Goal: Task Accomplishment & Management: Manage account settings

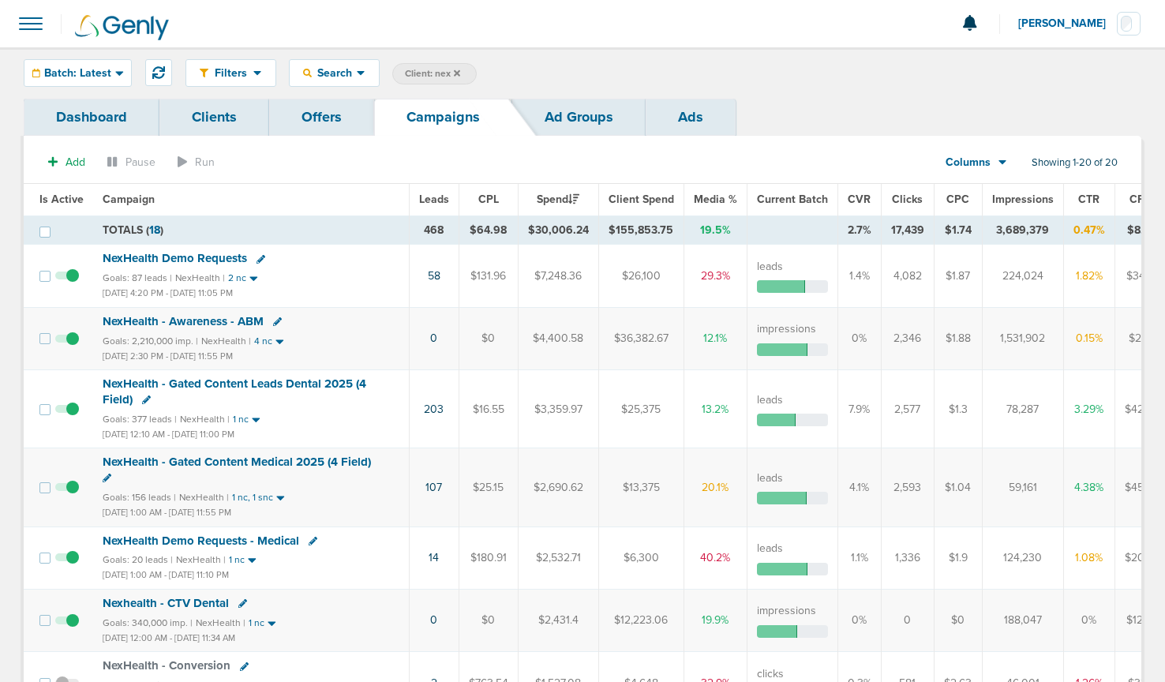
scroll to position [40, 0]
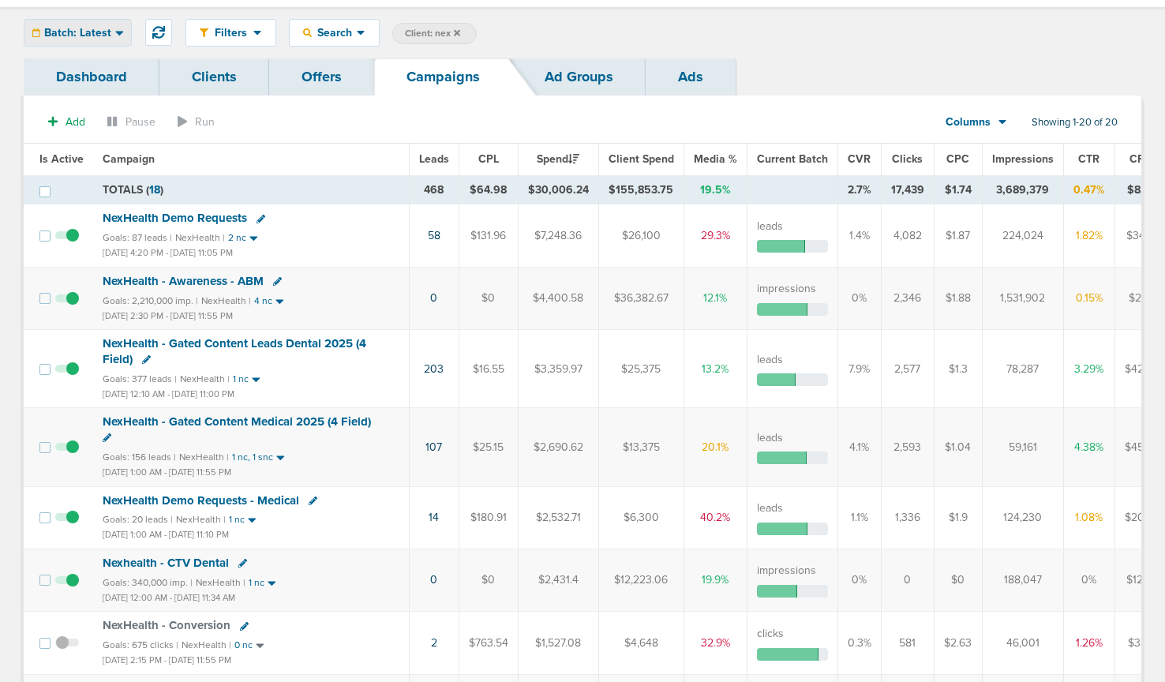
click at [70, 37] on span "Batch: Latest" at bounding box center [77, 33] width 67 height 11
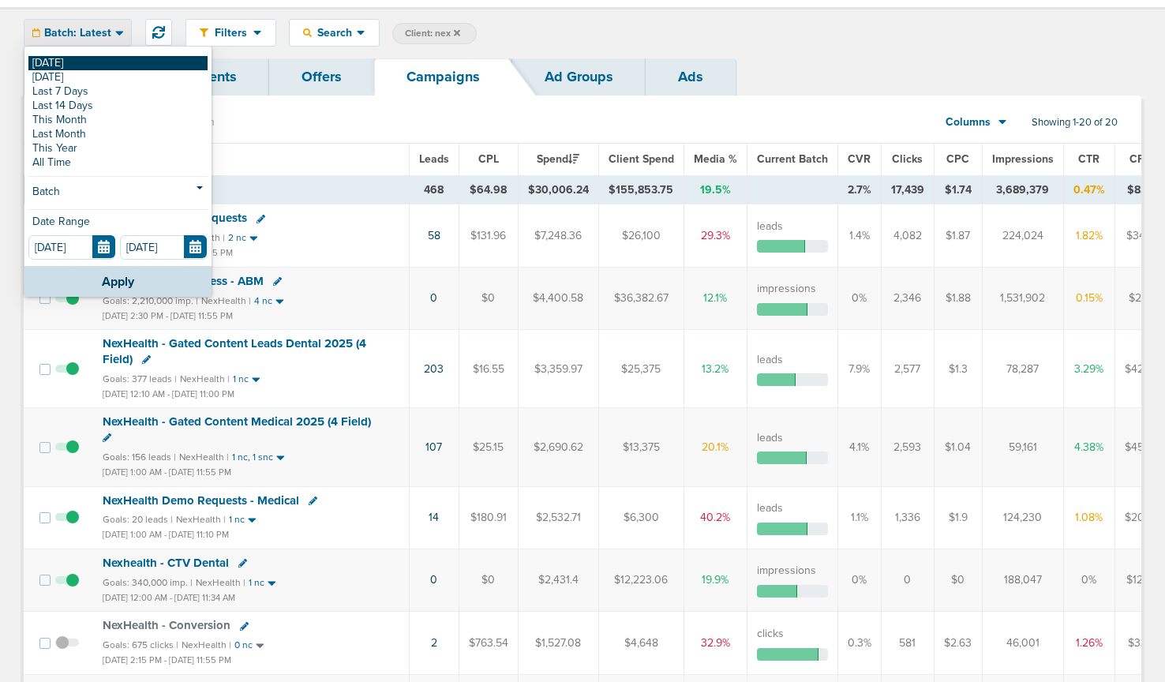
click at [75, 69] on link "[DATE]" at bounding box center [117, 63] width 179 height 14
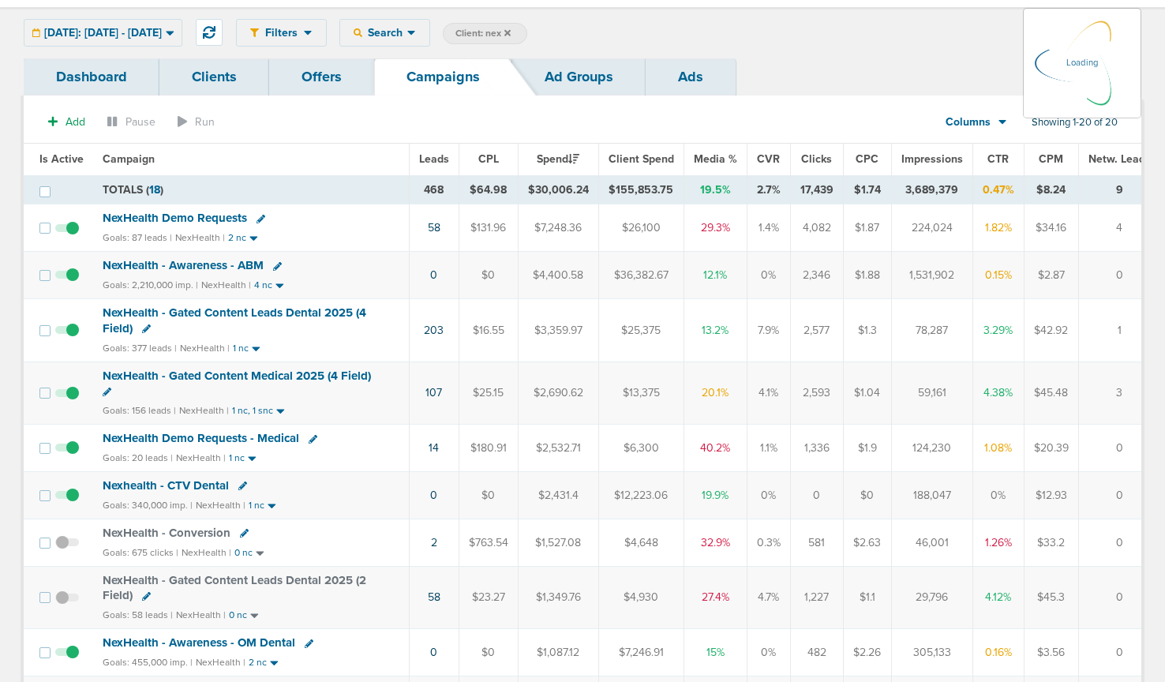
click at [510, 32] on icon at bounding box center [507, 32] width 6 height 9
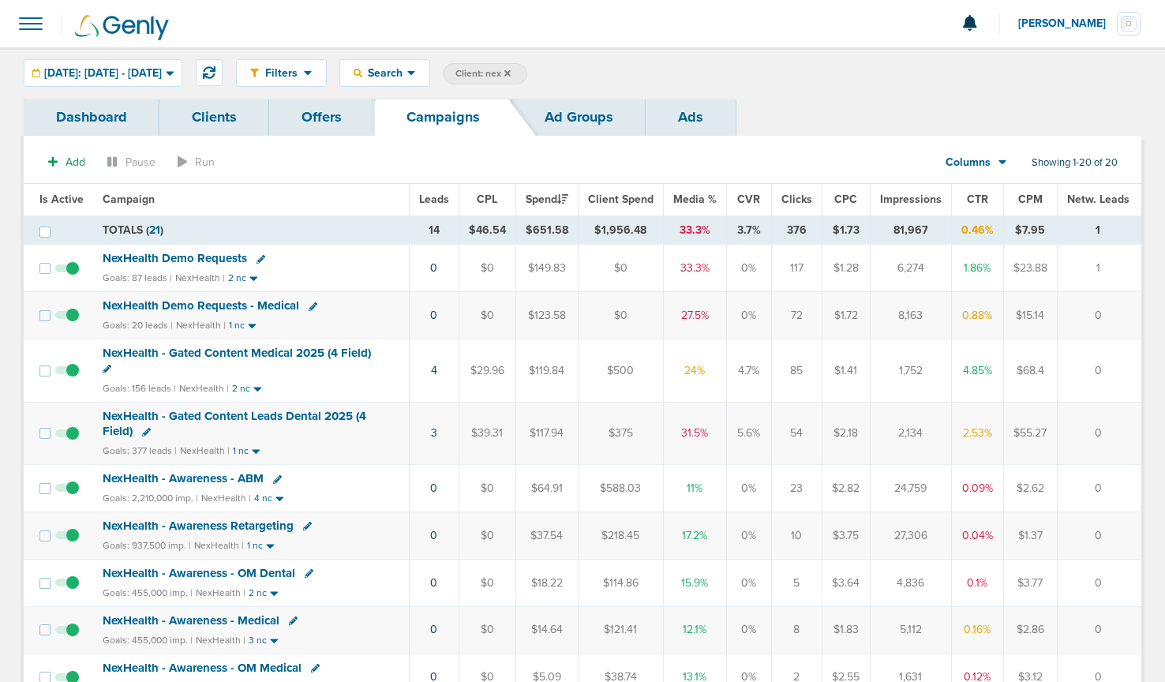
click at [510, 72] on icon at bounding box center [507, 73] width 6 height 9
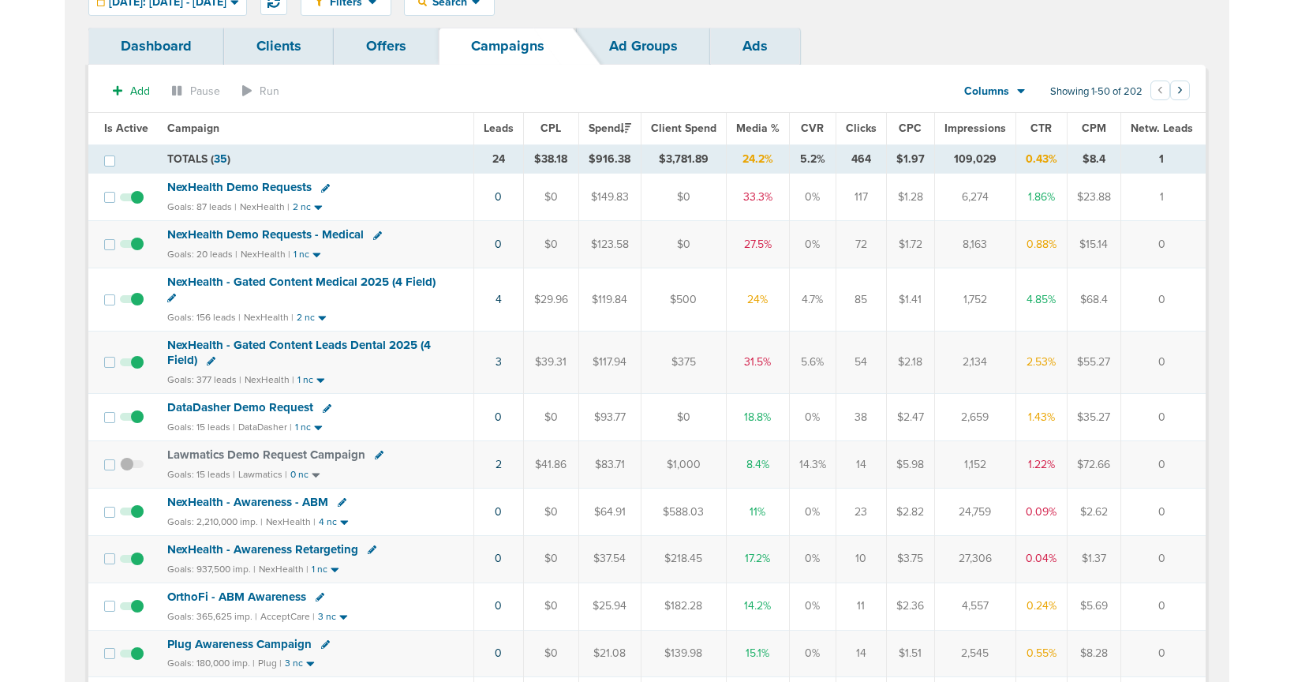
scroll to position [69, 0]
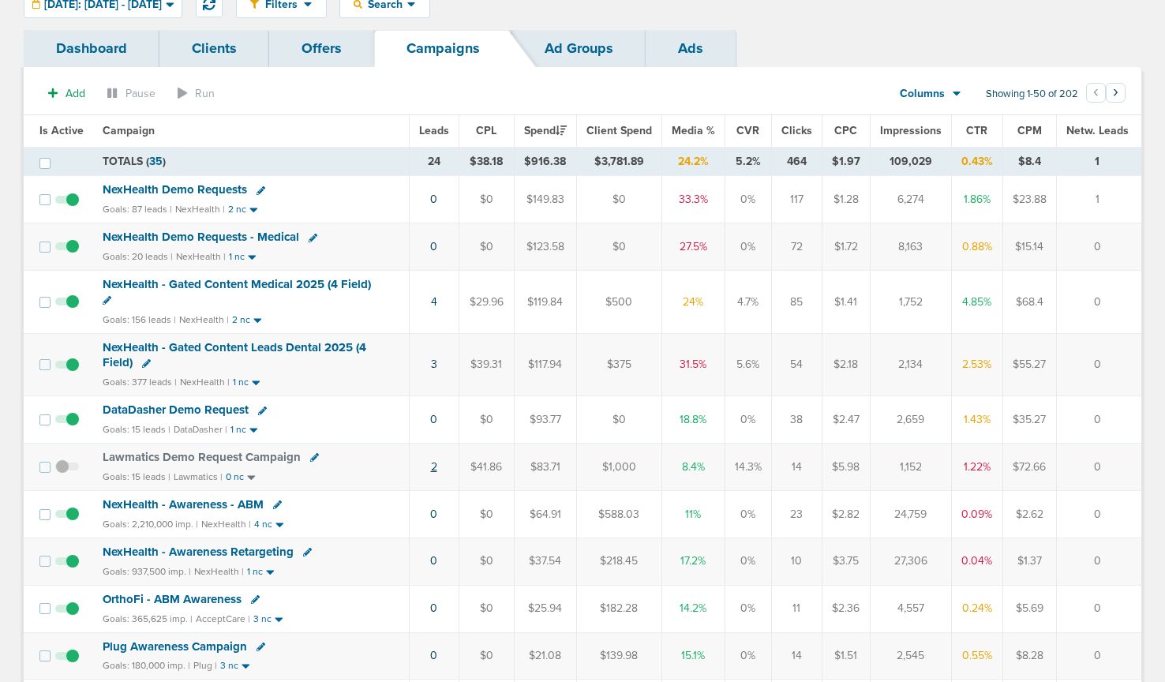
click at [433, 466] on link "2" at bounding box center [434, 466] width 6 height 13
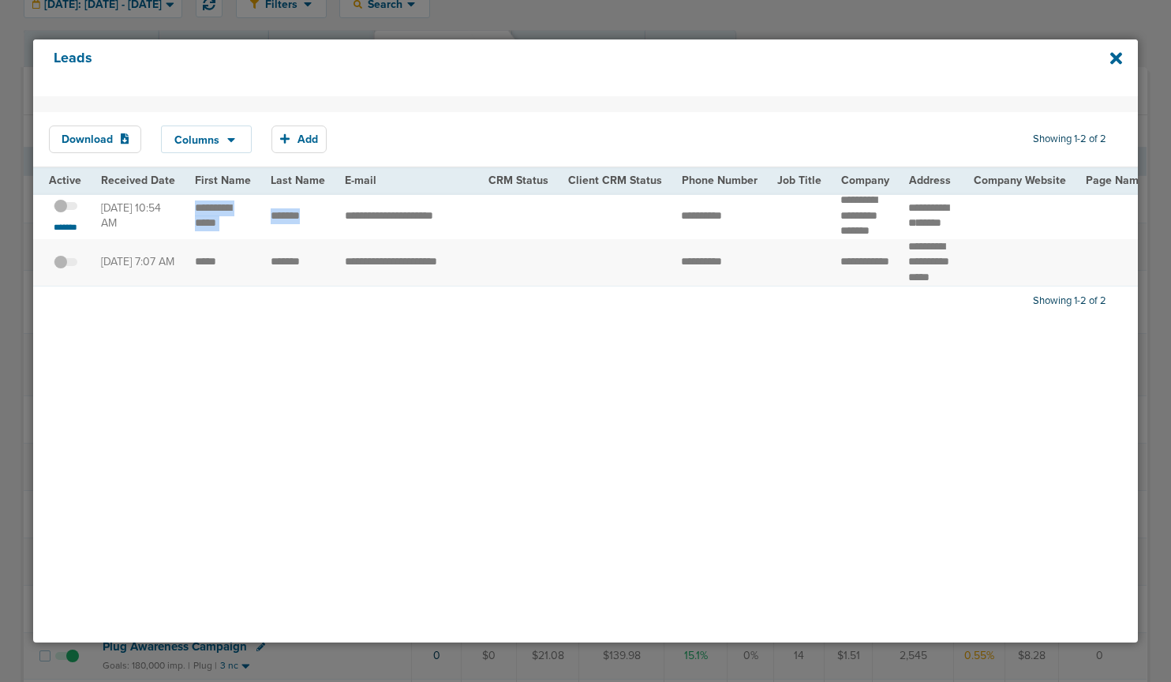
drag, startPoint x: 191, startPoint y: 212, endPoint x: 305, endPoint y: 232, distance: 115.3
copy td "******"
click at [1118, 54] on icon at bounding box center [1116, 58] width 12 height 17
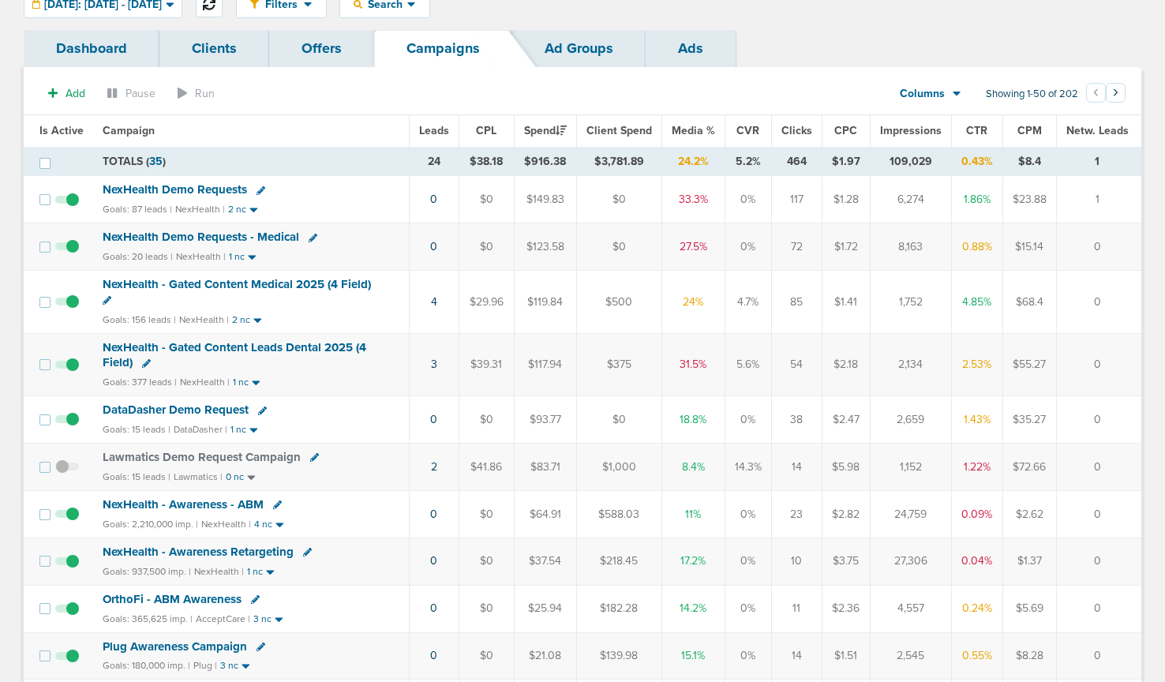
click at [222, 12] on button at bounding box center [209, 4] width 27 height 27
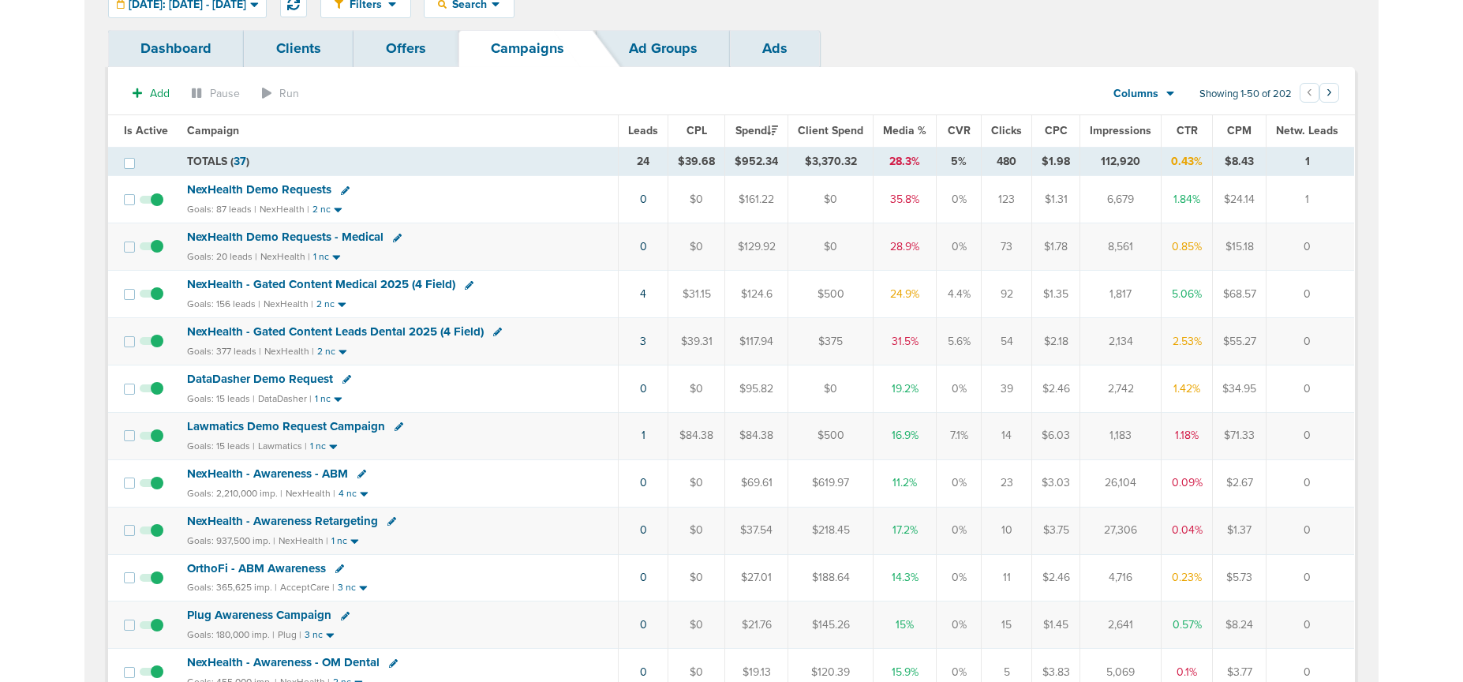
scroll to position [0, 0]
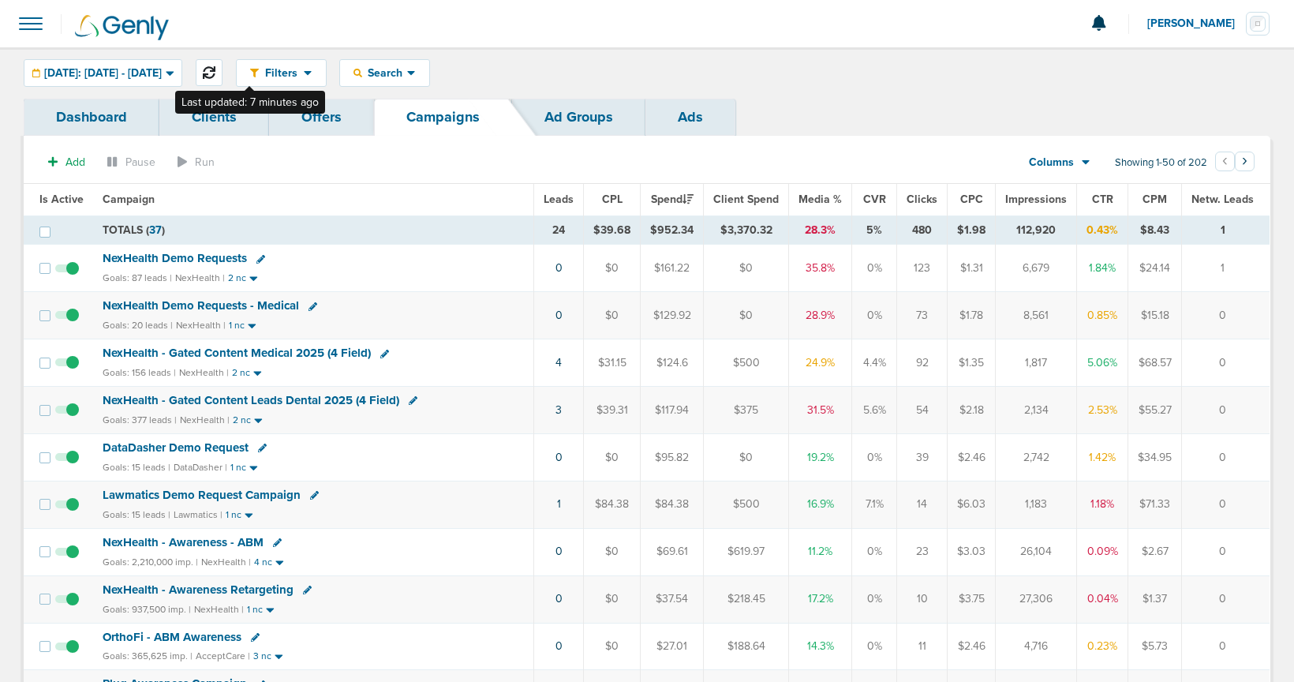
click at [215, 69] on icon at bounding box center [209, 72] width 13 height 13
click at [175, 257] on span "NexHealth Demo Requests" at bounding box center [175, 258] width 144 height 14
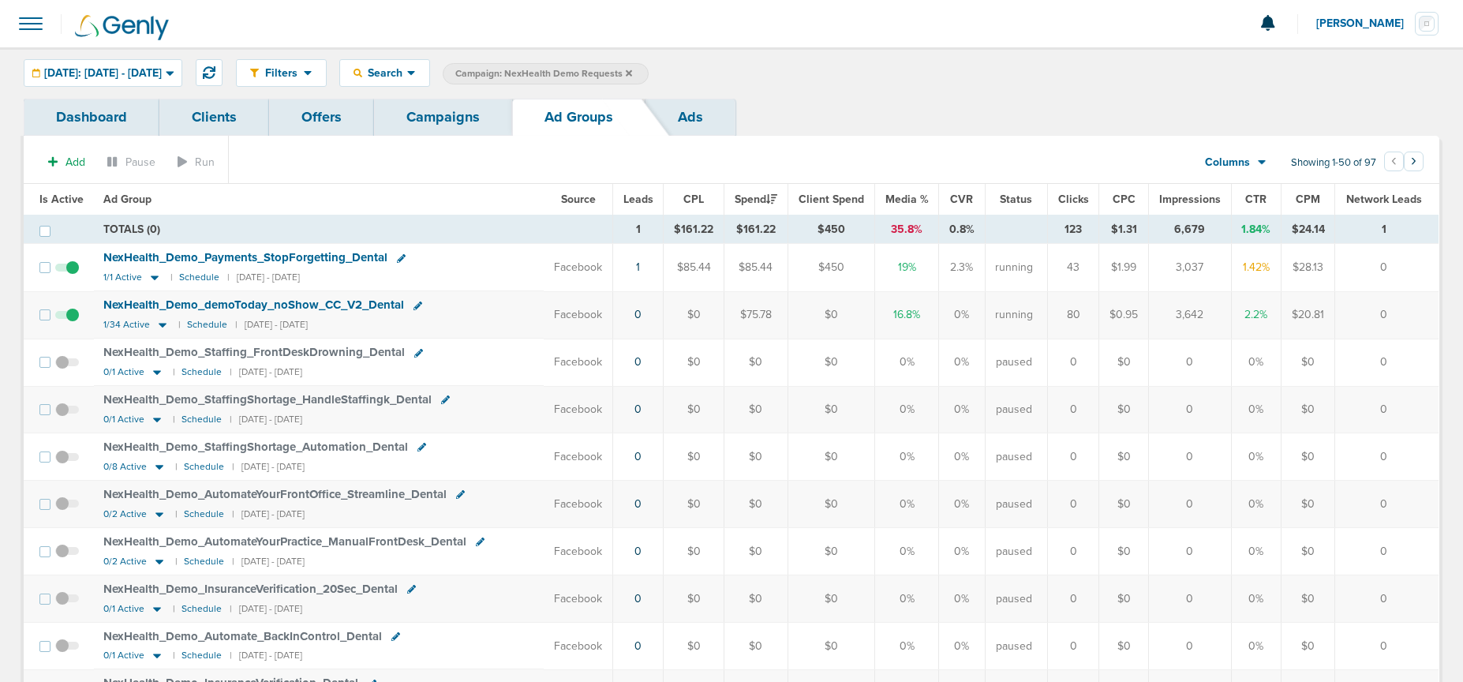
scroll to position [1, 0]
click at [421, 114] on link "Campaigns" at bounding box center [443, 116] width 138 height 37
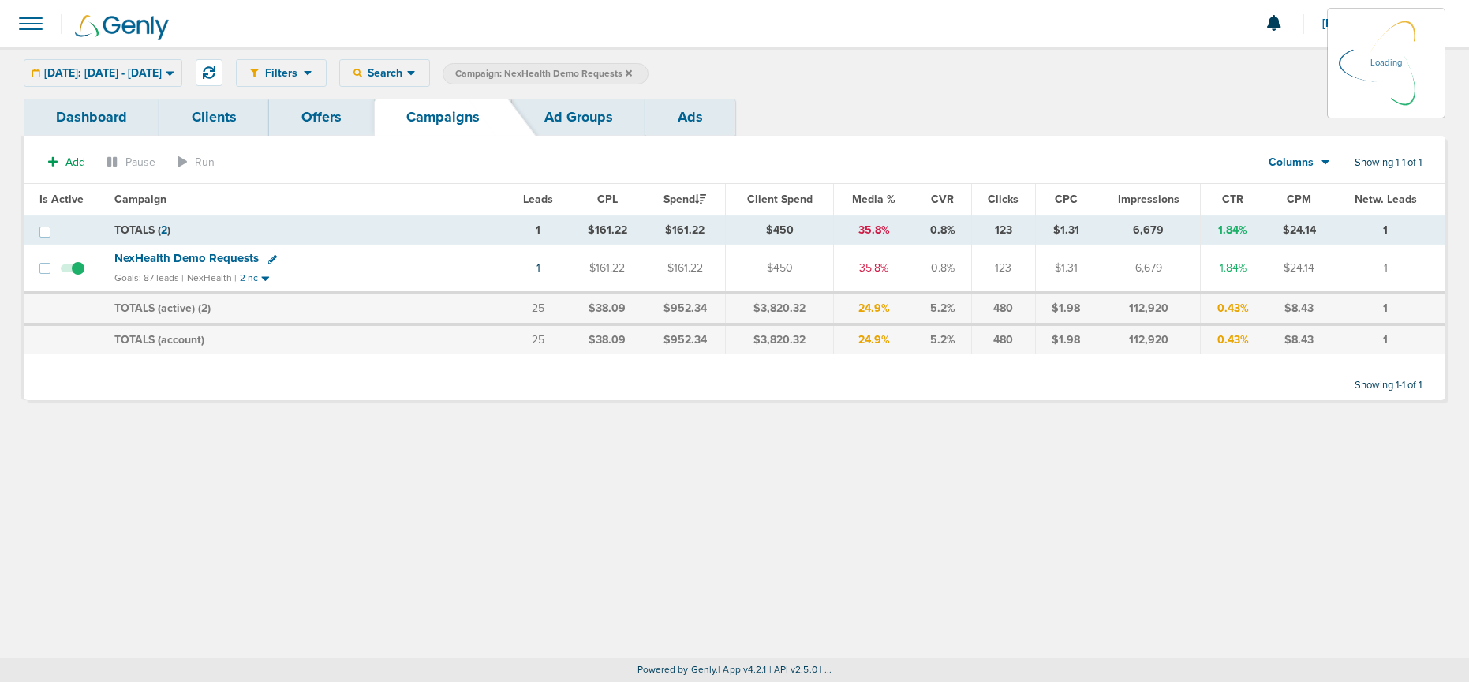
click at [632, 72] on icon at bounding box center [629, 72] width 6 height 6
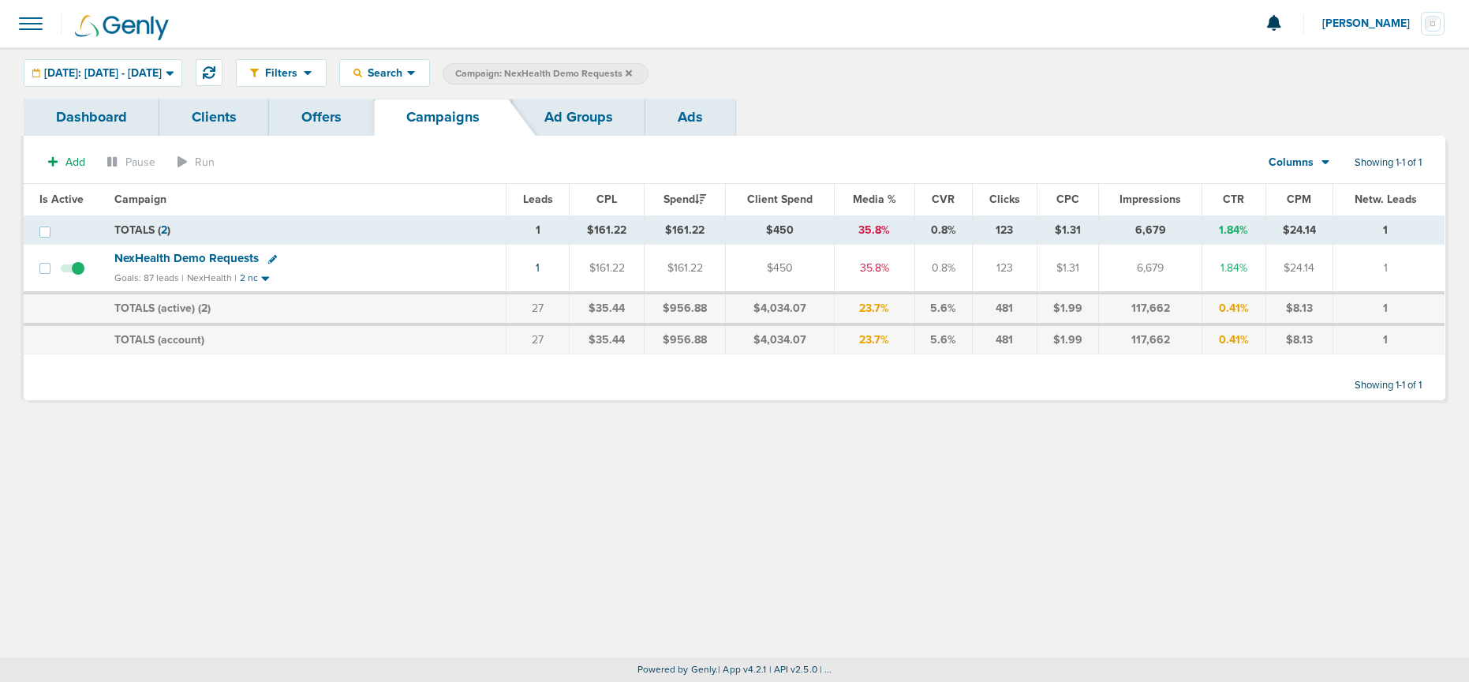
click at [632, 73] on icon at bounding box center [629, 72] width 6 height 6
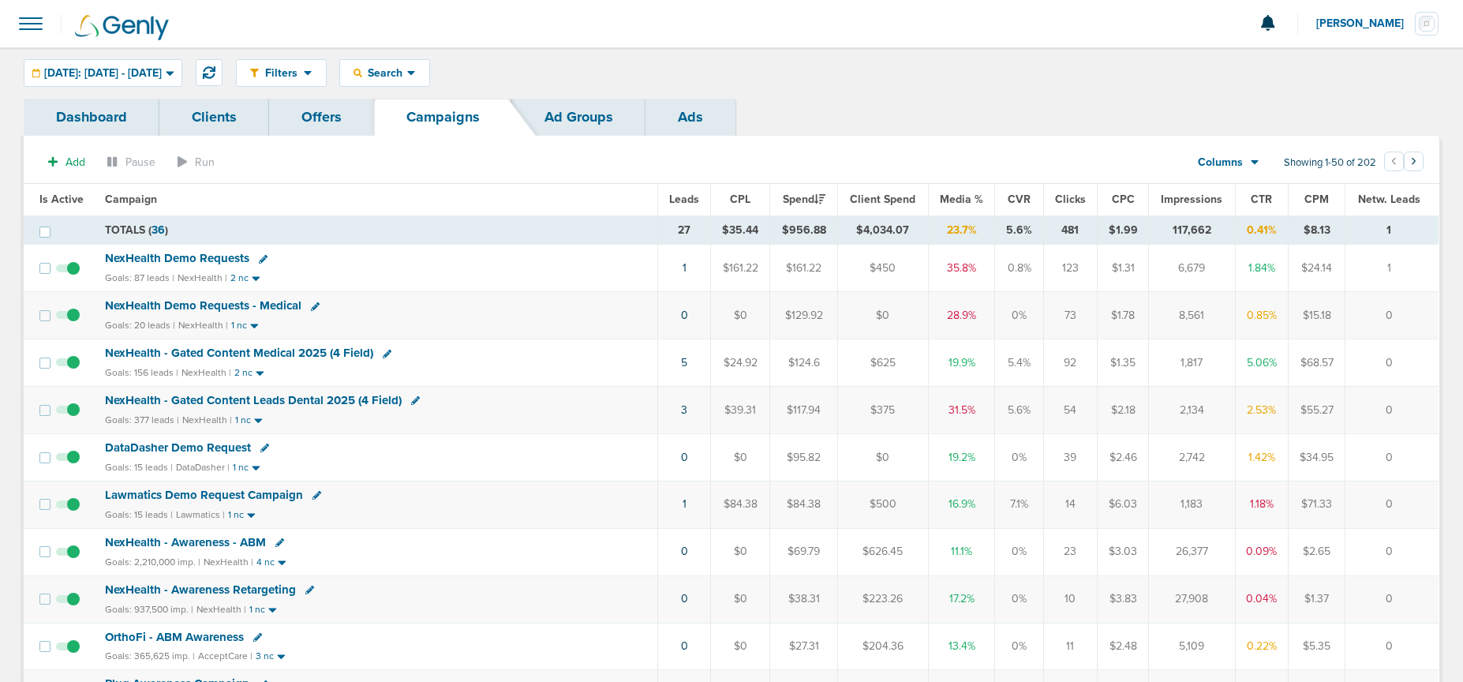
click at [687, 362] on td "5" at bounding box center [684, 362] width 53 height 47
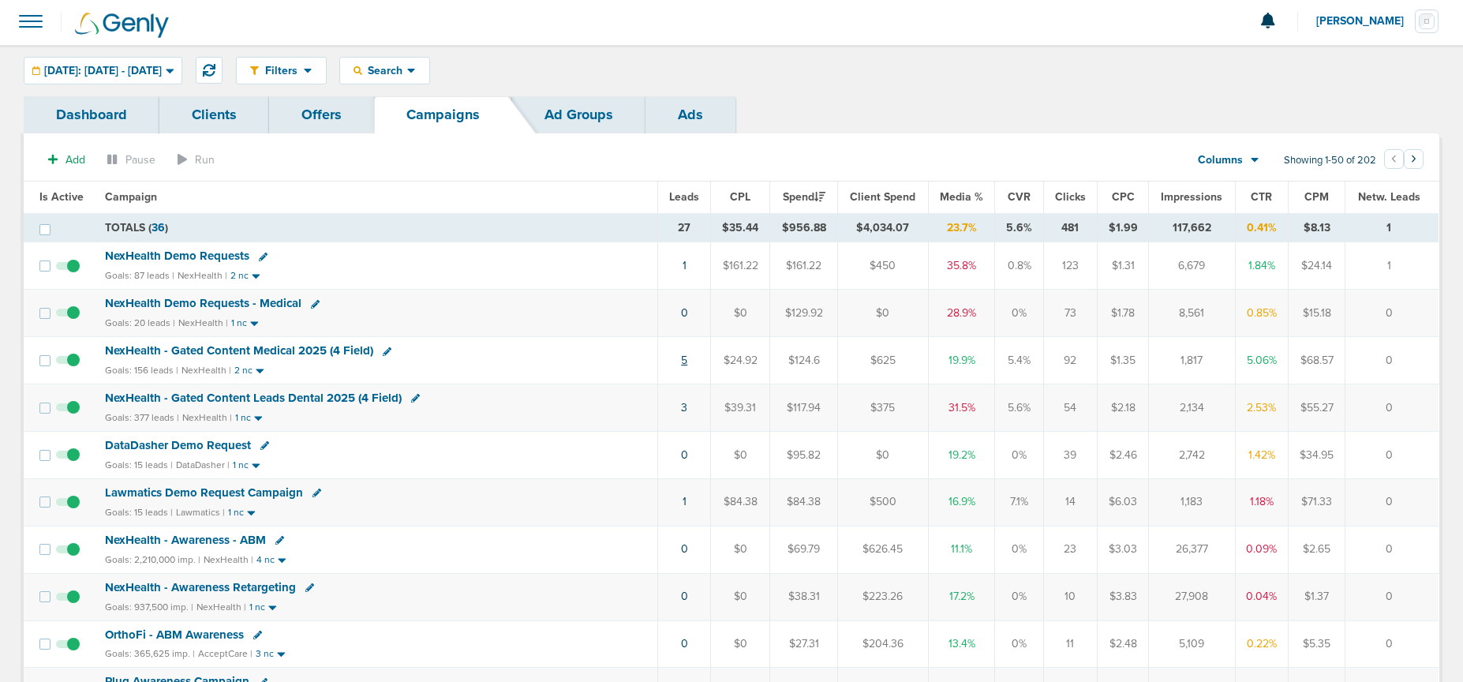
click at [682, 363] on link "5" at bounding box center [684, 359] width 6 height 13
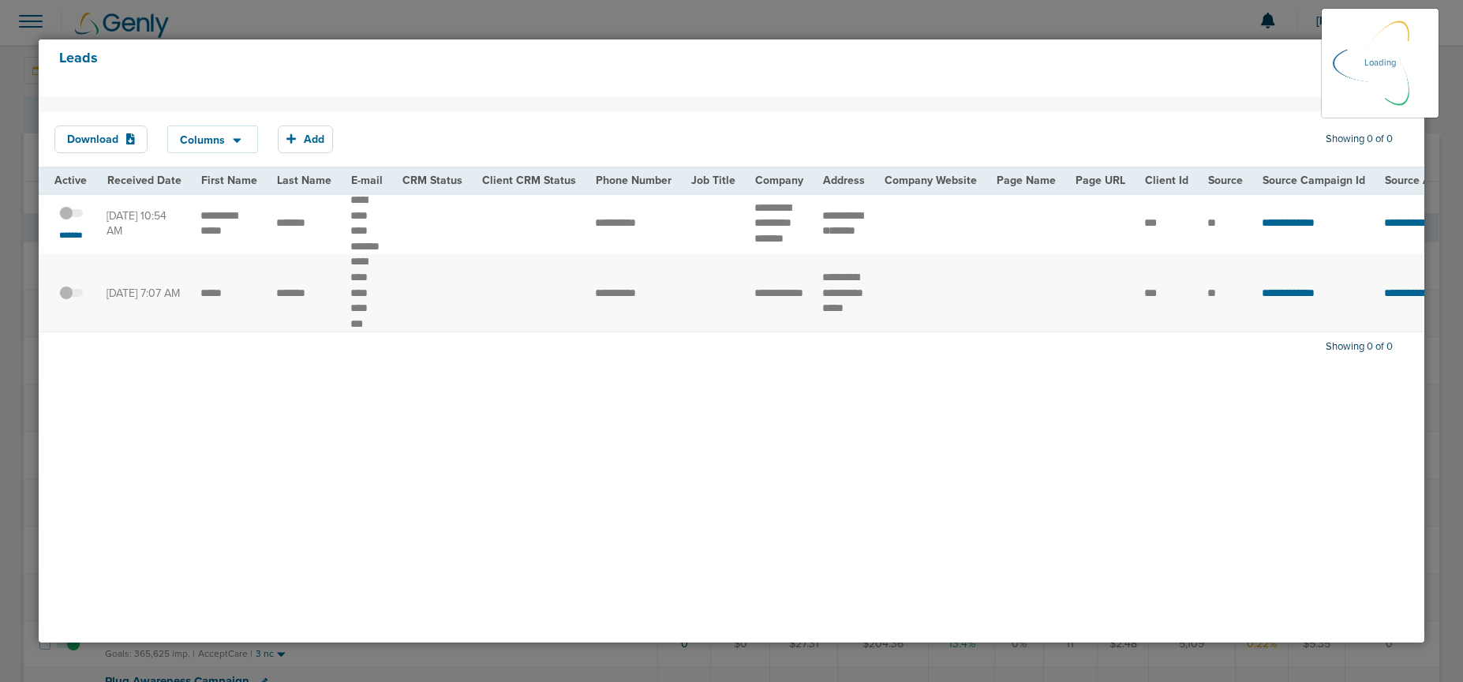
scroll to position [11, 0]
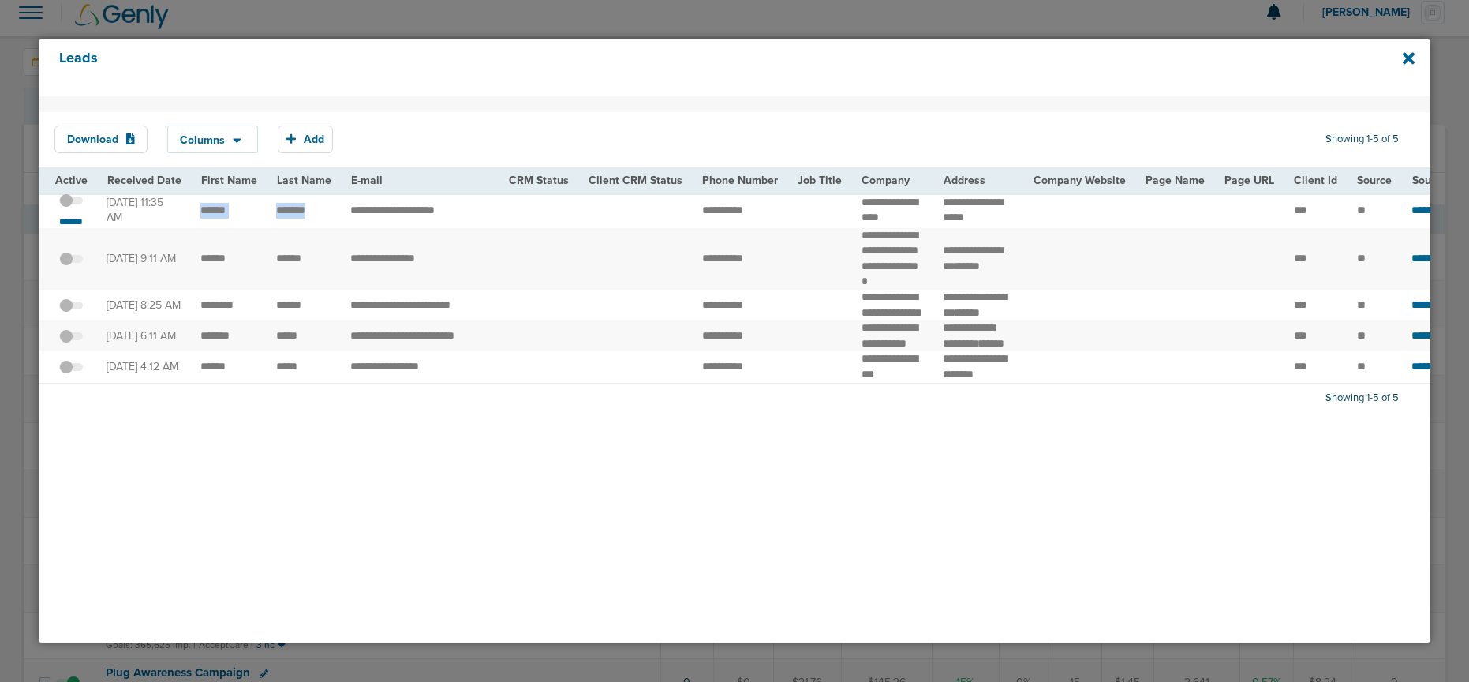
drag, startPoint x: 196, startPoint y: 220, endPoint x: 323, endPoint y: 222, distance: 126.2
copy tr
drag, startPoint x: 843, startPoint y: 208, endPoint x: 900, endPoint y: 219, distance: 58.0
click at [900, 219] on td "**********" at bounding box center [892, 211] width 81 height 36
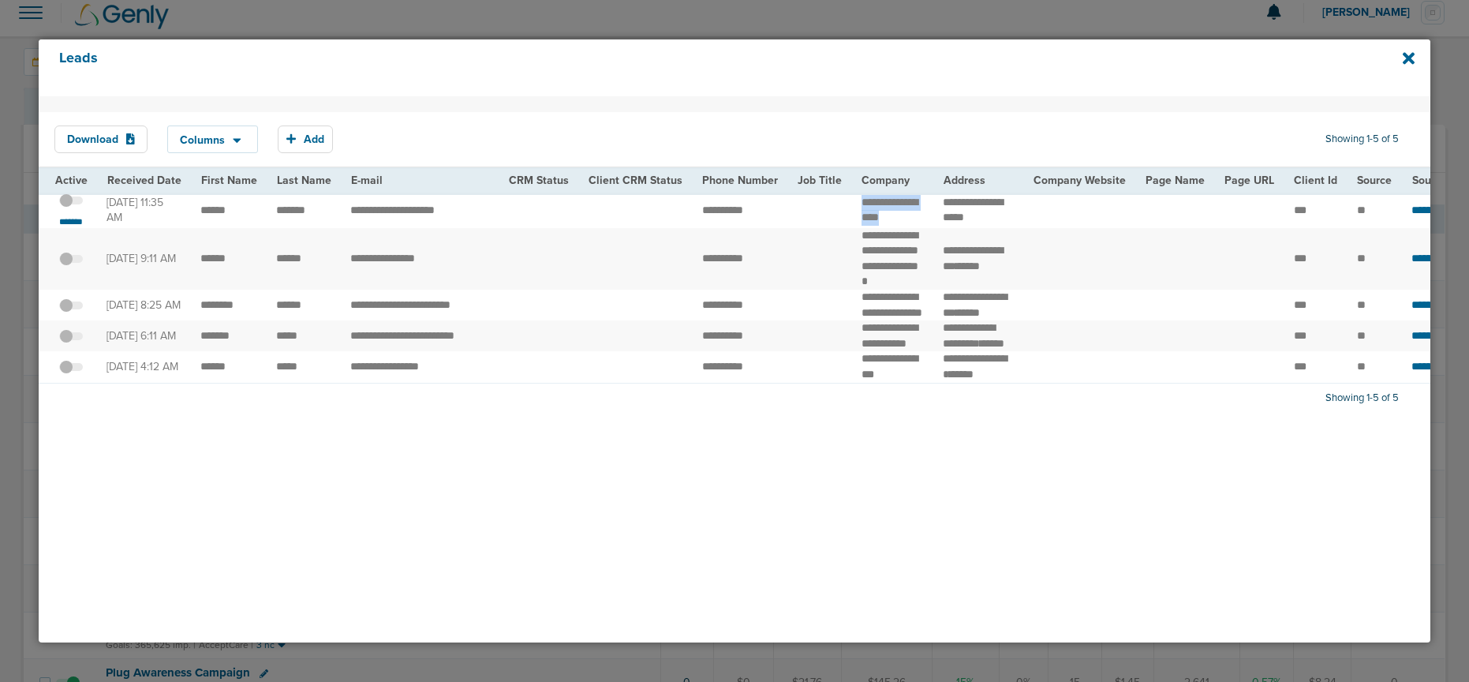
copy td "*****"
click at [75, 208] on span at bounding box center [71, 208] width 24 height 0
click at [71, 203] on input "checkbox" at bounding box center [71, 203] width 0 height 0
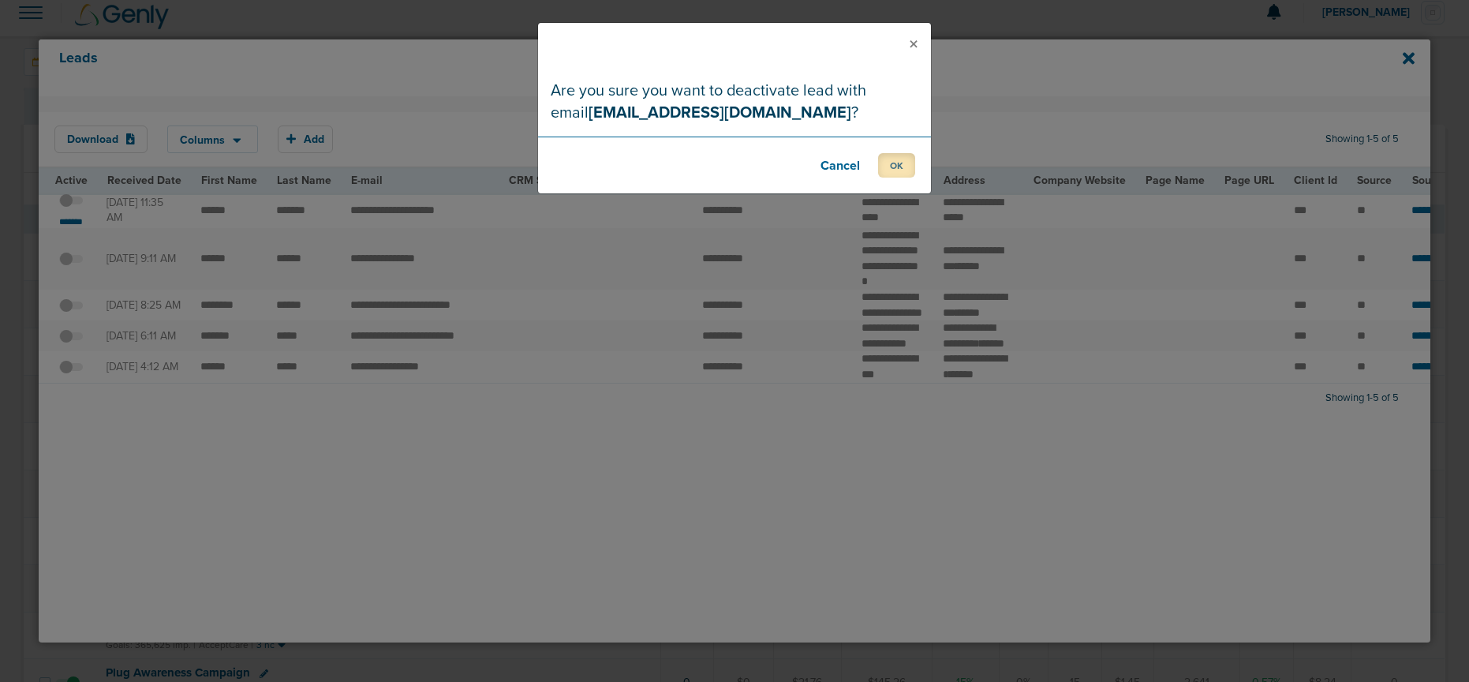
click at [898, 170] on button "OK" at bounding box center [896, 165] width 37 height 24
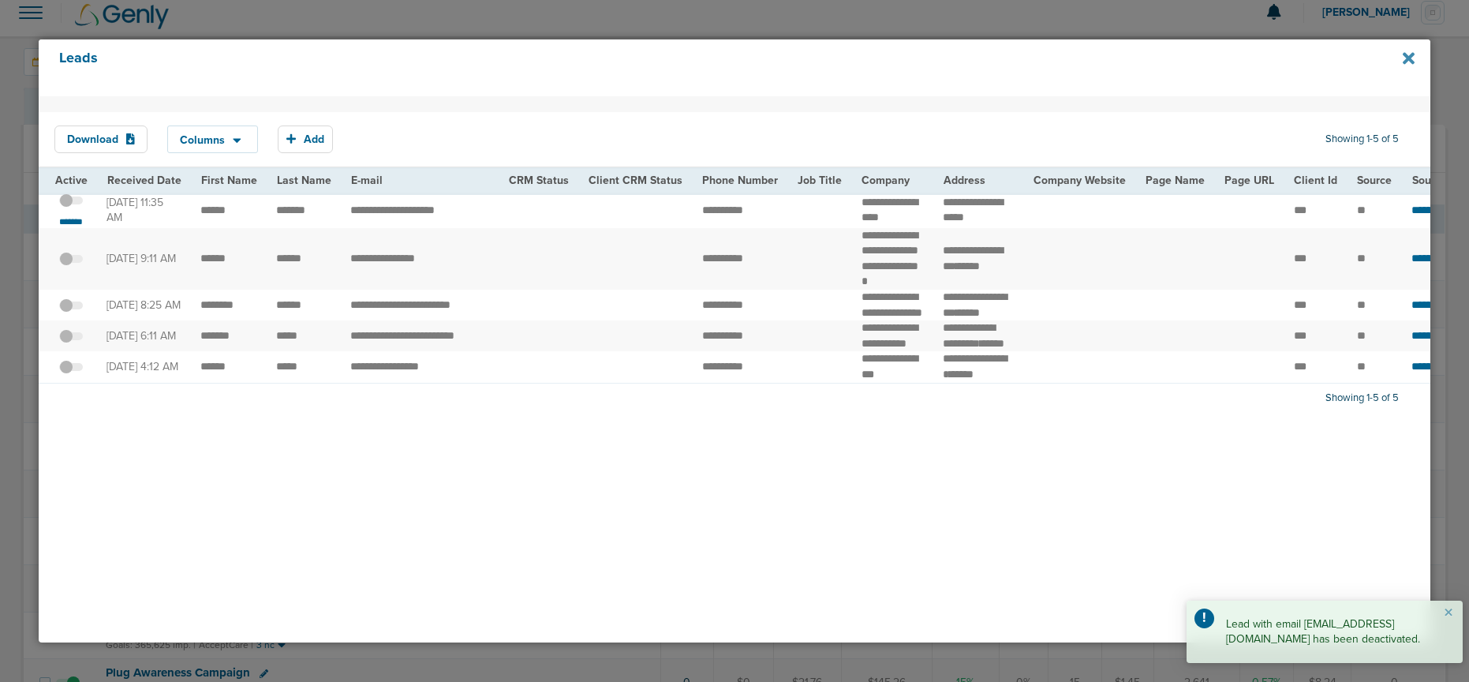
click at [1164, 58] on icon at bounding box center [1409, 58] width 12 height 17
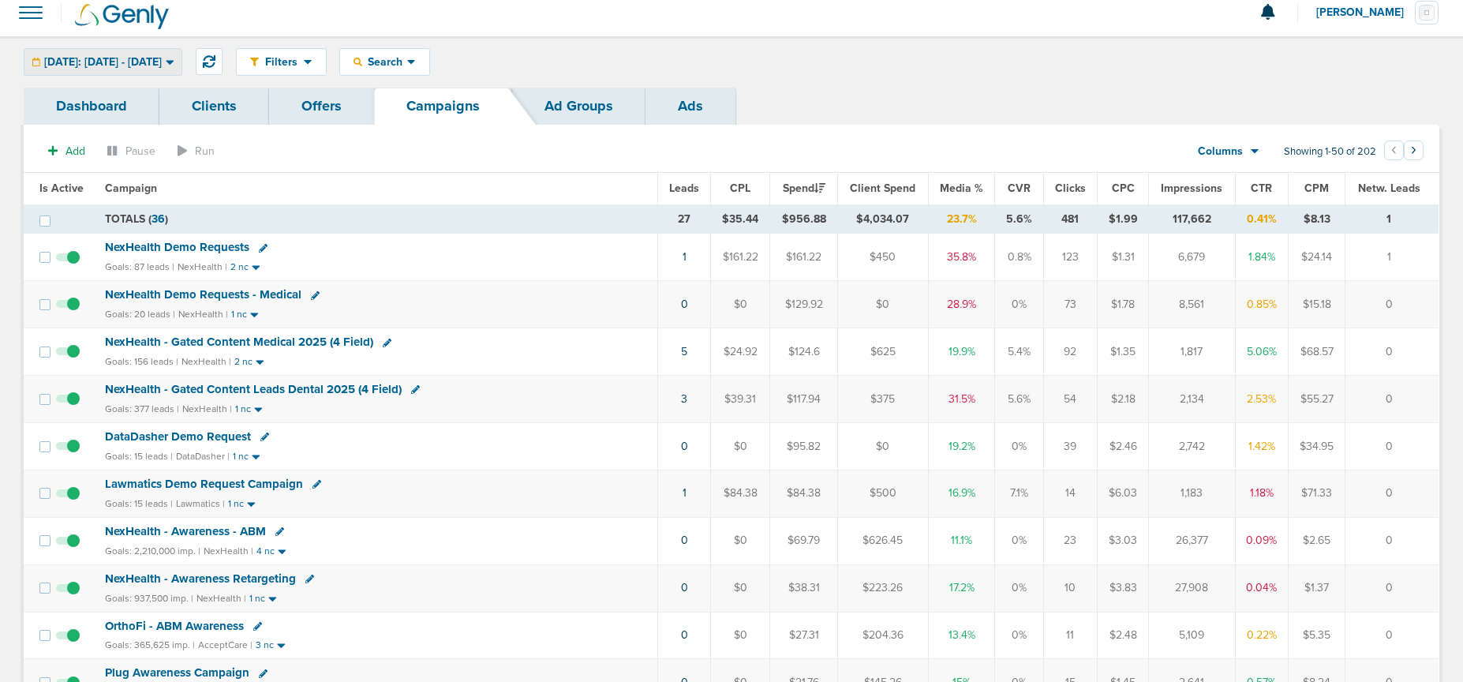
click at [127, 67] on span "[DATE]: [DATE] - [DATE]" at bounding box center [103, 62] width 118 height 11
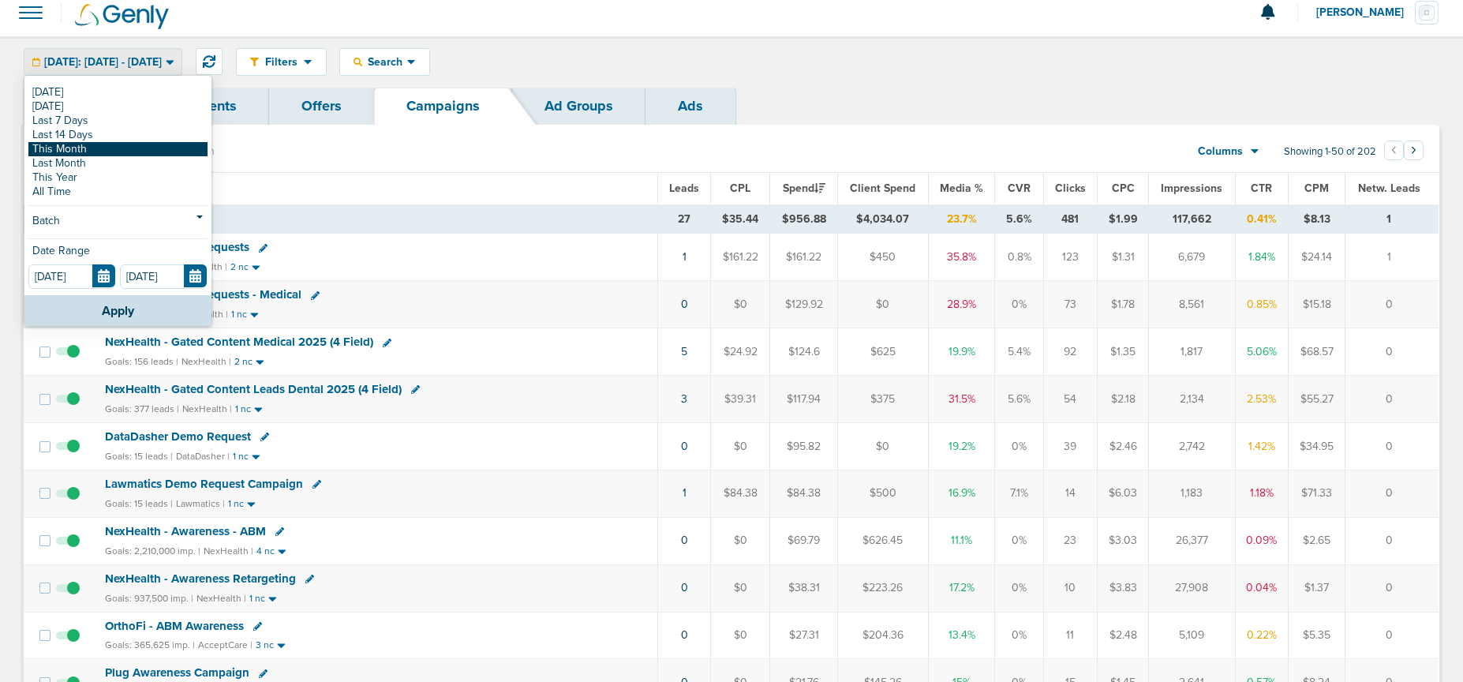
click at [96, 150] on link "This Month" at bounding box center [117, 149] width 179 height 14
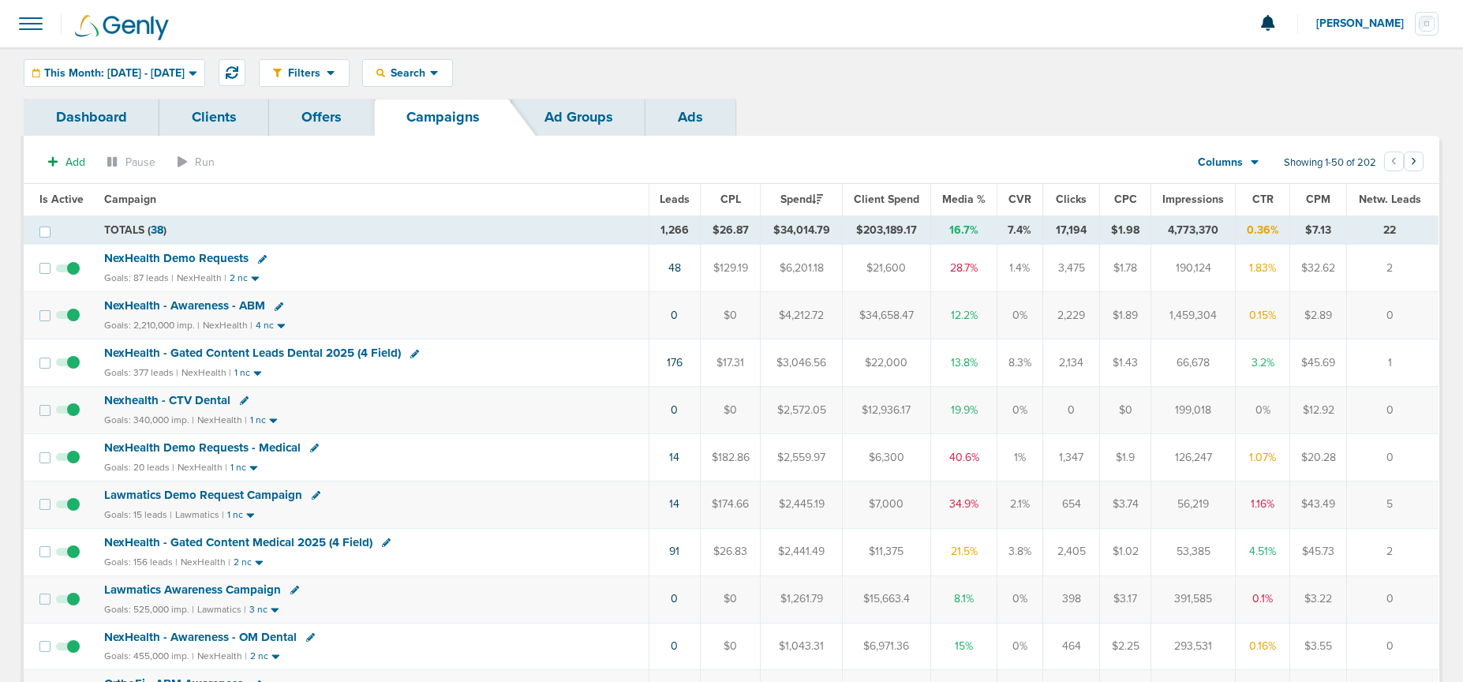
click at [312, 497] on icon at bounding box center [316, 495] width 9 height 9
select select
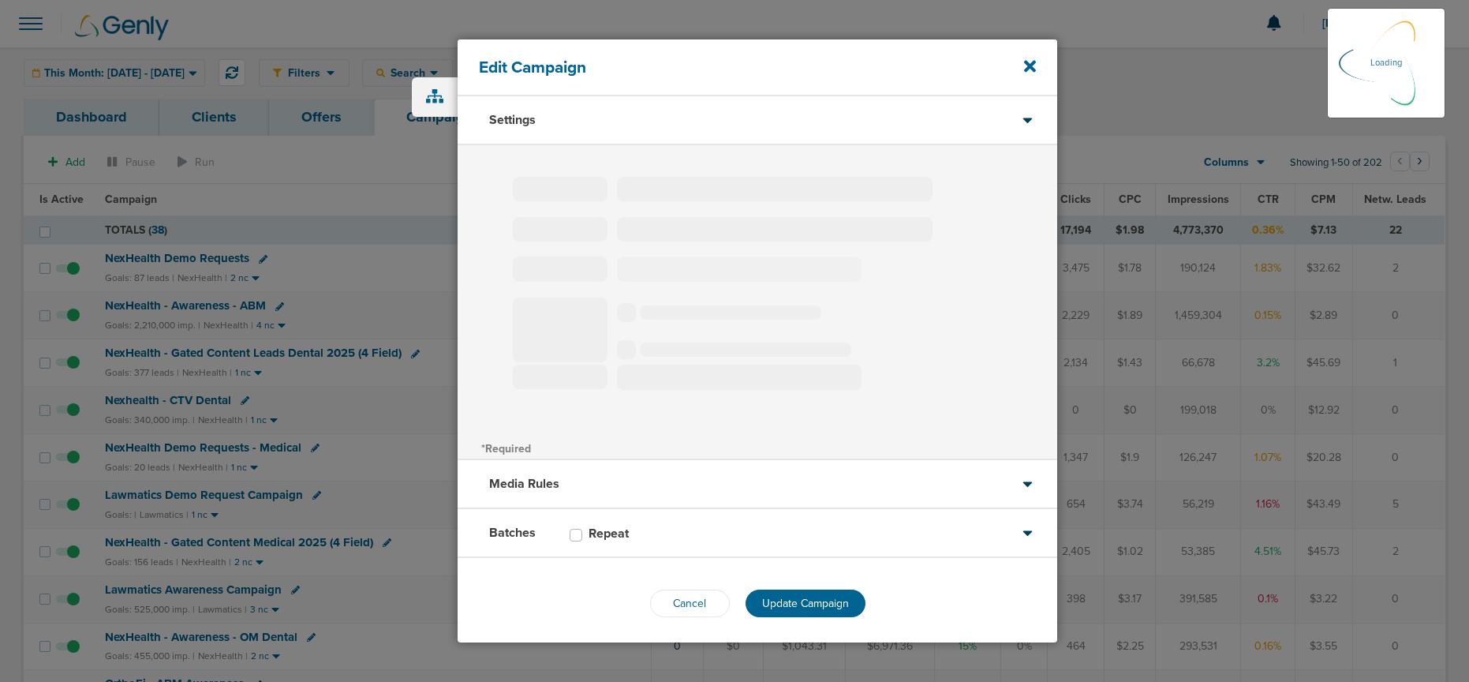
type input "Lawmatics Demo Request Campaign"
select select "Leads"
radio input "true"
select select "readWrite"
select select "1"
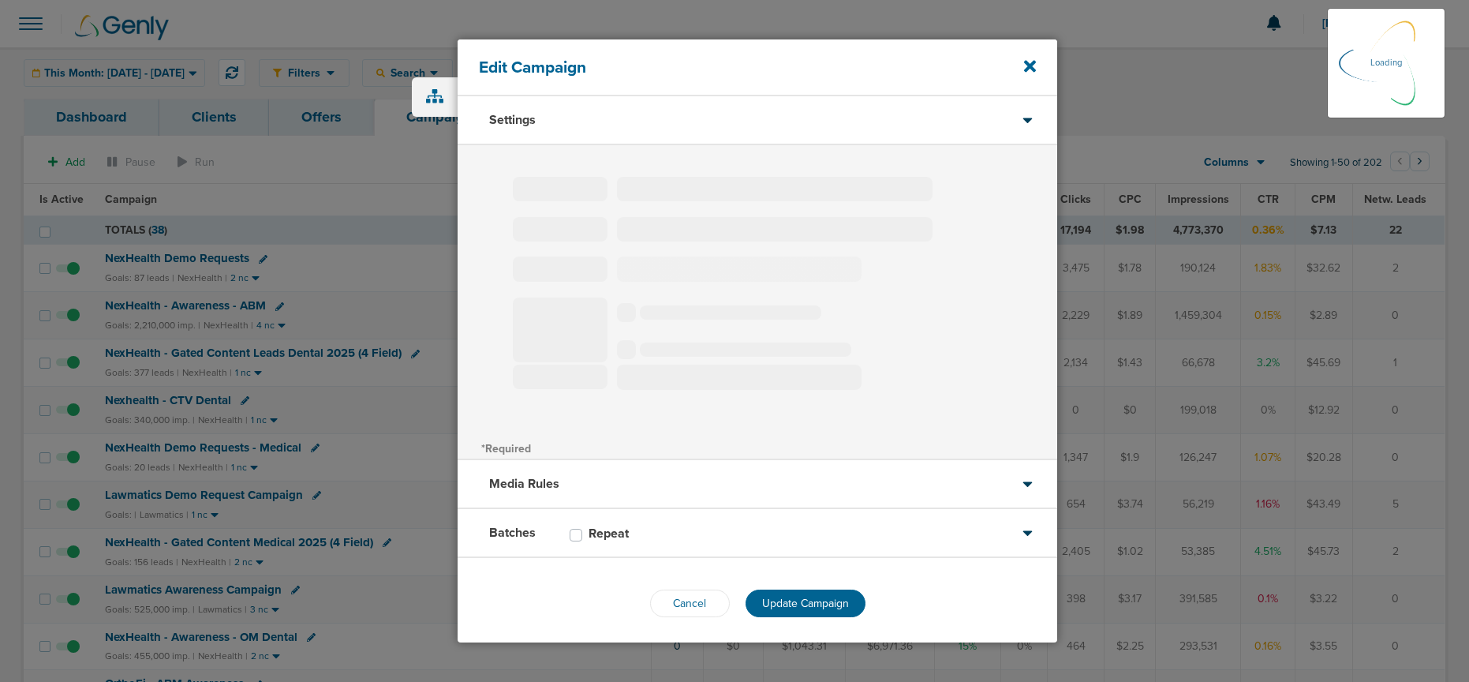
select select "2"
select select "3"
select select "4"
select select "6"
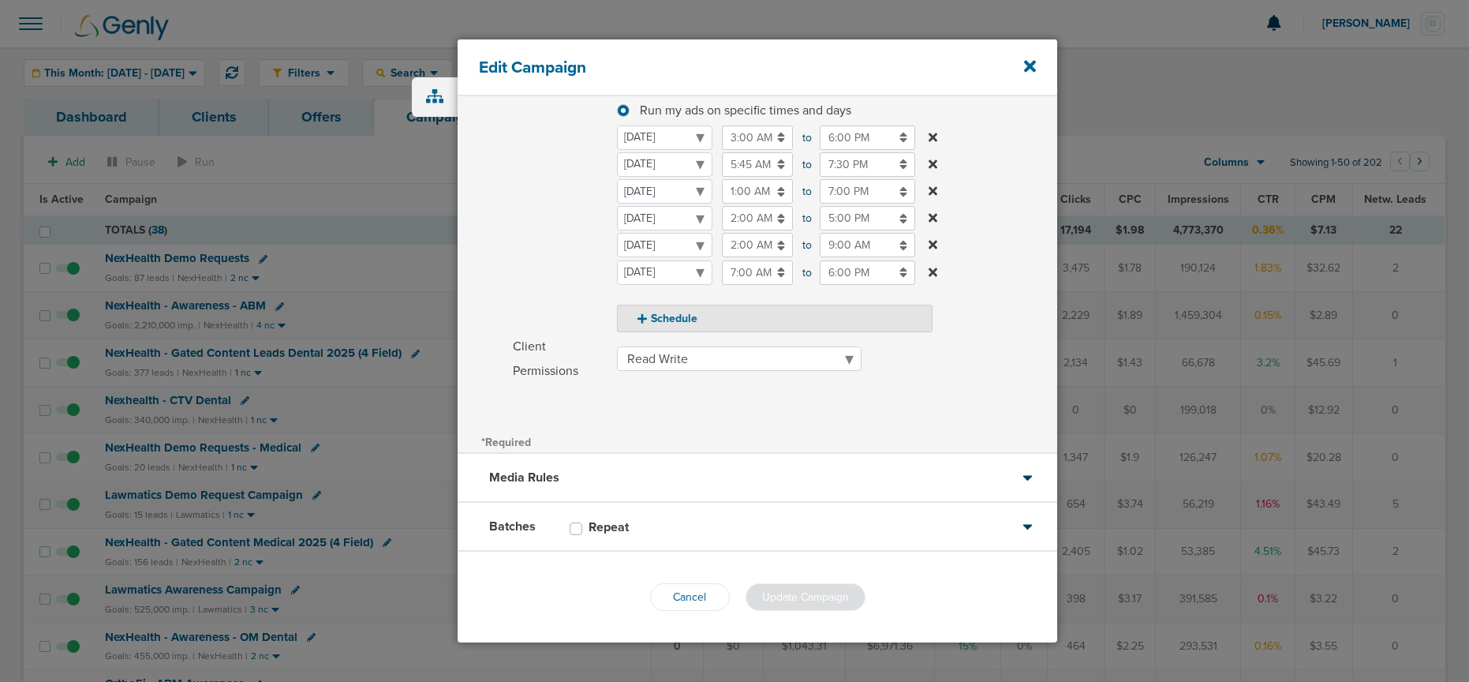
click at [731, 522] on div "Batches Repeat" at bounding box center [758, 527] width 600 height 49
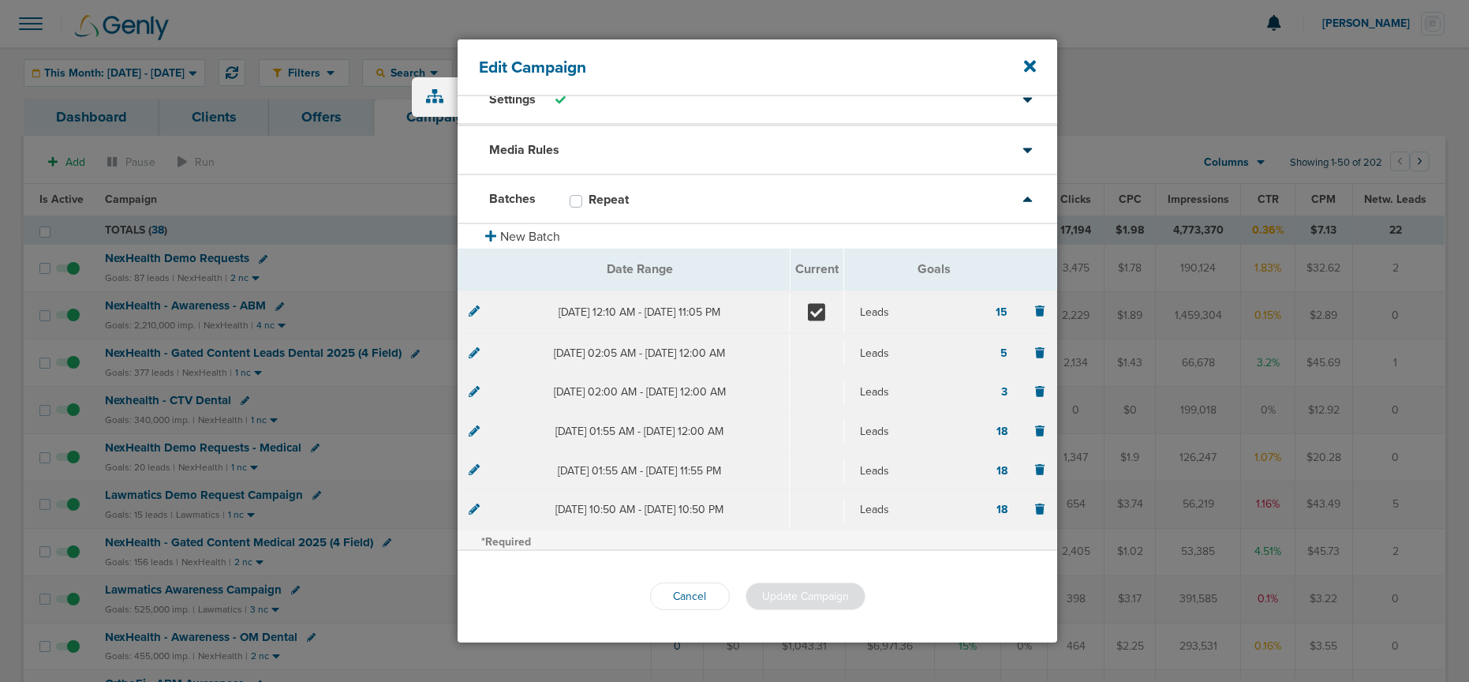
scroll to position [21, 0]
click at [472, 312] on icon at bounding box center [474, 309] width 11 height 11
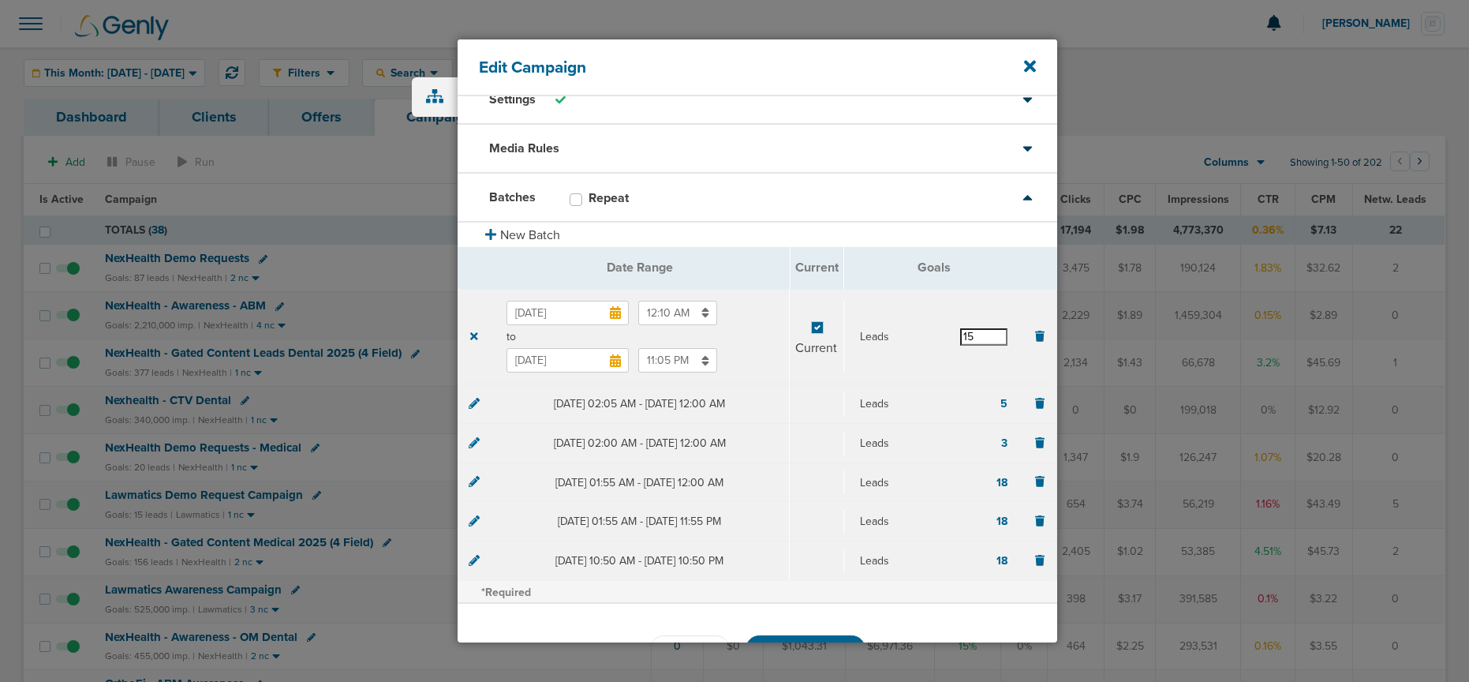
click at [981, 338] on input "15" at bounding box center [983, 336] width 47 height 17
type input "16"
click at [904, 358] on section "[DATE] 12:10 AM to [DATE] 11:05 PM Current Leads 16" at bounding box center [757, 335] width 599 height 96
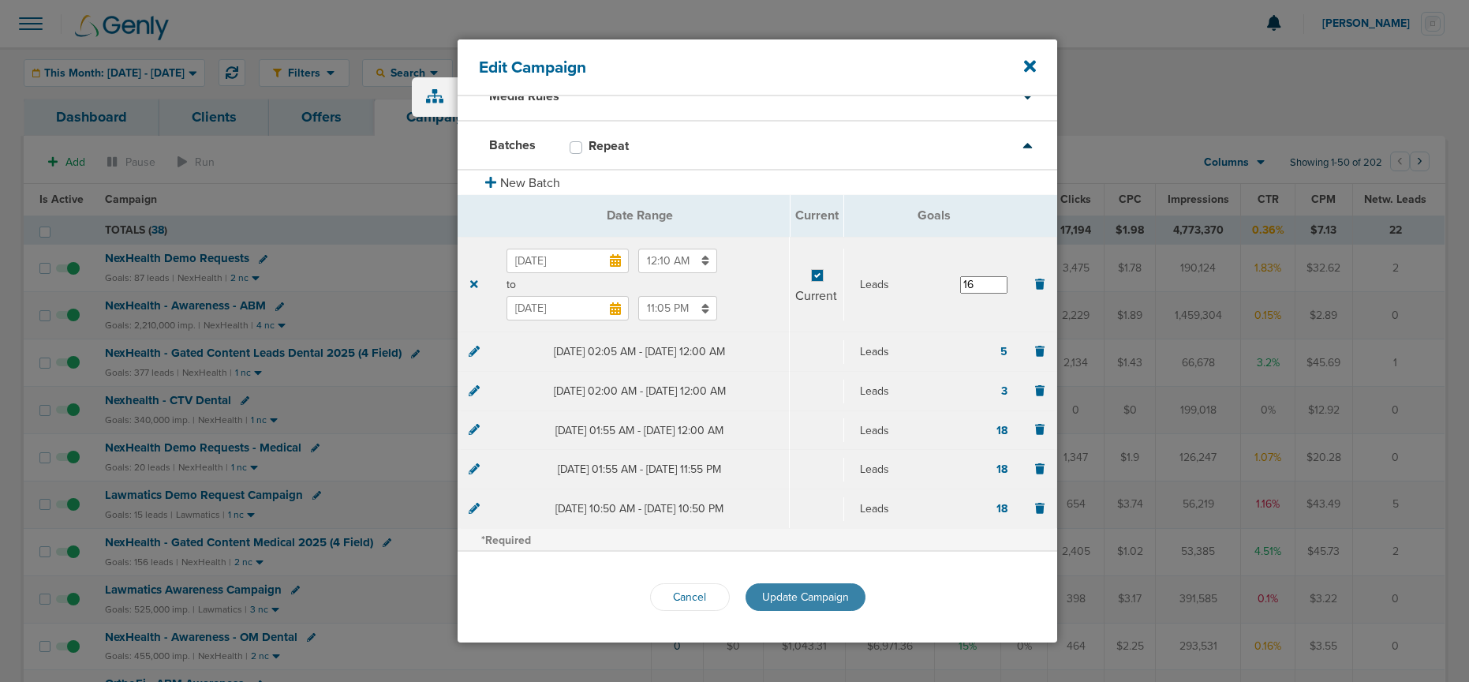
click at [795, 598] on span "Update Campaign" at bounding box center [805, 596] width 87 height 13
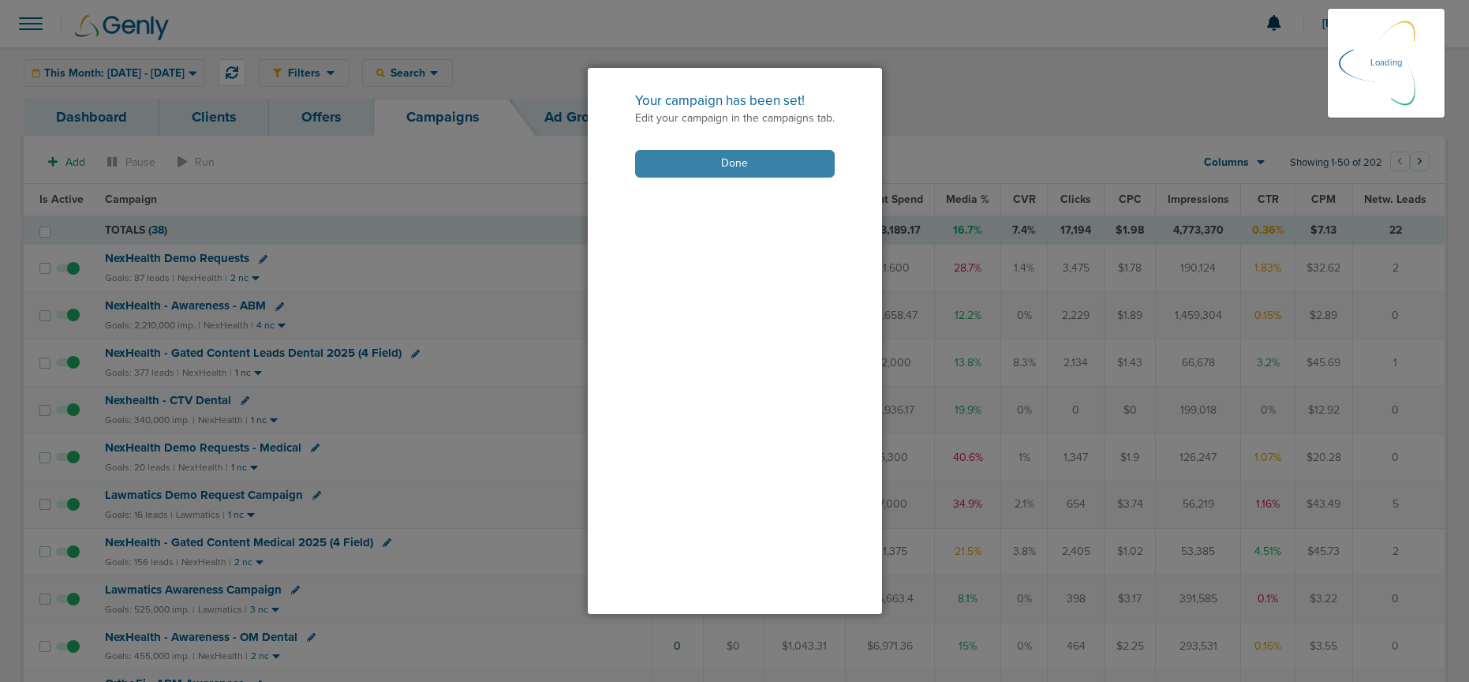
drag, startPoint x: 761, startPoint y: 166, endPoint x: 757, endPoint y: 175, distance: 10.3
click at [759, 167] on button "Done" at bounding box center [735, 164] width 200 height 28
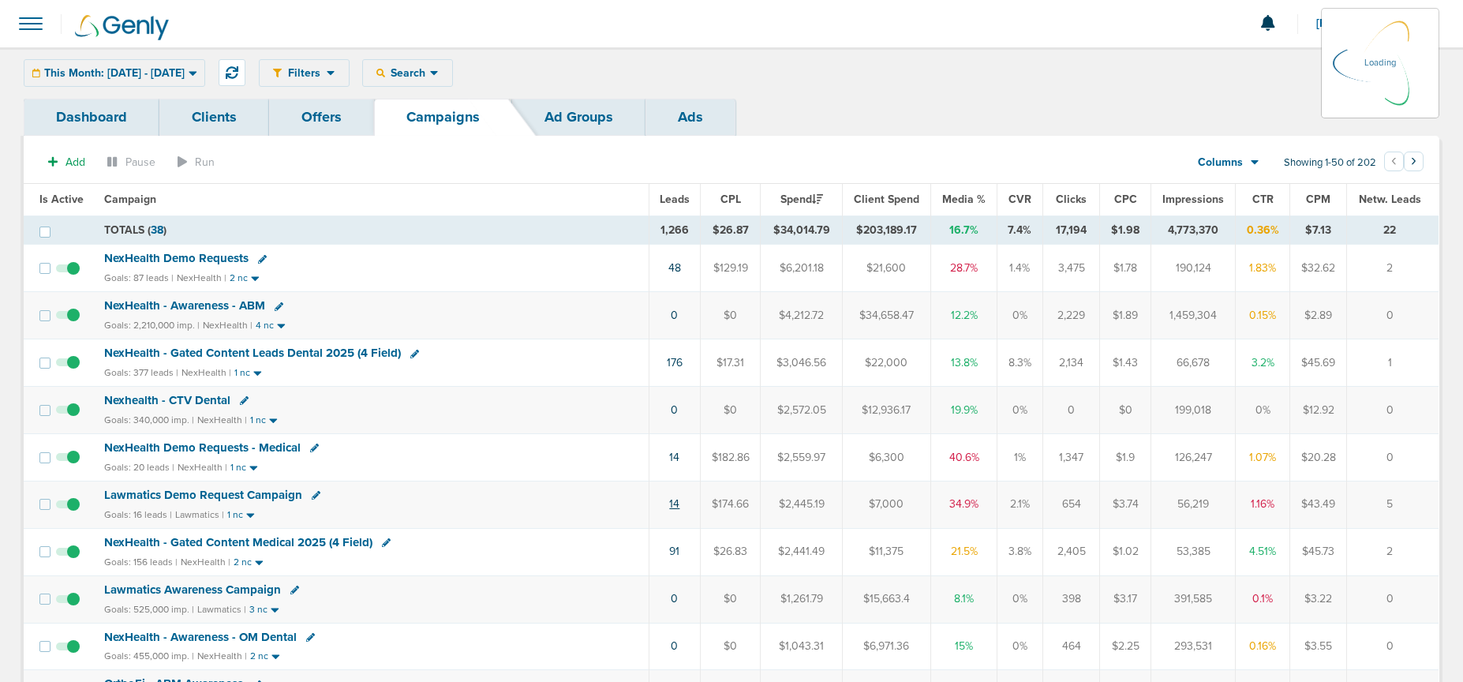
click at [675, 504] on link "14" at bounding box center [674, 503] width 10 height 13
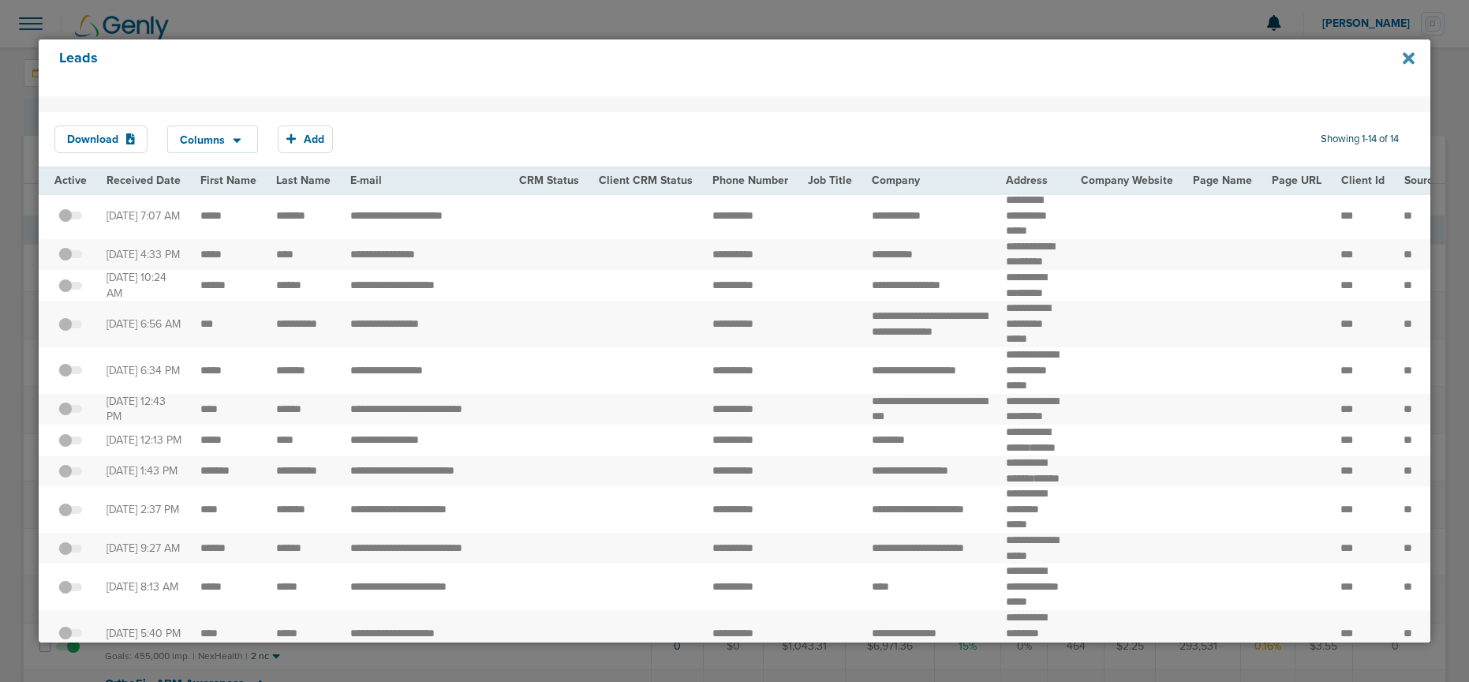
click at [1164, 59] on icon at bounding box center [1409, 58] width 12 height 17
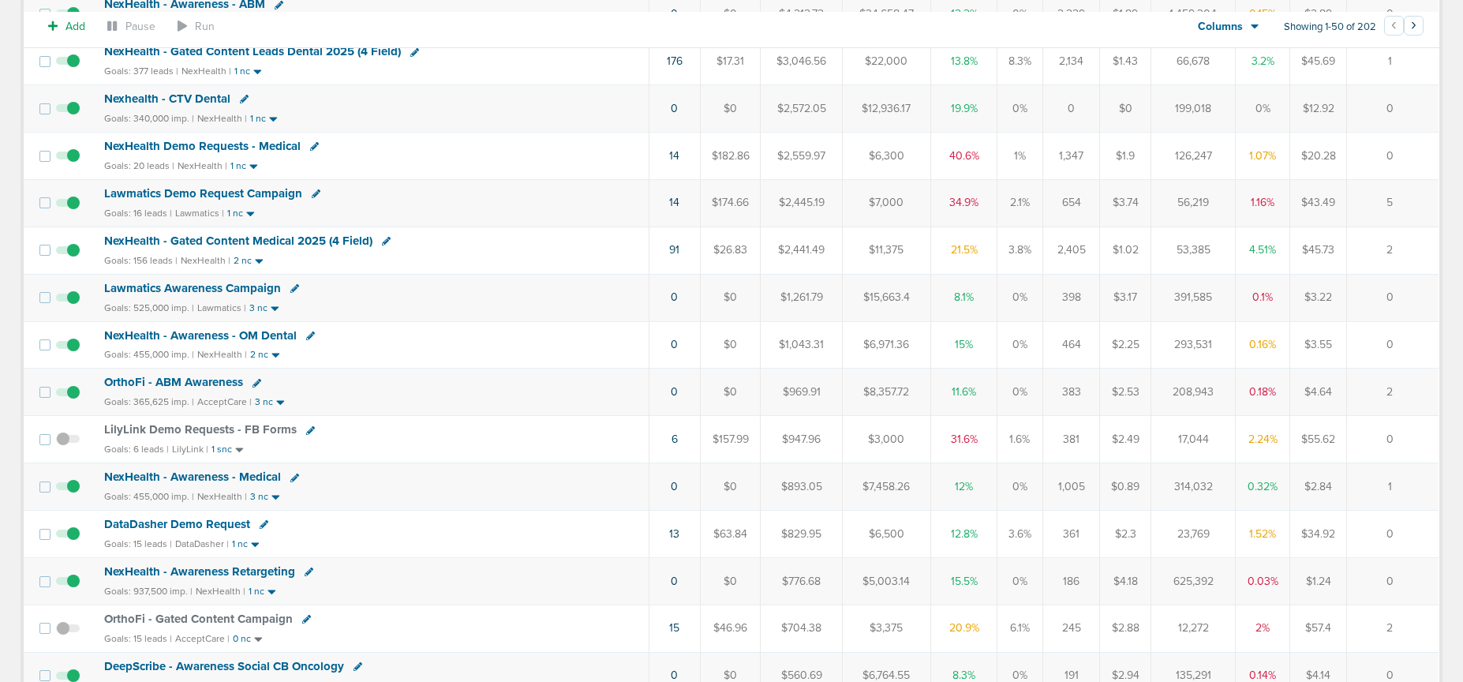
scroll to position [326, 0]
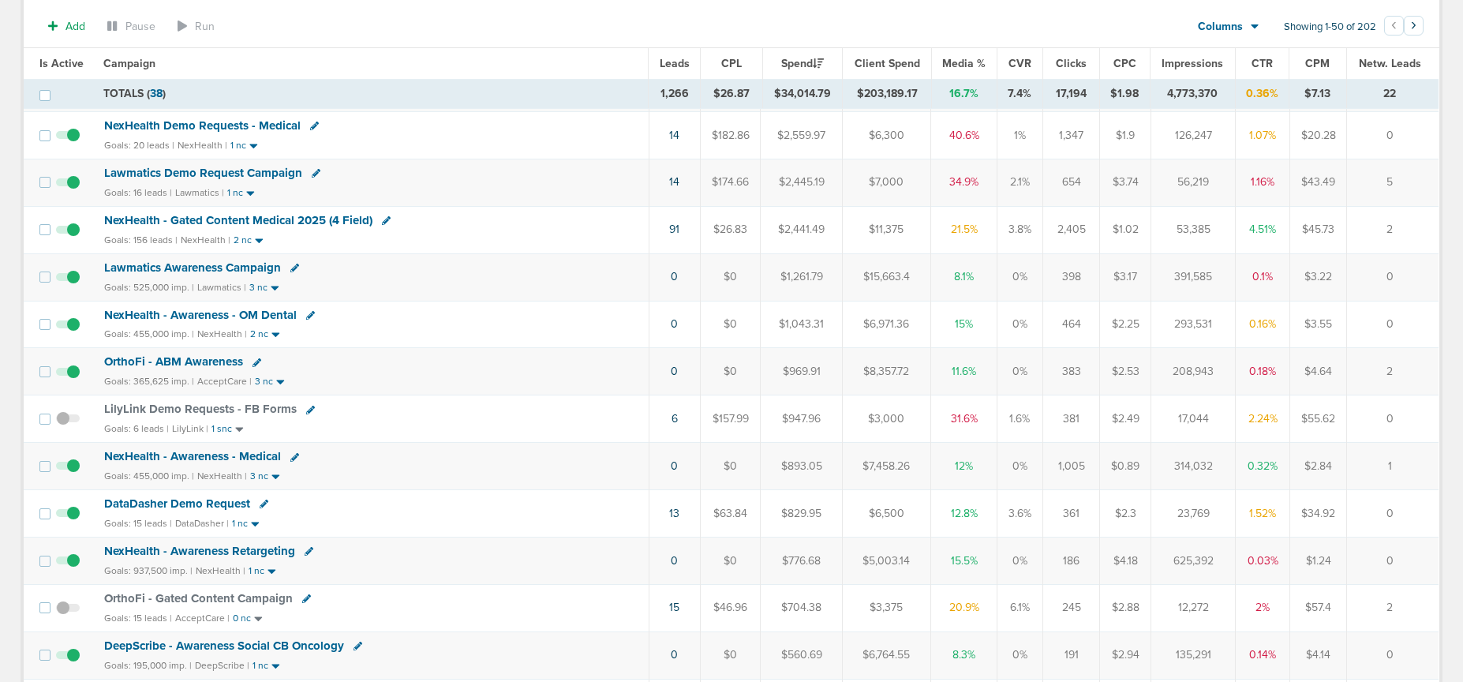
click at [179, 507] on span "DataDasher Demo Request" at bounding box center [177, 503] width 146 height 14
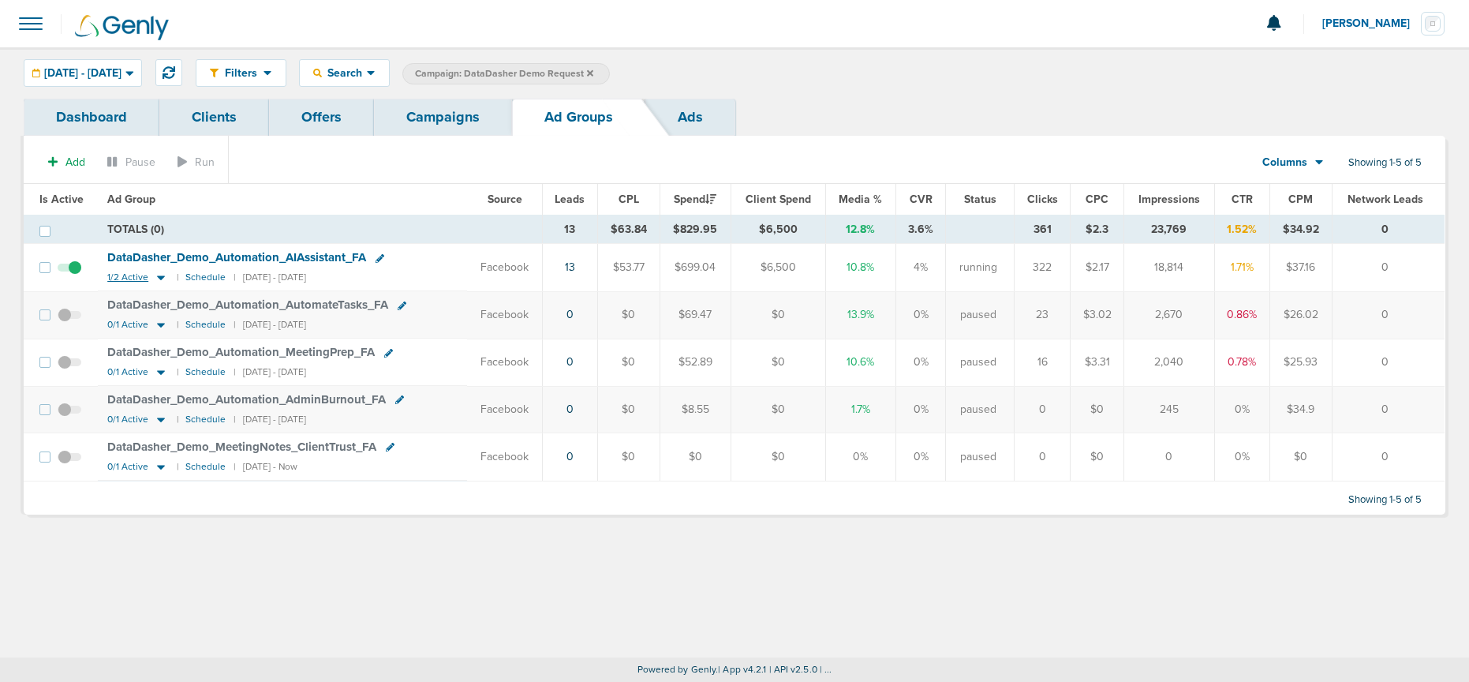
click at [157, 278] on icon at bounding box center [161, 278] width 8 height 5
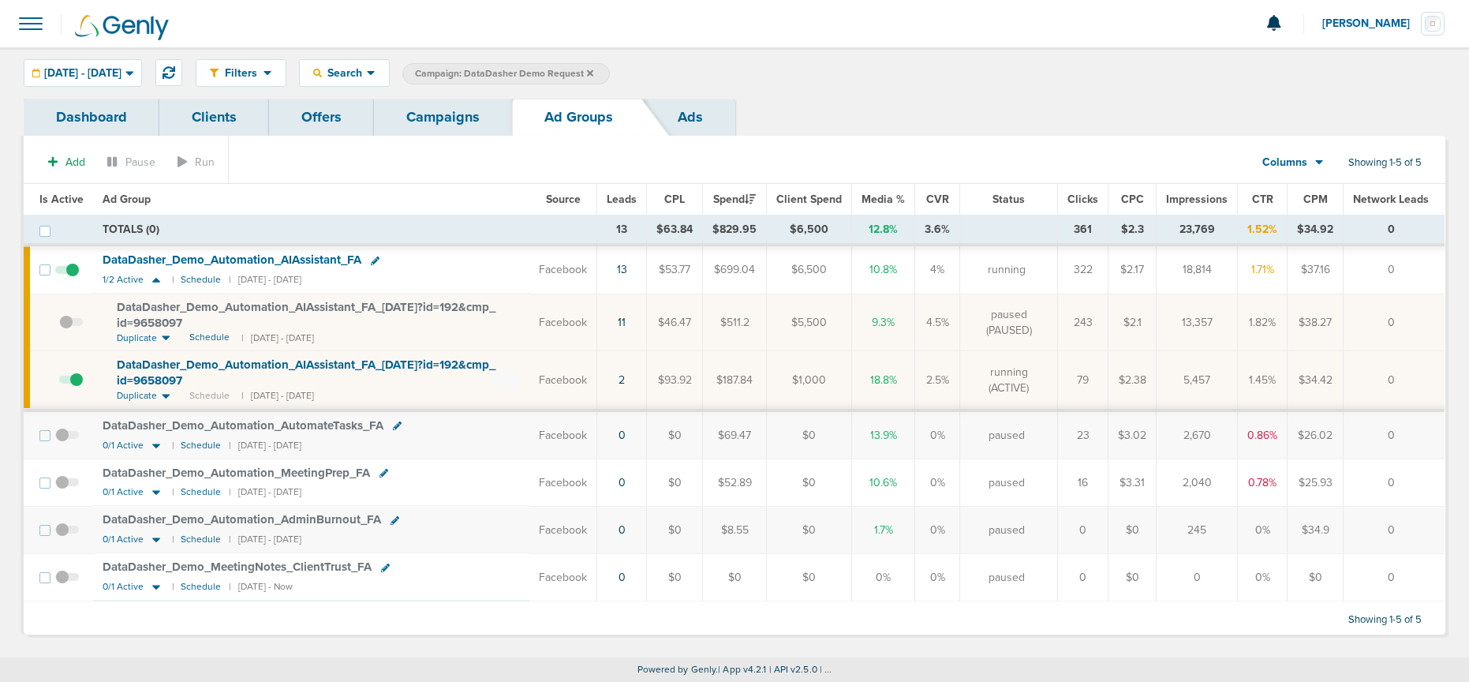
click at [79, 387] on span at bounding box center [71, 387] width 24 height 0
click at [59, 383] on input "checkbox" at bounding box center [59, 383] width 0 height 0
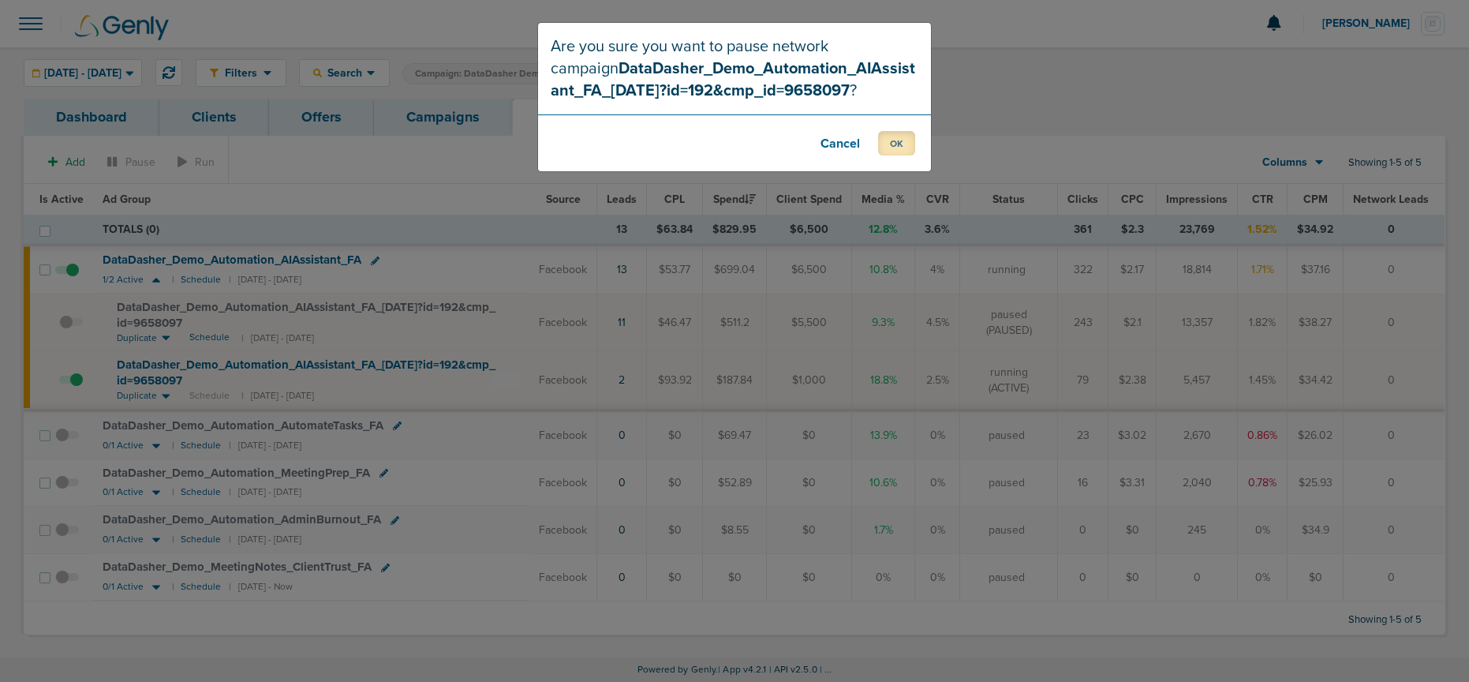
click at [888, 145] on button "OK" at bounding box center [896, 143] width 37 height 24
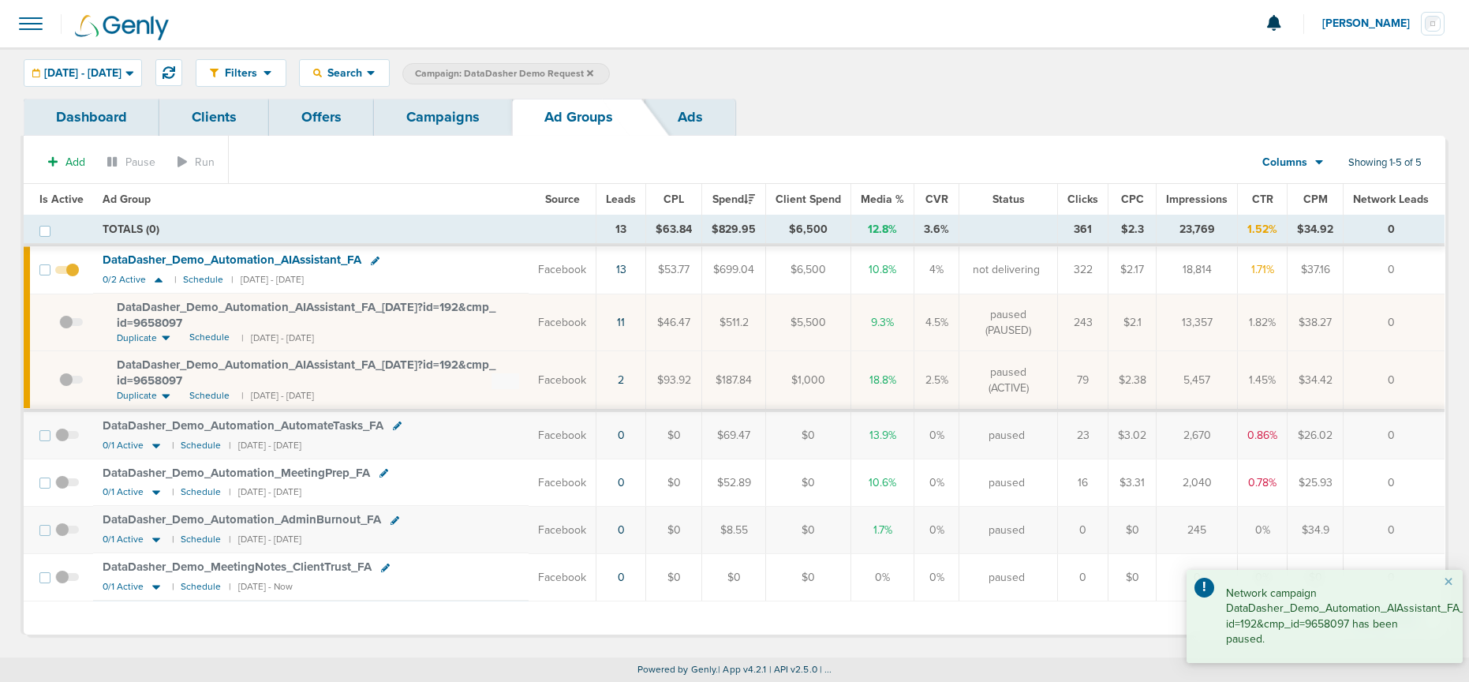
click at [451, 123] on link "Campaigns" at bounding box center [443, 117] width 138 height 37
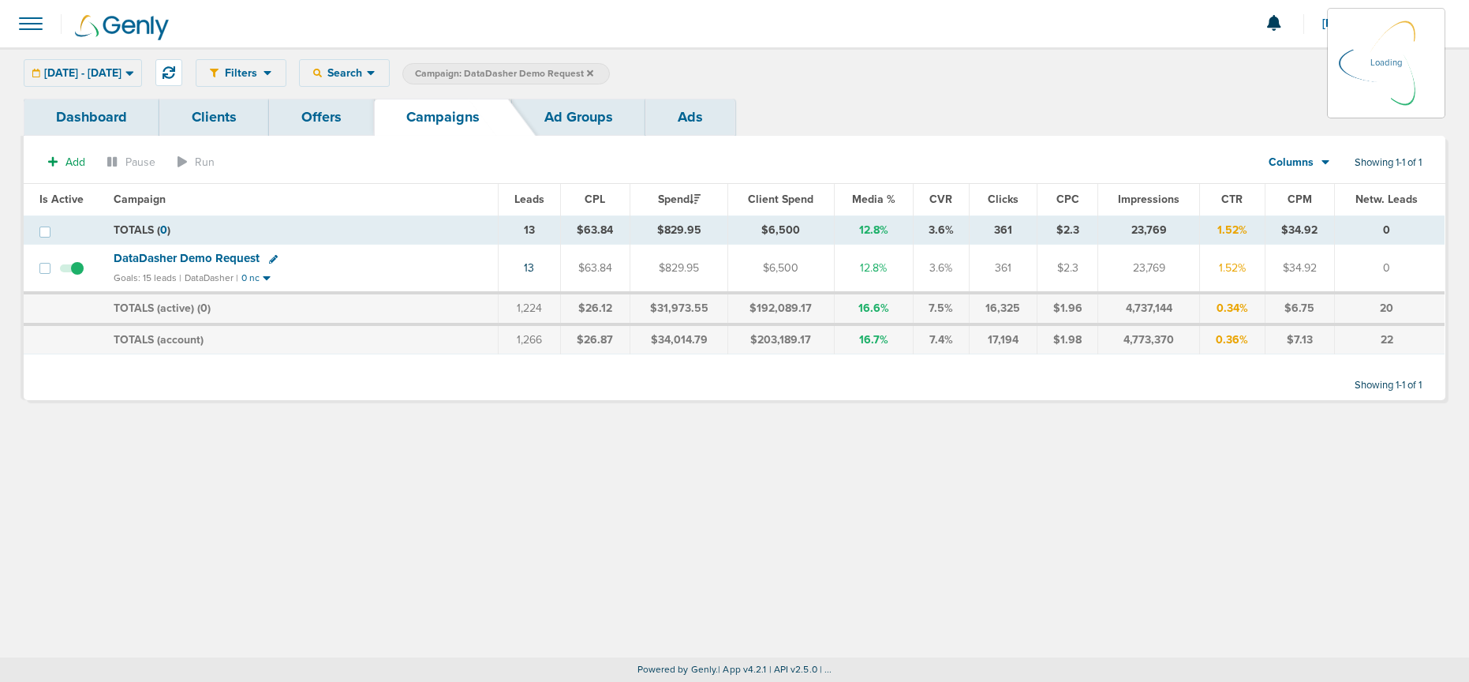
click at [593, 72] on icon at bounding box center [590, 73] width 6 height 9
click at [133, 84] on div "08.01.2025 - 08.31.2025" at bounding box center [82, 73] width 117 height 26
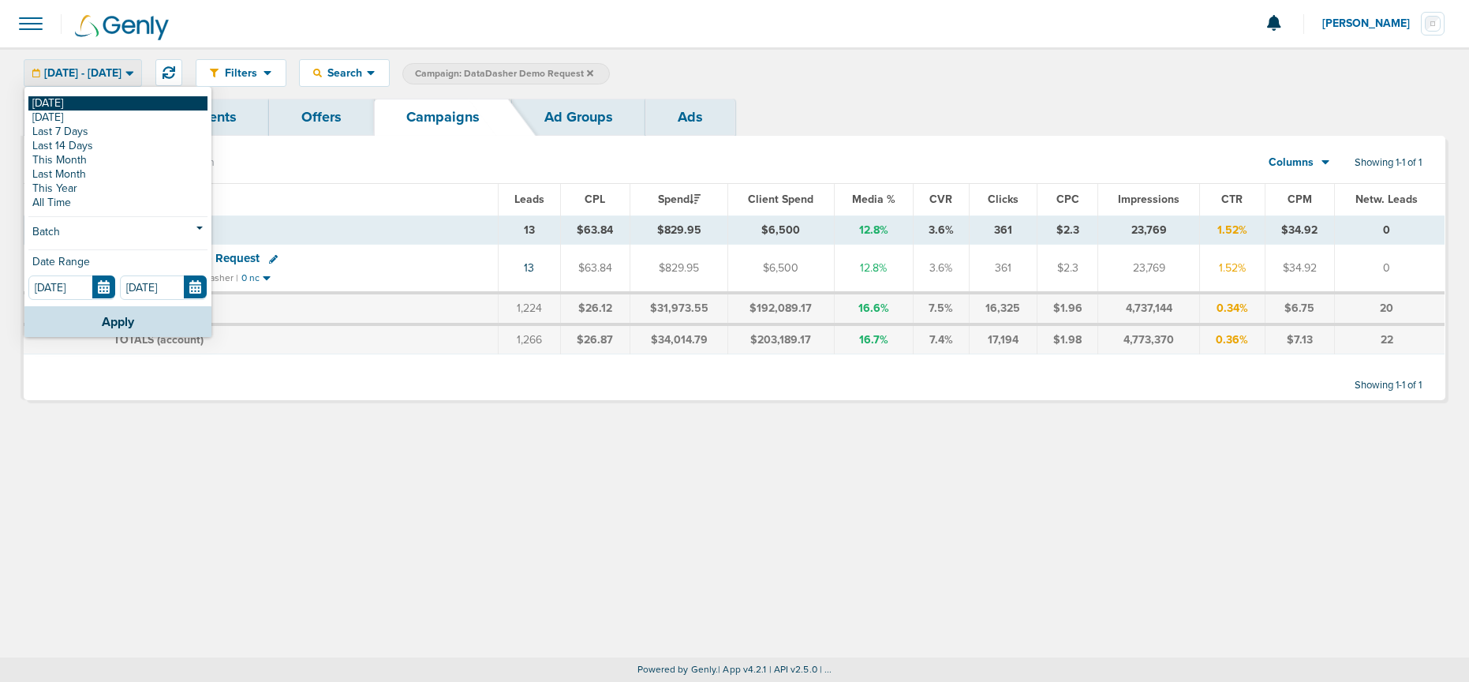
click at [98, 101] on link "[DATE]" at bounding box center [117, 103] width 179 height 14
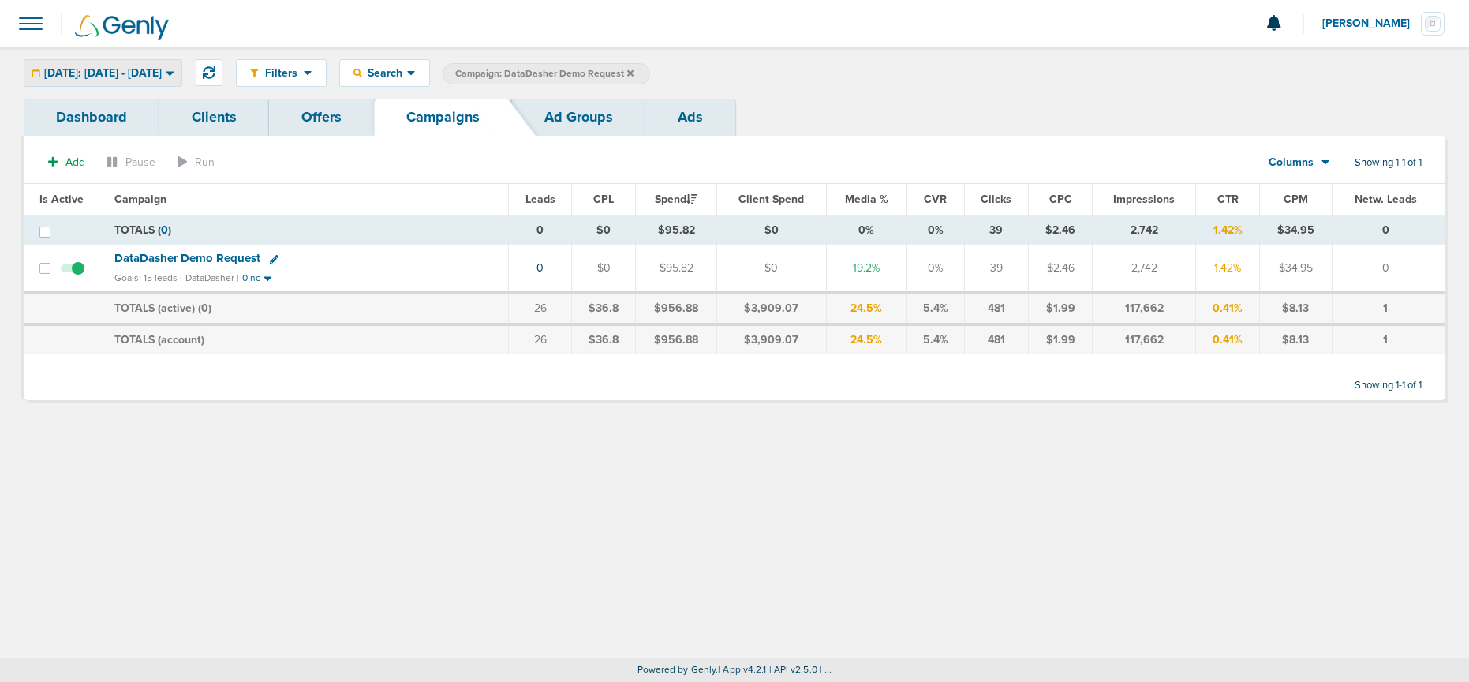
drag, startPoint x: 140, startPoint y: 70, endPoint x: 131, endPoint y: 99, distance: 30.5
click at [140, 70] on span "[DATE]: [DATE] - [DATE]" at bounding box center [103, 73] width 118 height 11
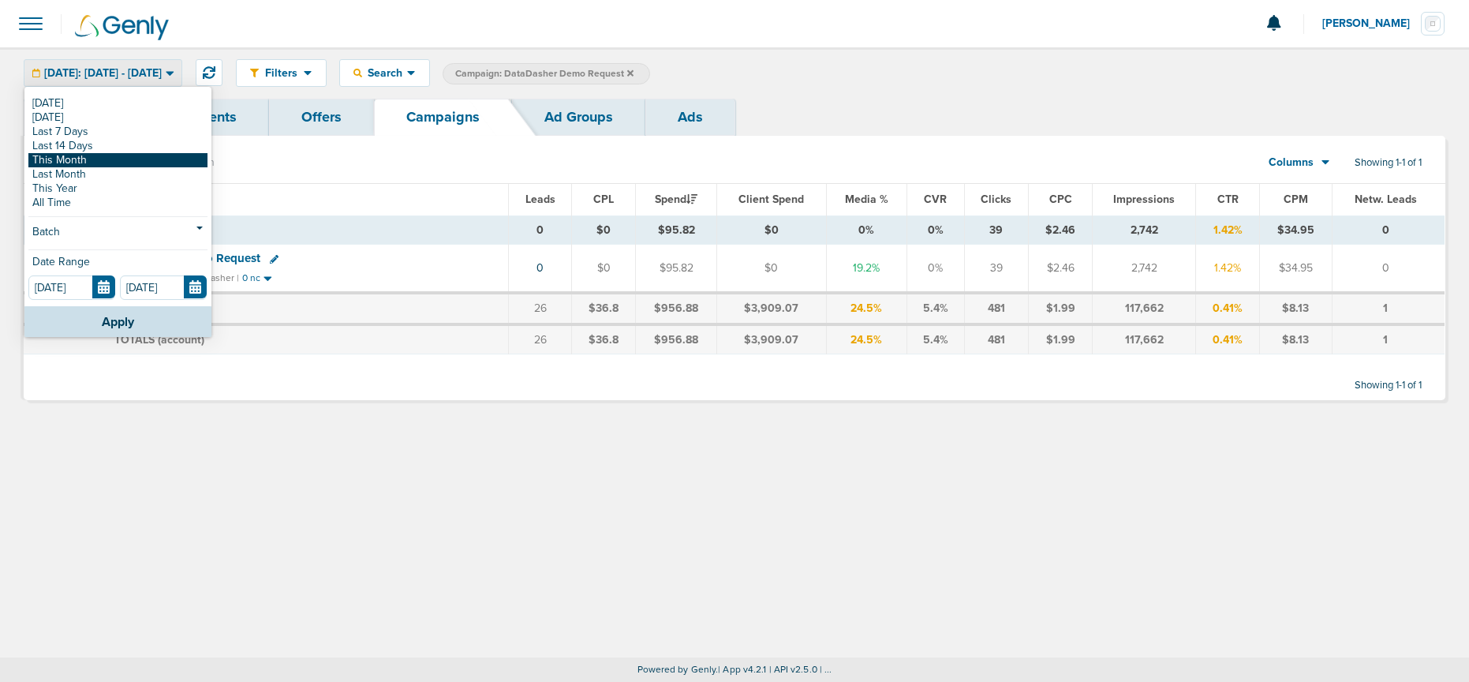
click at [109, 158] on link "This Month" at bounding box center [117, 160] width 179 height 14
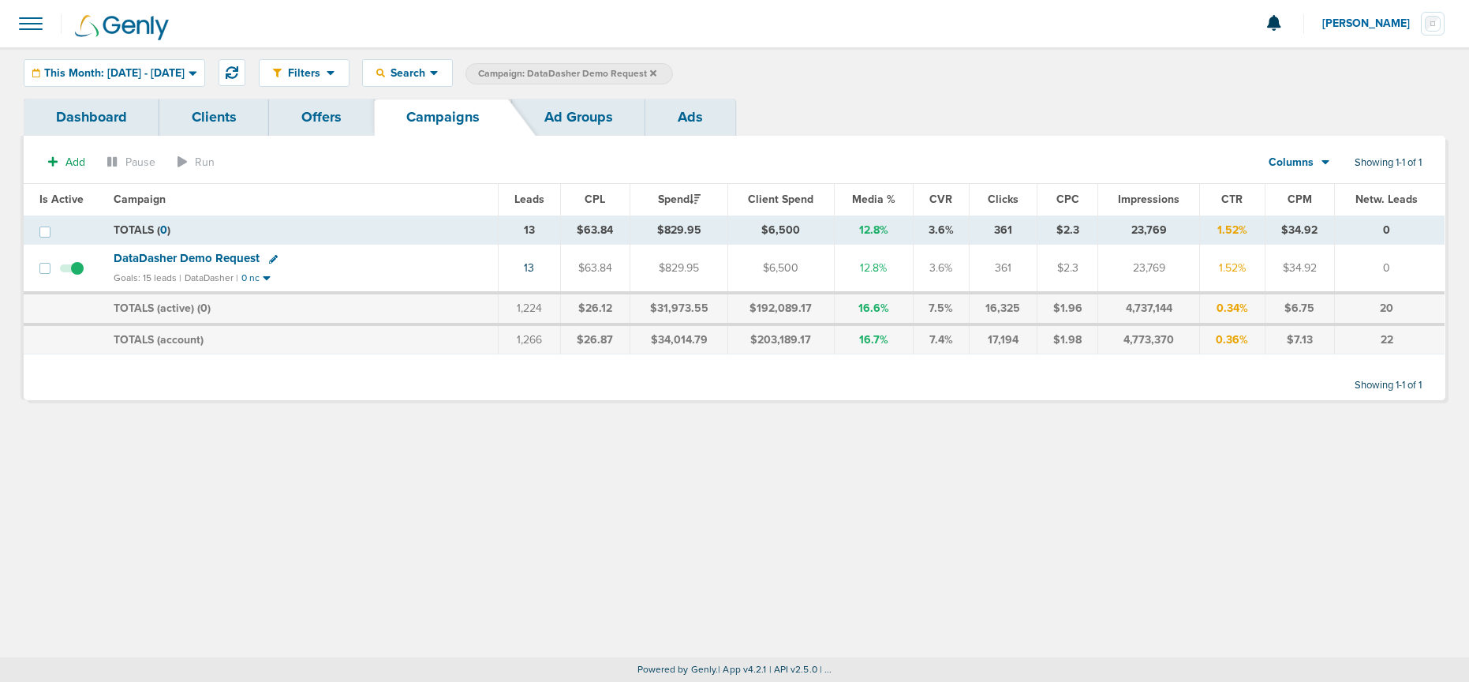
click at [656, 74] on icon at bounding box center [653, 72] width 6 height 6
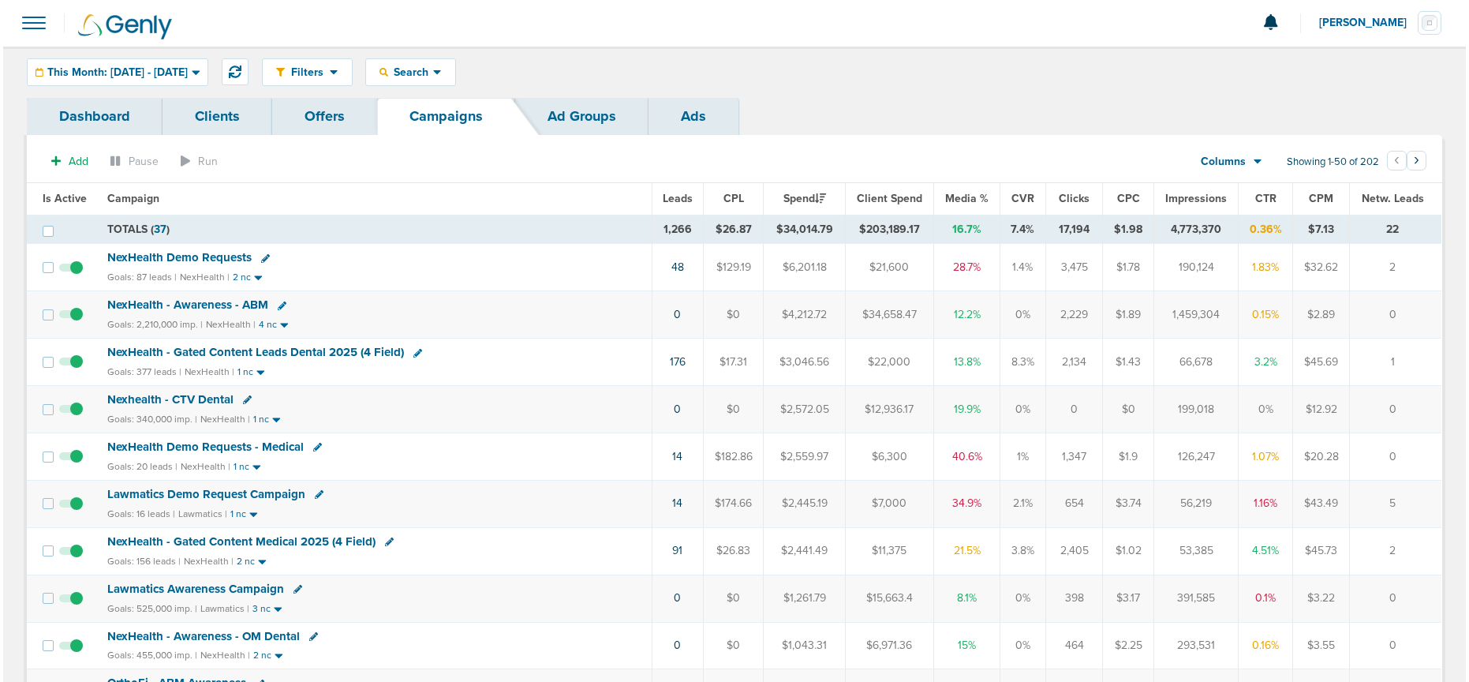
scroll to position [2, 0]
click at [312, 493] on icon at bounding box center [316, 492] width 9 height 9
select select
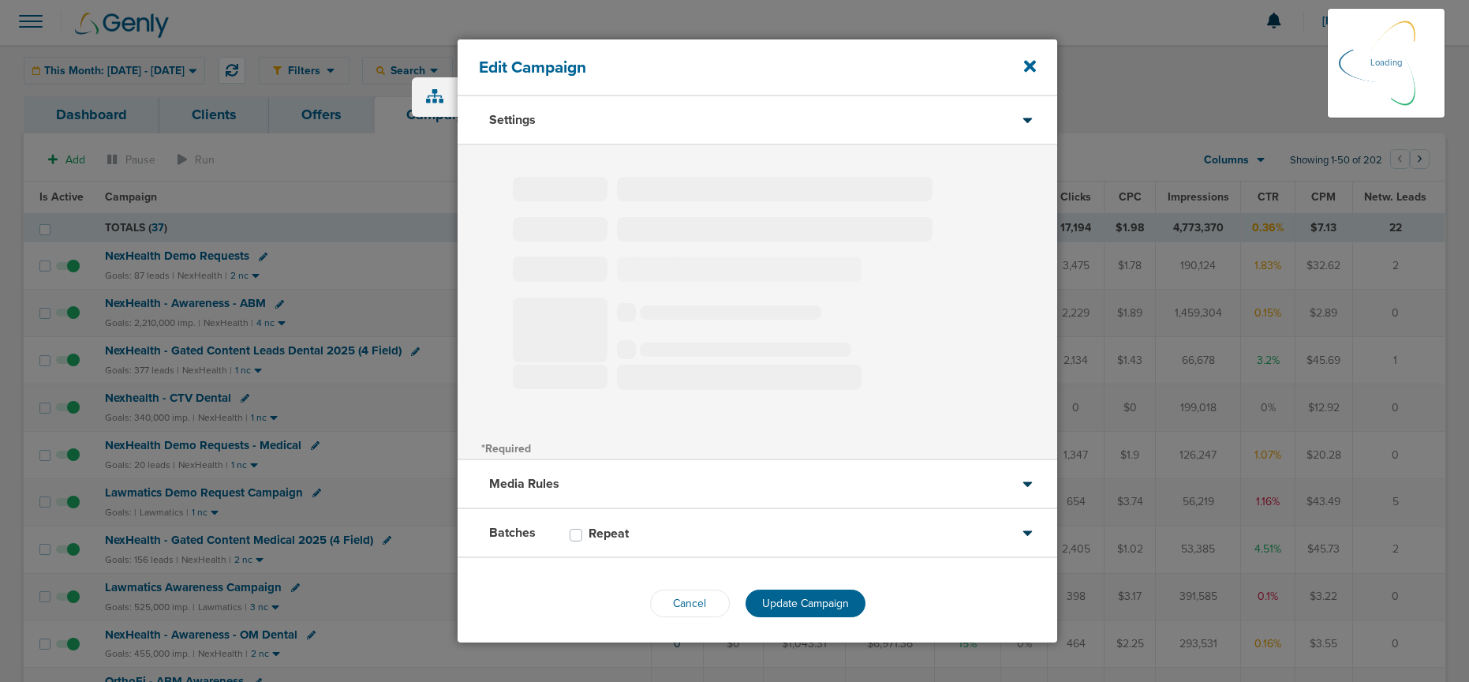
type input "Lawmatics Demo Request Campaign"
select select "Leads"
radio input "true"
select select "readWrite"
select select "1"
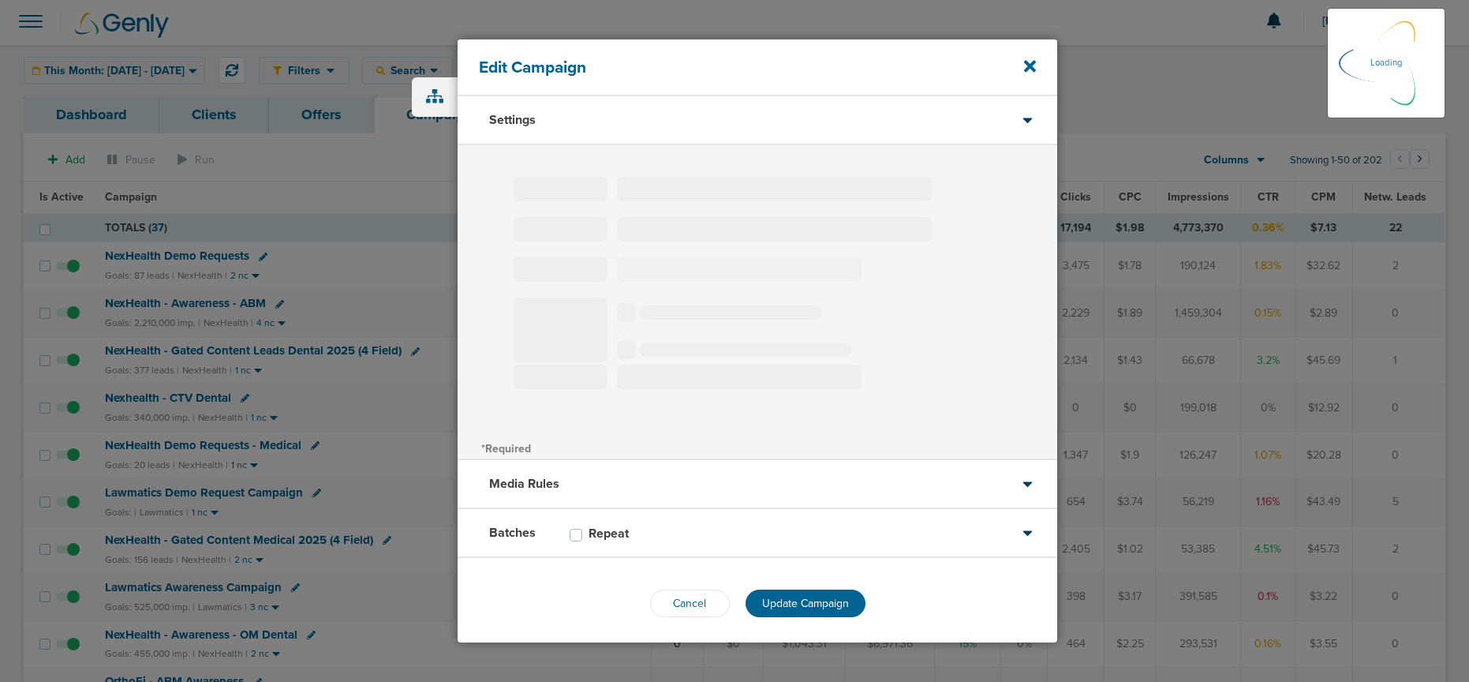
select select "2"
select select "3"
select select "4"
select select "6"
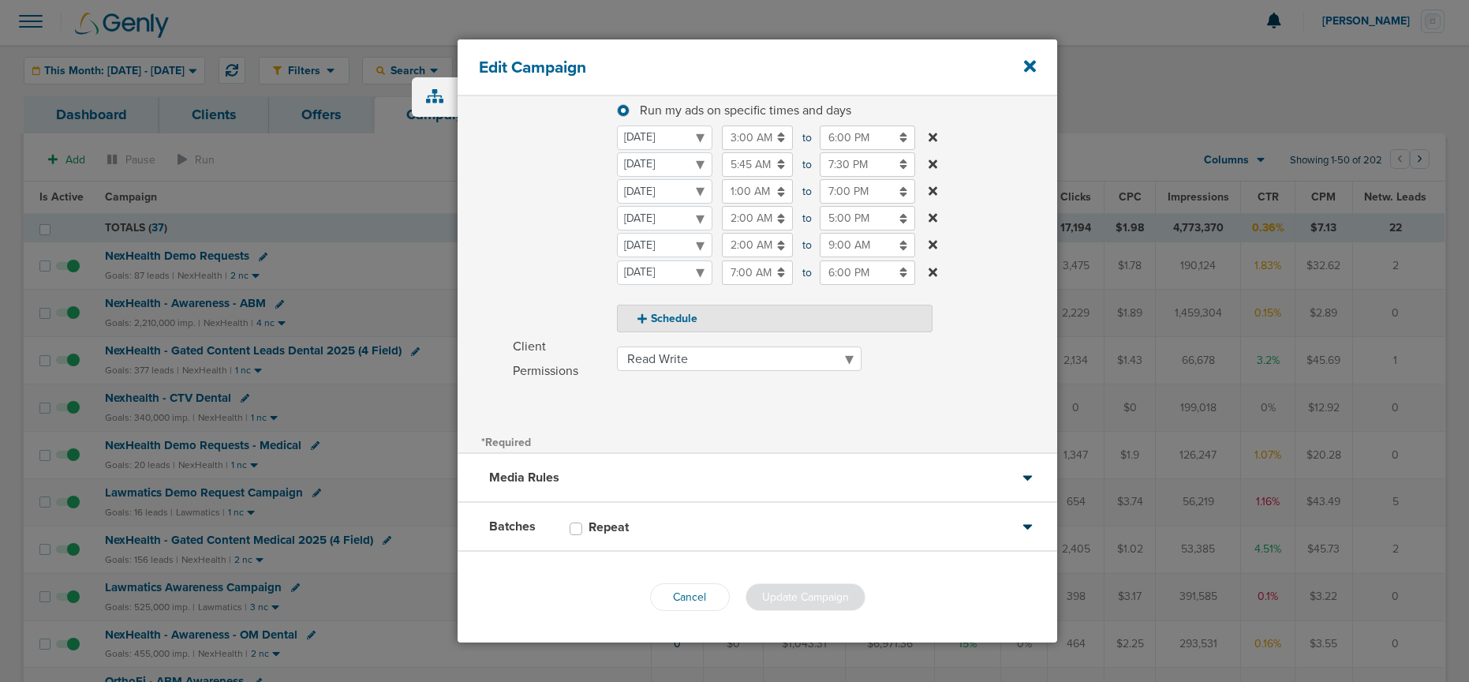
click at [726, 529] on div "Batches Repeat" at bounding box center [758, 527] width 600 height 49
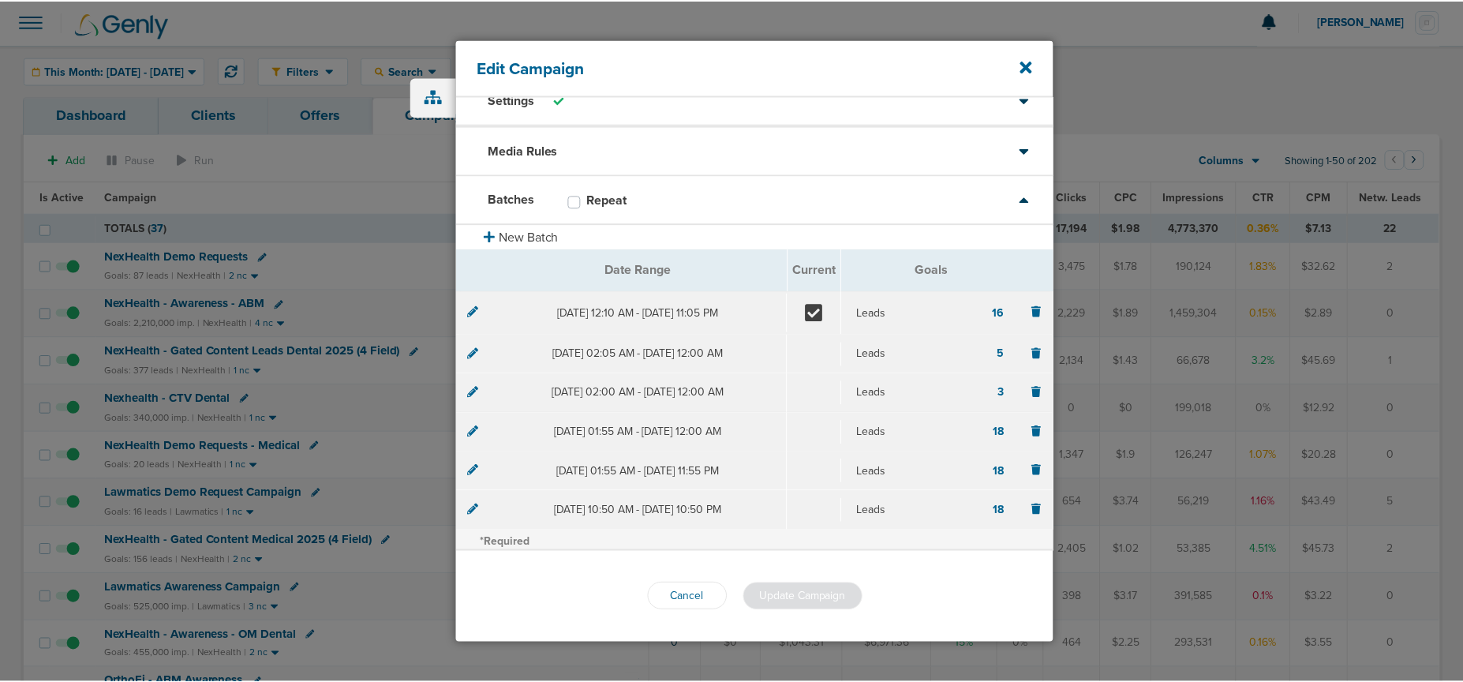
scroll to position [21, 0]
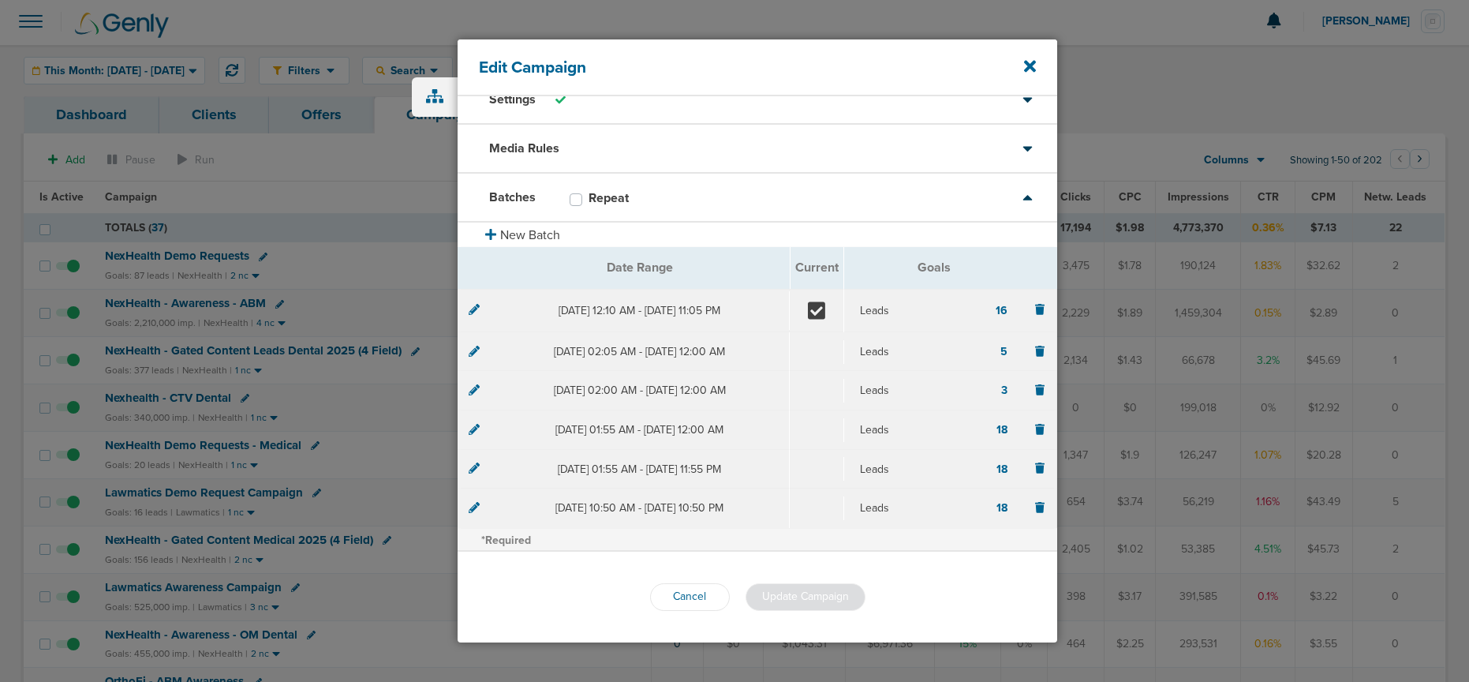
click at [472, 316] on div at bounding box center [474, 311] width 11 height 16
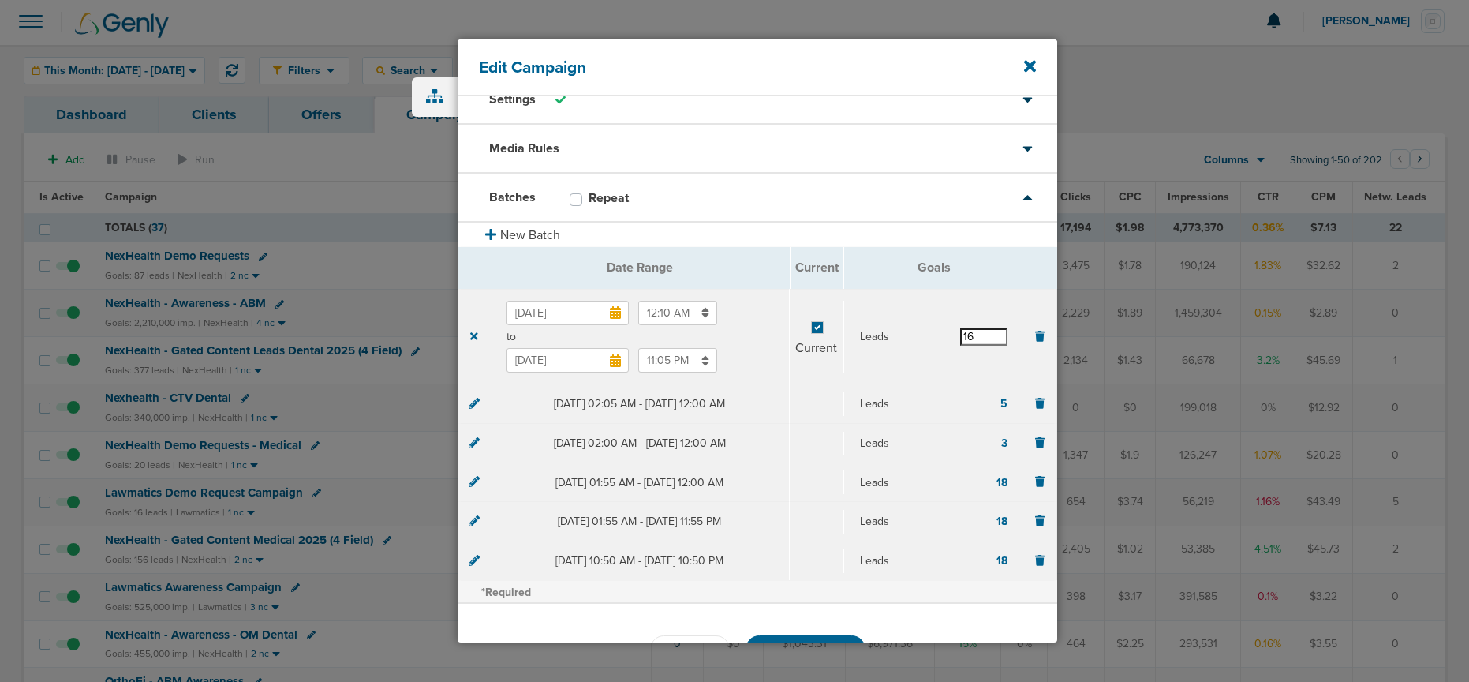
click at [982, 338] on input "16" at bounding box center [983, 336] width 47 height 17
type input "15"
click at [883, 363] on section "Aug 1, 2025 12:10 AM to Aug 31, 2025 11:05 PM Current Leads 15" at bounding box center [757, 337] width 599 height 96
click at [778, 635] on button "Update Campaign" at bounding box center [806, 649] width 120 height 28
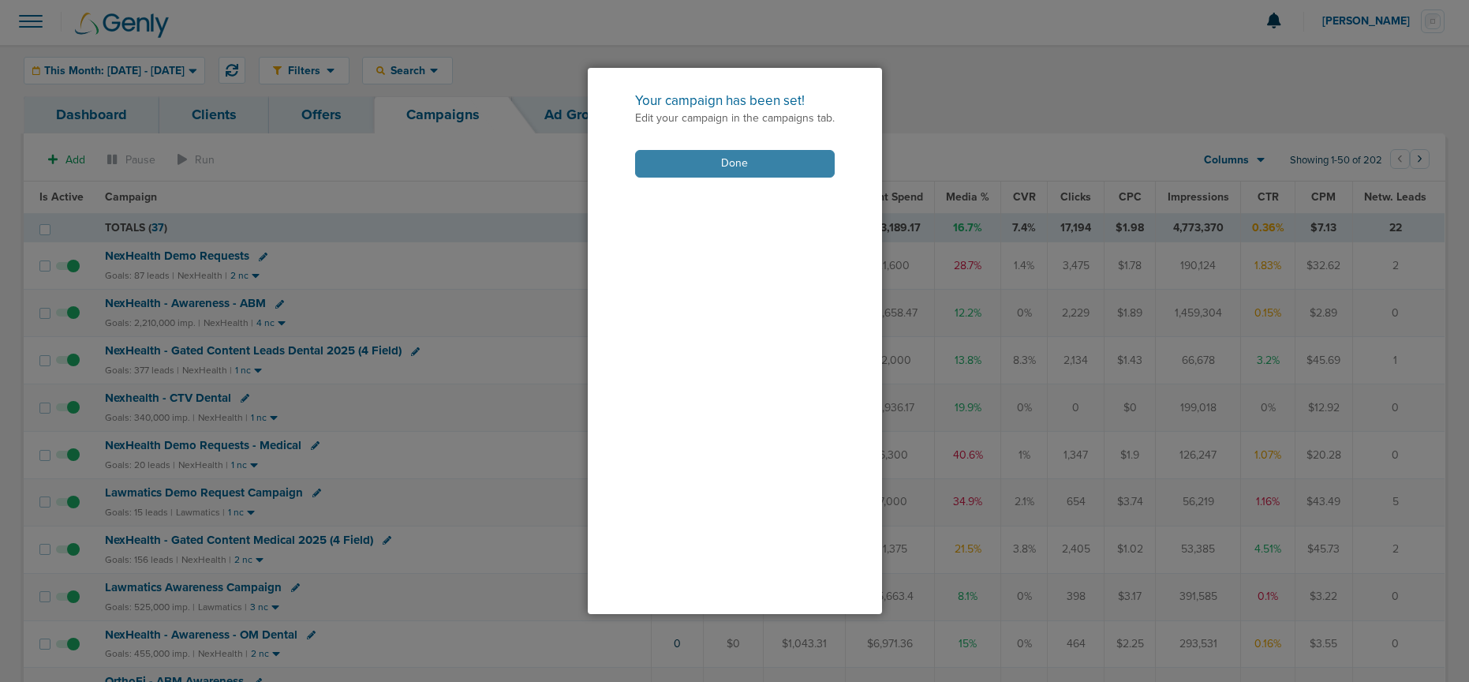
click at [683, 164] on button "Done" at bounding box center [735, 164] width 200 height 28
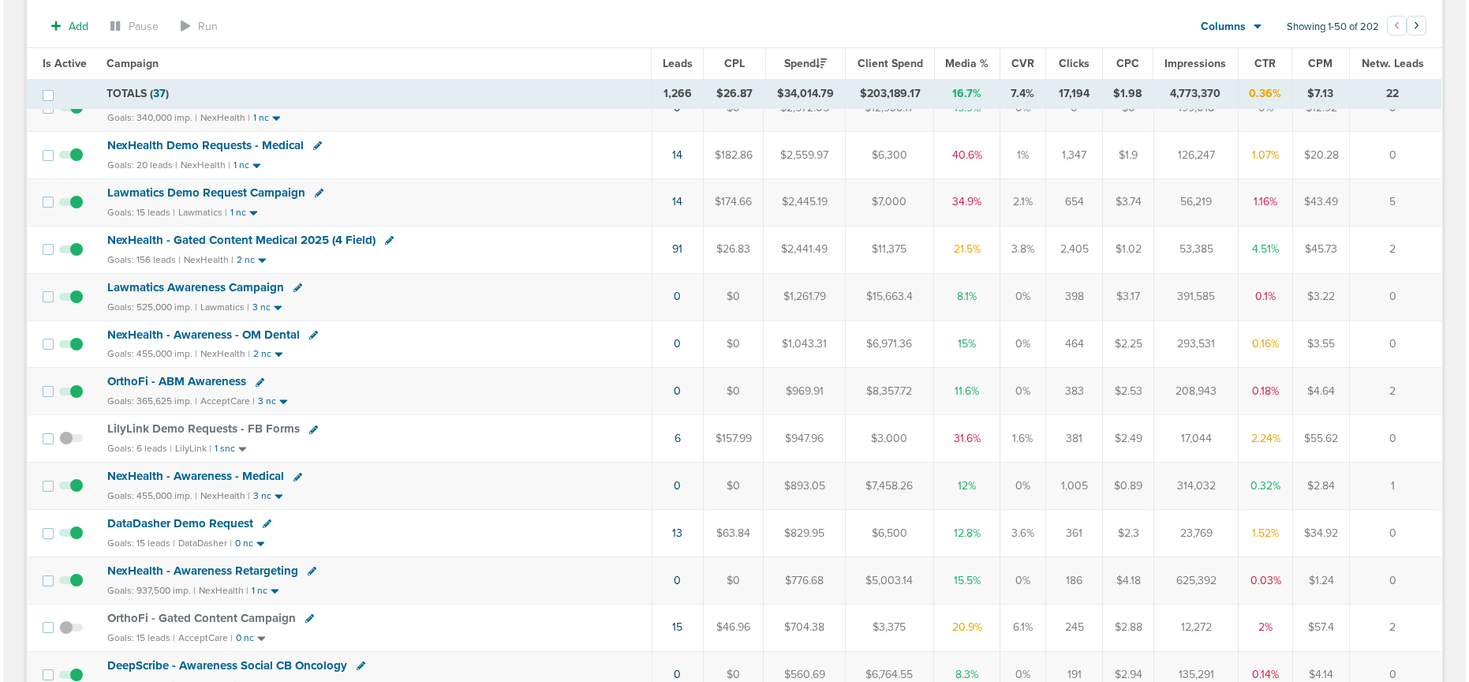
scroll to position [314, 0]
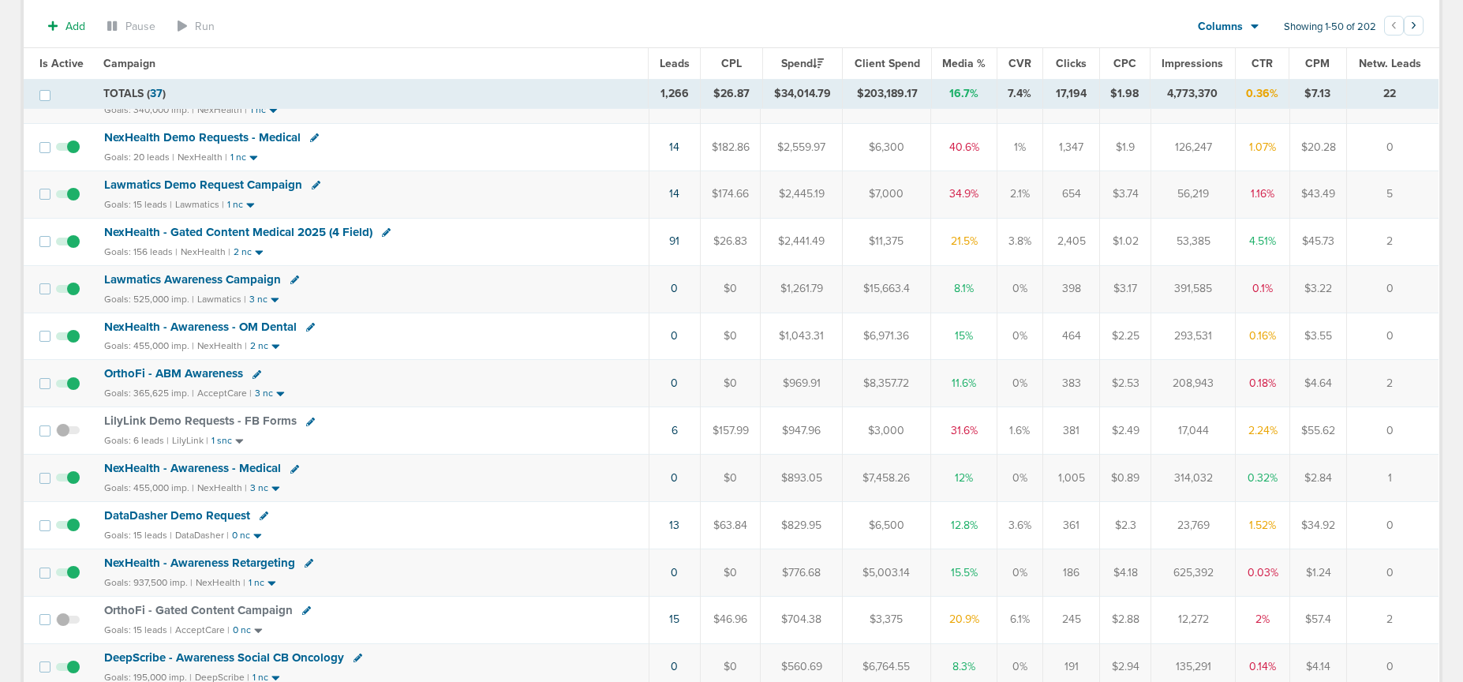
click at [264, 515] on icon at bounding box center [264, 515] width 9 height 9
select select
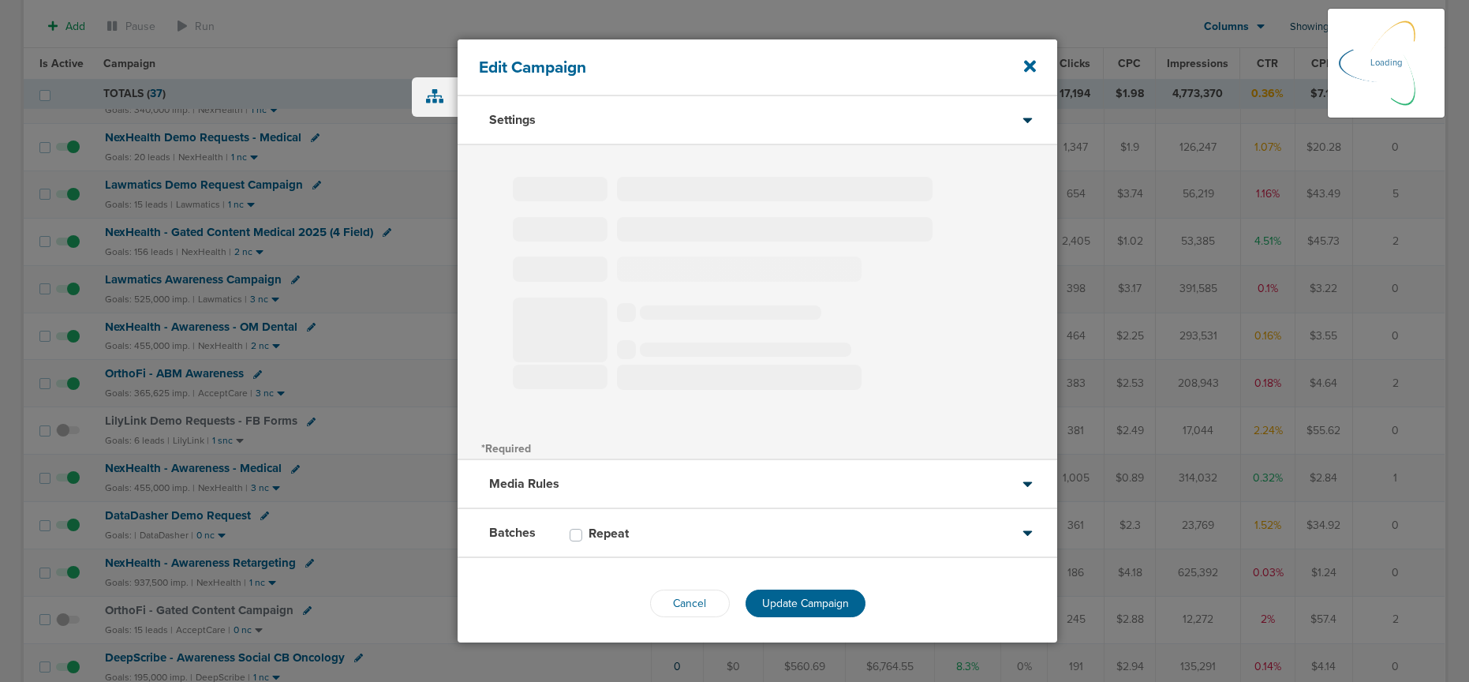
type input "DataDasher Demo Request"
select select "Leads"
radio input "true"
select select "readWrite"
select select "1"
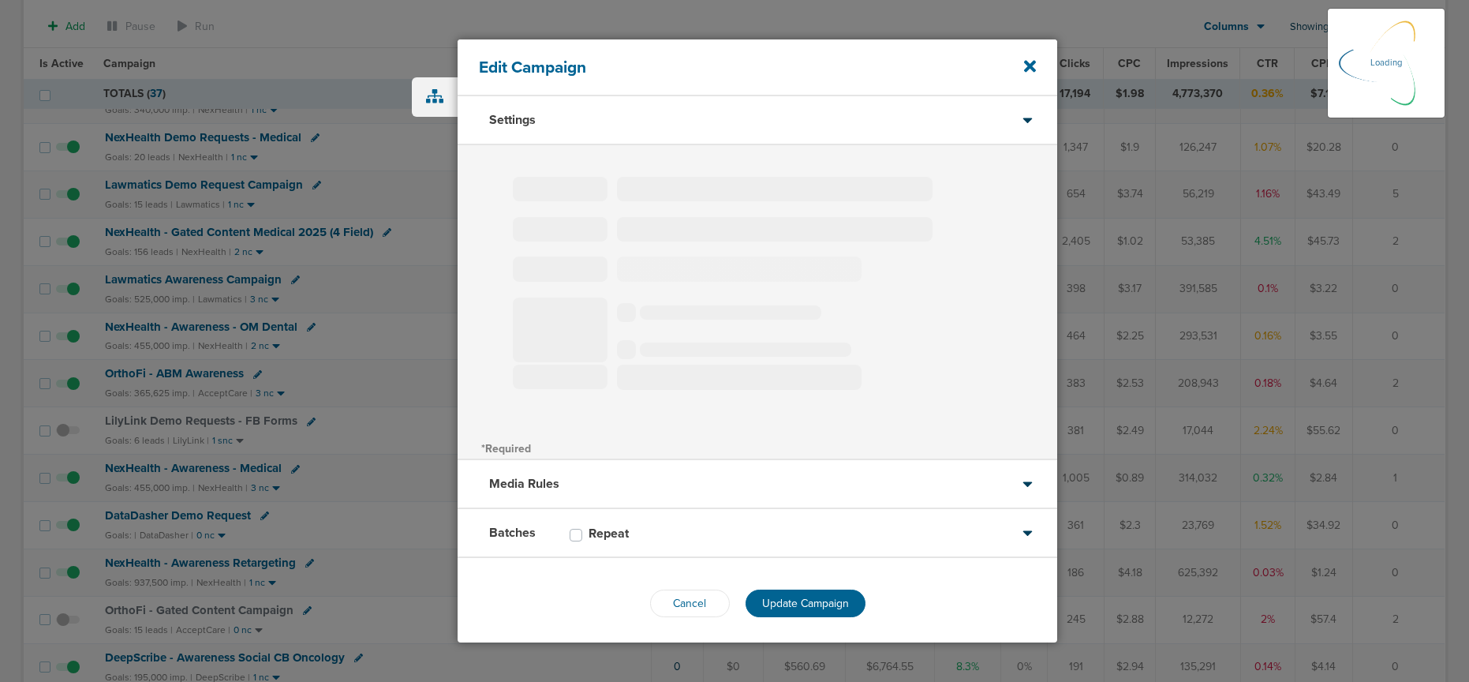
select select "2"
select select "3"
select select "4"
select select "6"
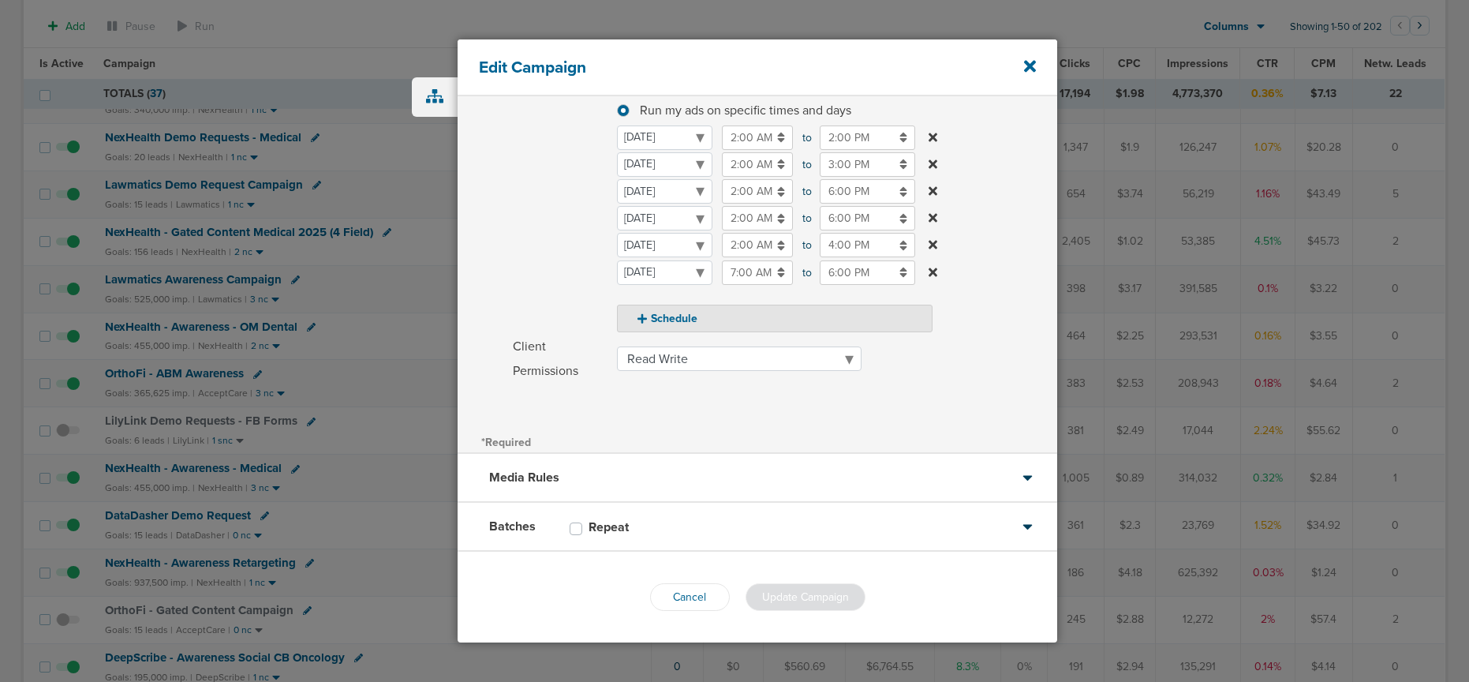
click at [746, 536] on div "Batches Repeat" at bounding box center [758, 527] width 600 height 49
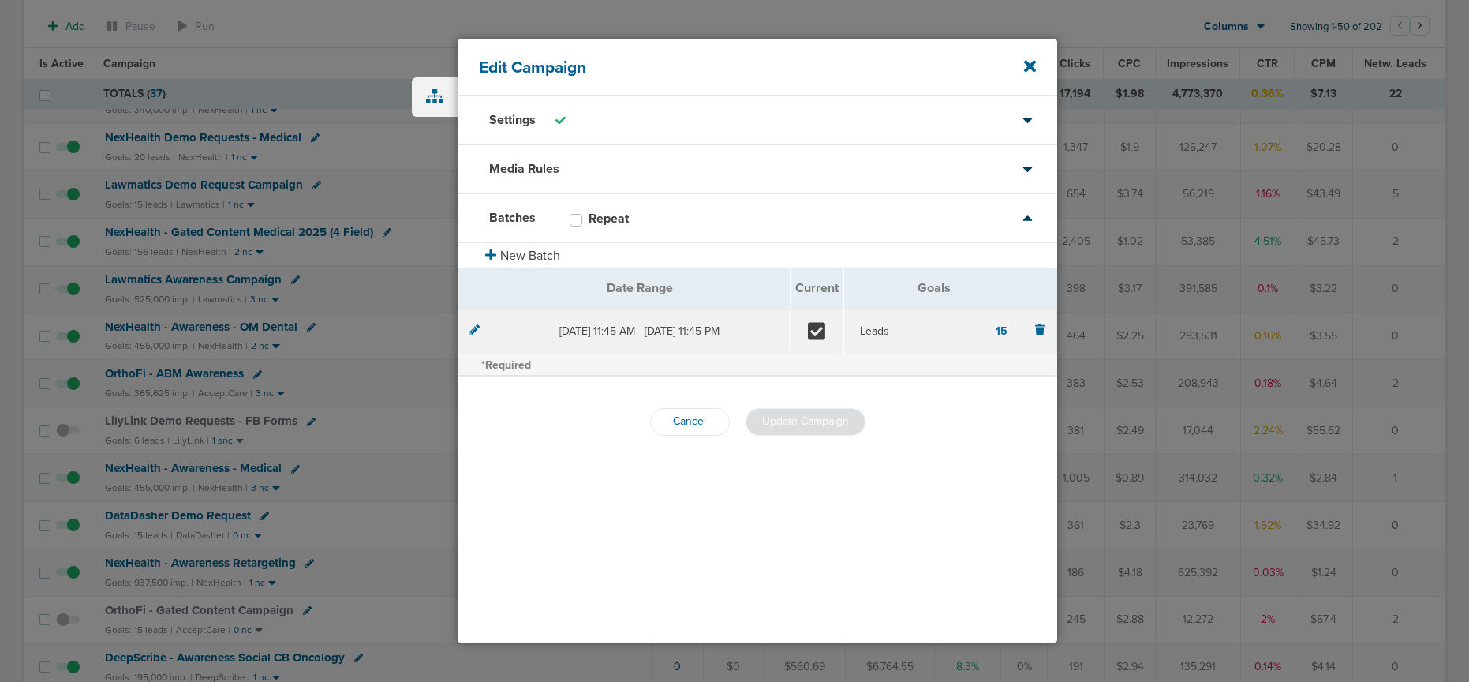
click at [472, 332] on icon at bounding box center [474, 329] width 11 height 11
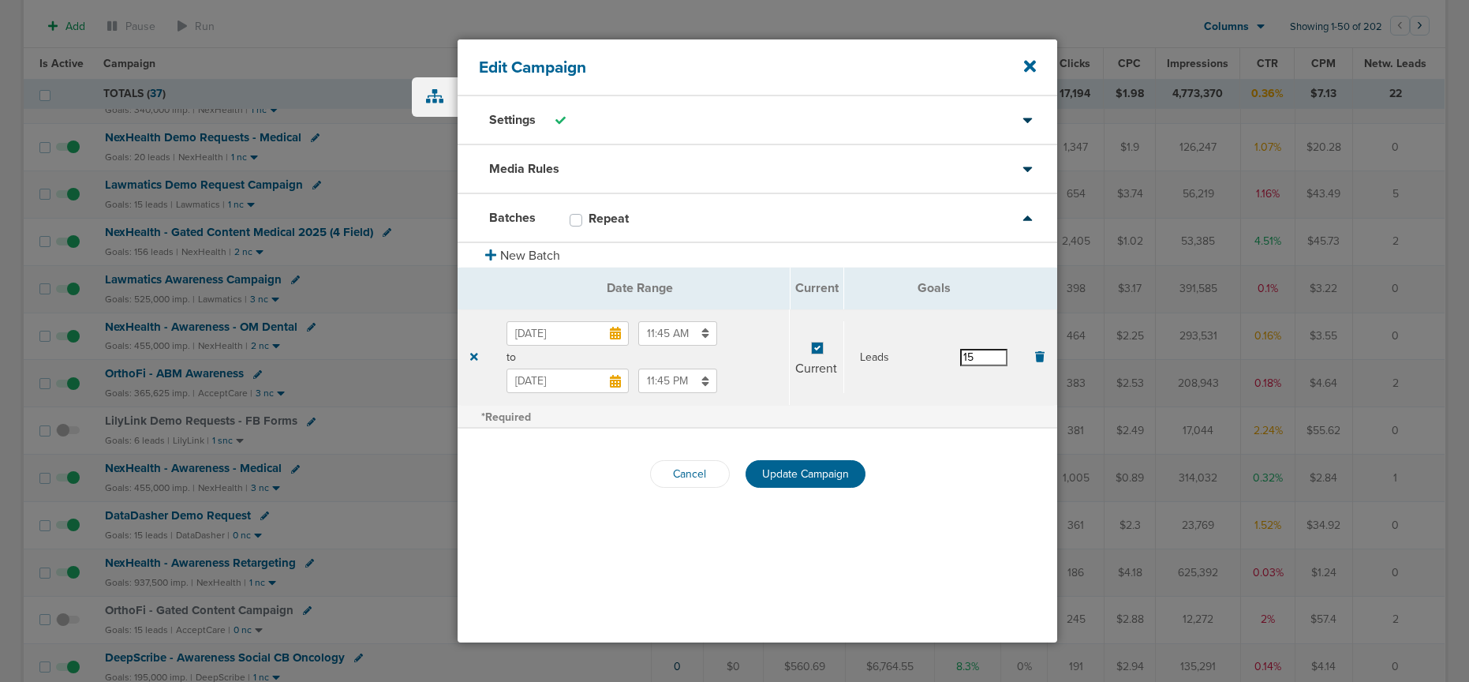
click at [984, 359] on input "15" at bounding box center [983, 357] width 47 height 17
type input "17"
click at [799, 475] on span "Update Campaign" at bounding box center [805, 473] width 87 height 13
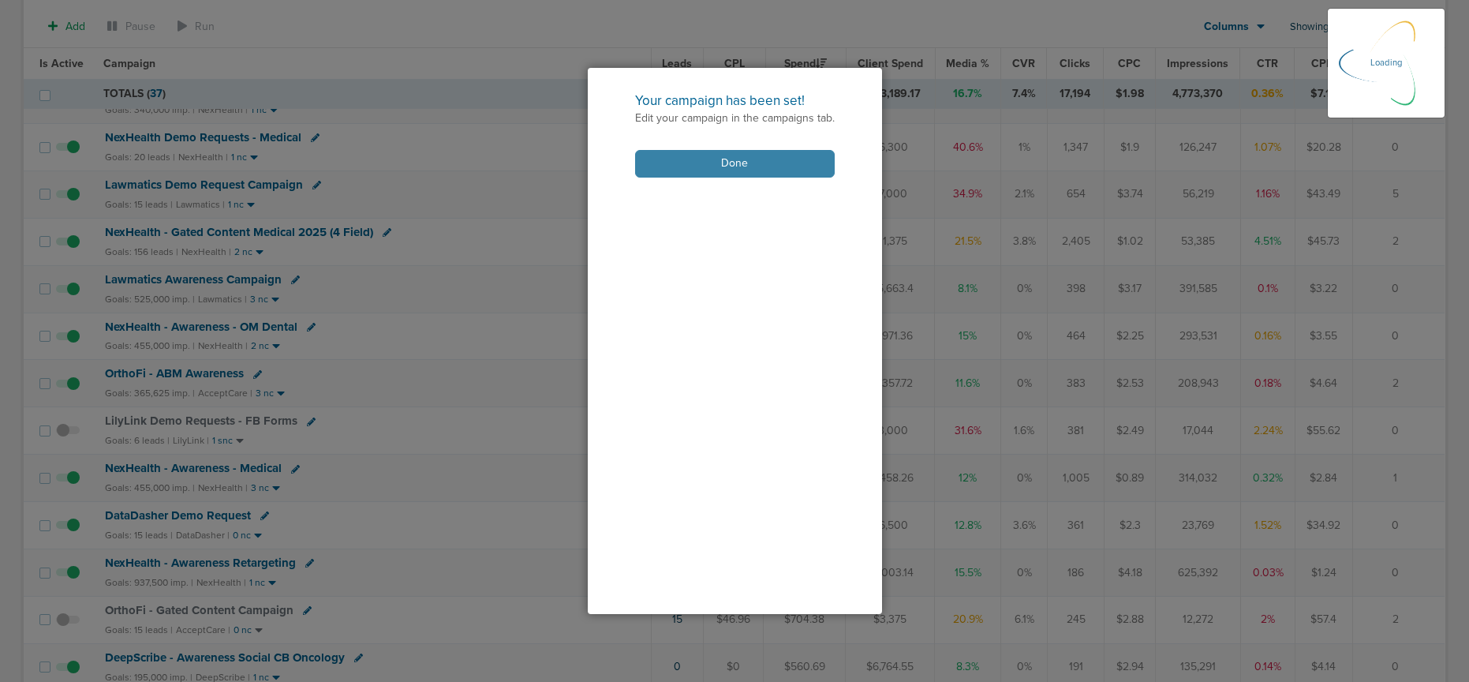
click at [738, 164] on button "Done" at bounding box center [735, 164] width 200 height 28
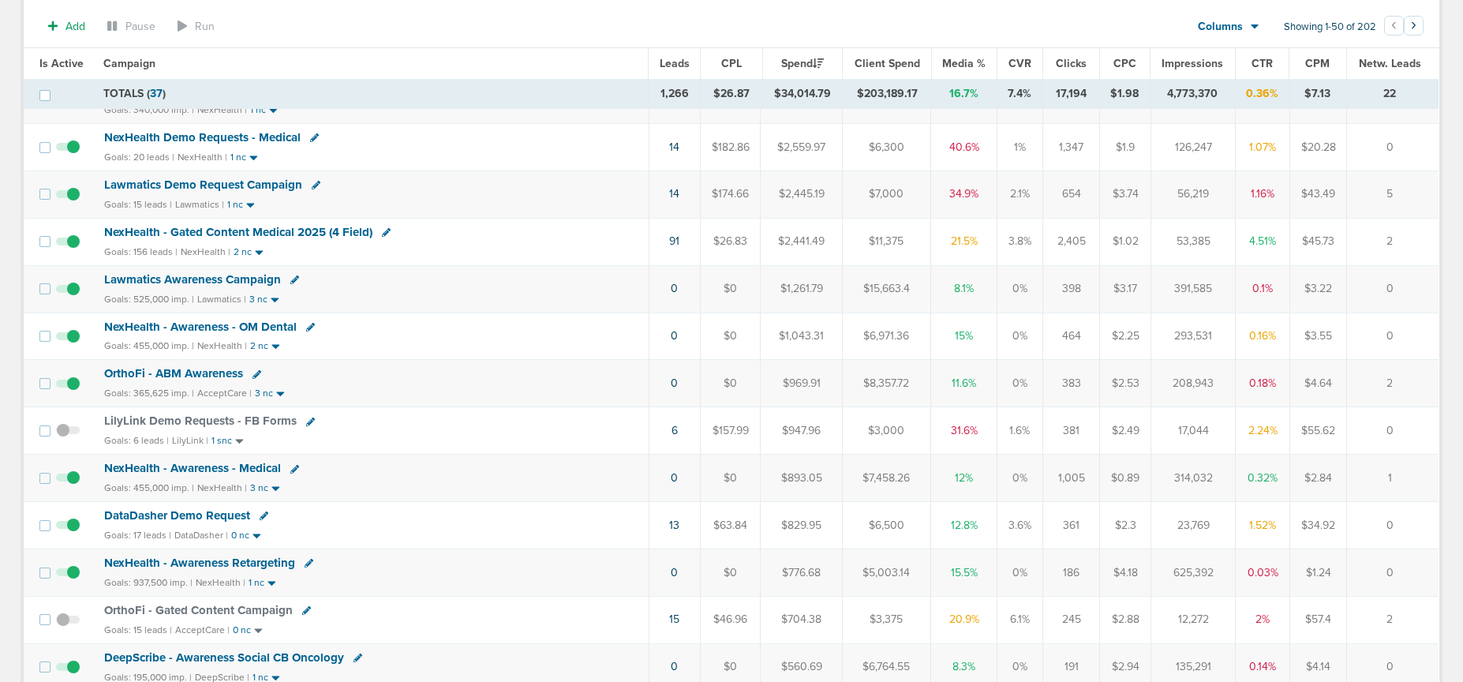
click at [177, 515] on span "DataDasher Demo Request" at bounding box center [177, 515] width 146 height 14
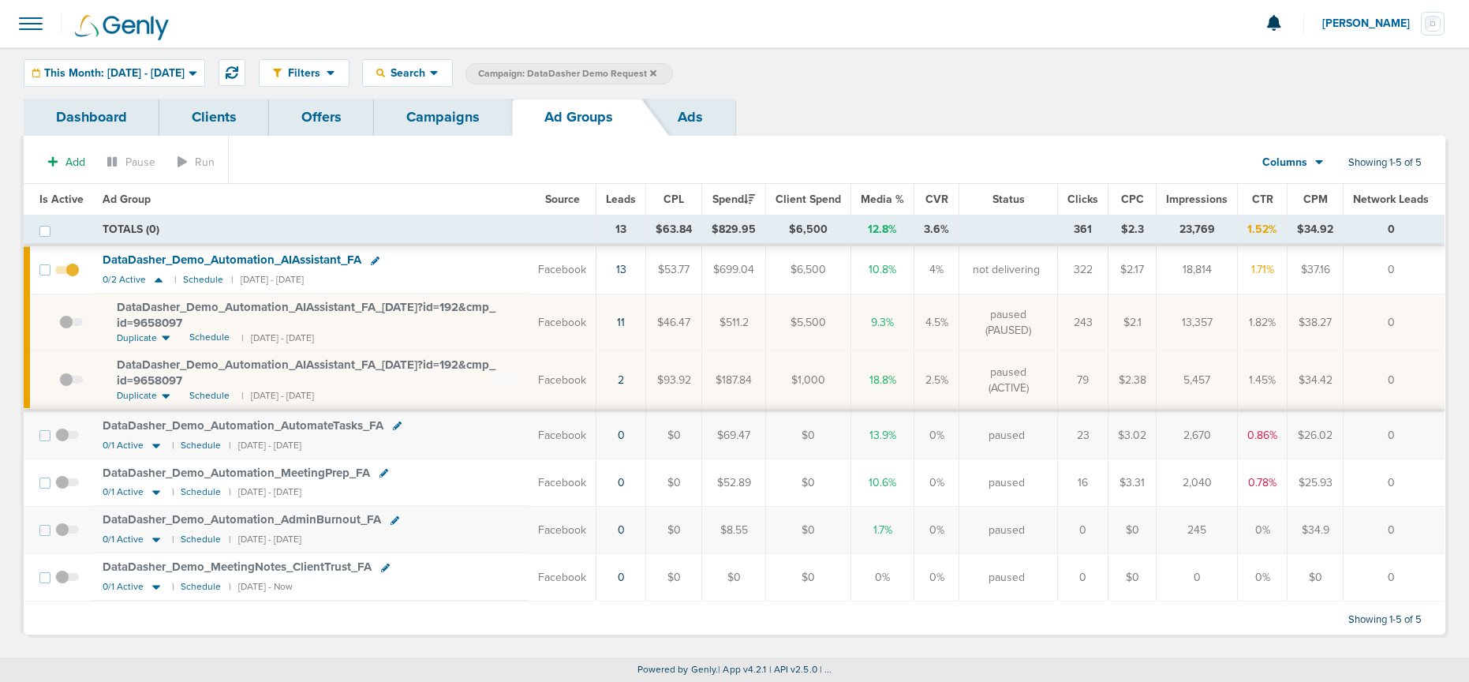
click at [69, 330] on span at bounding box center [71, 330] width 24 height 0
click at [59, 326] on input "checkbox" at bounding box center [59, 326] width 0 height 0
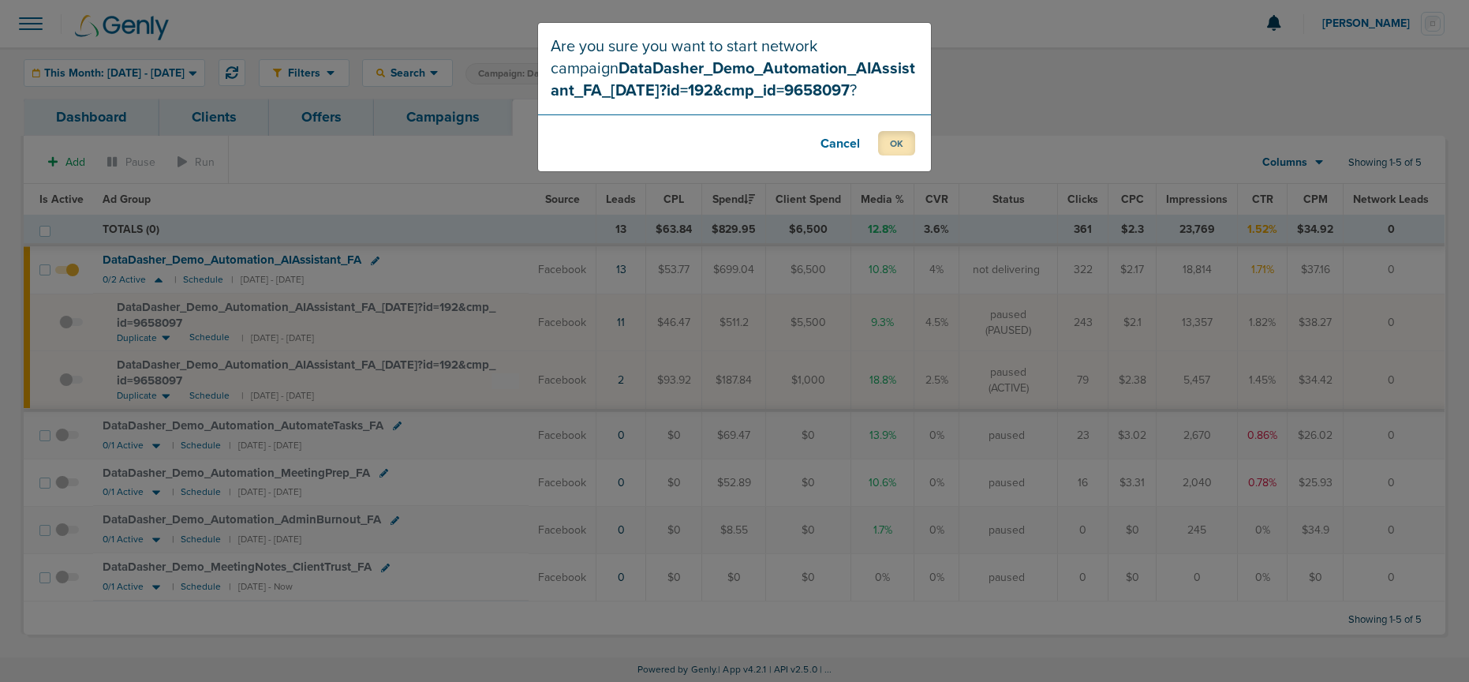
click at [895, 139] on button "OK" at bounding box center [896, 143] width 37 height 24
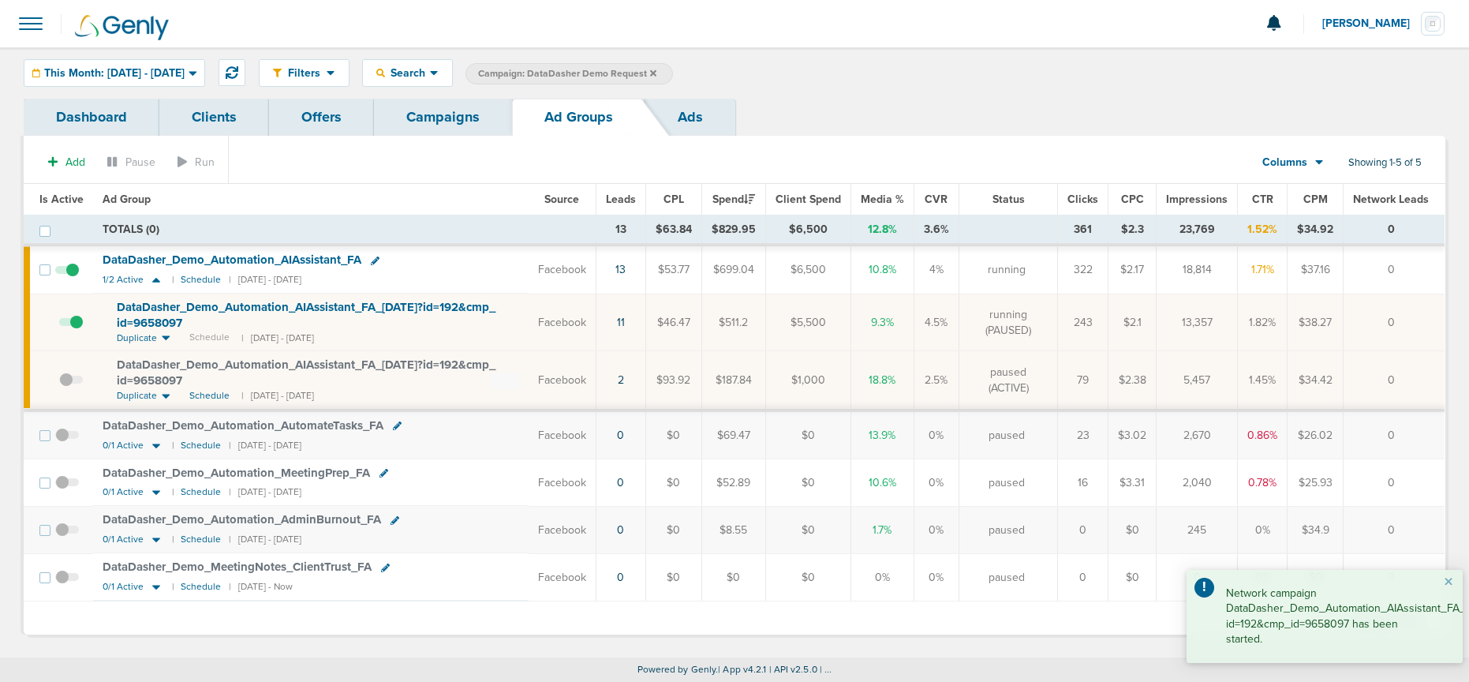
click at [399, 310] on span "DataDasher_ Demo_ Automation_ AIAssistant_ FA_ 08.15.25?id=192&cmp_ id=9658097" at bounding box center [306, 315] width 379 height 30
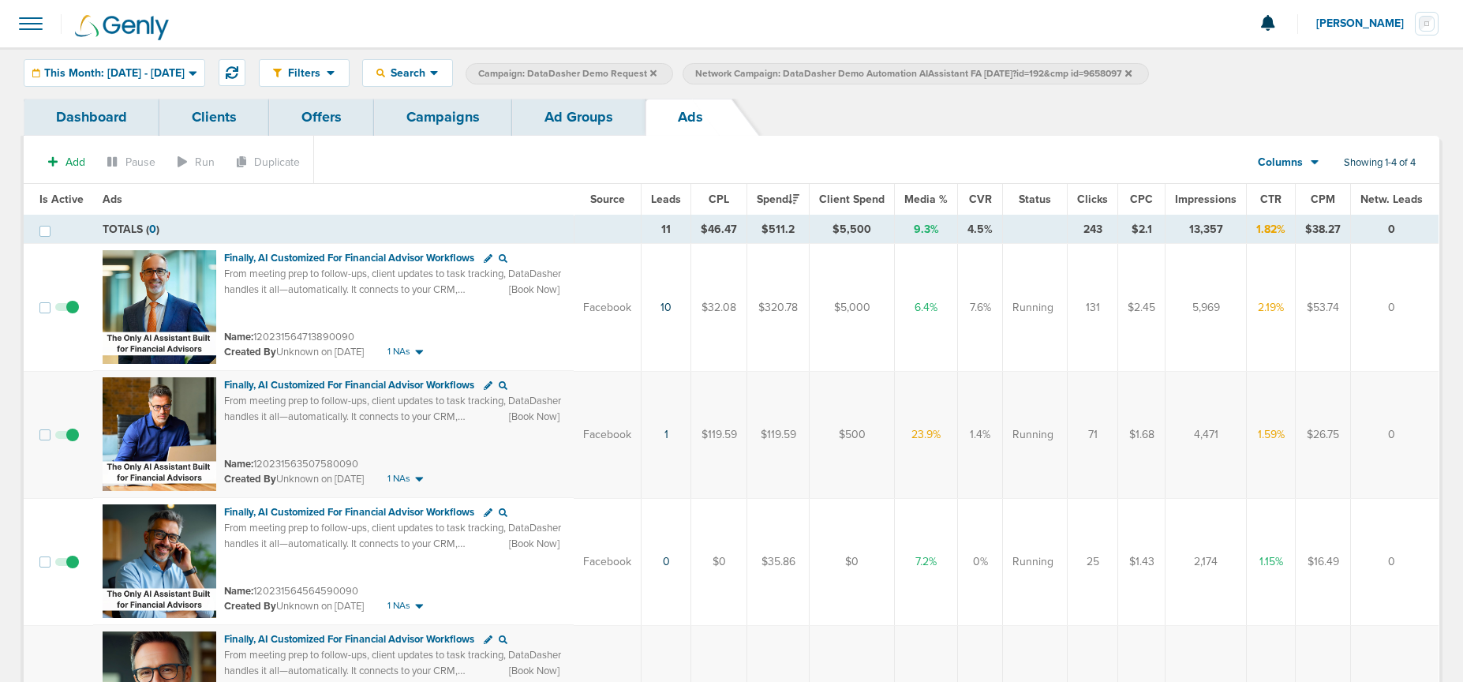
click at [71, 570] on span at bounding box center [67, 570] width 24 height 0
click at [67, 565] on input "checkbox" at bounding box center [67, 565] width 0 height 0
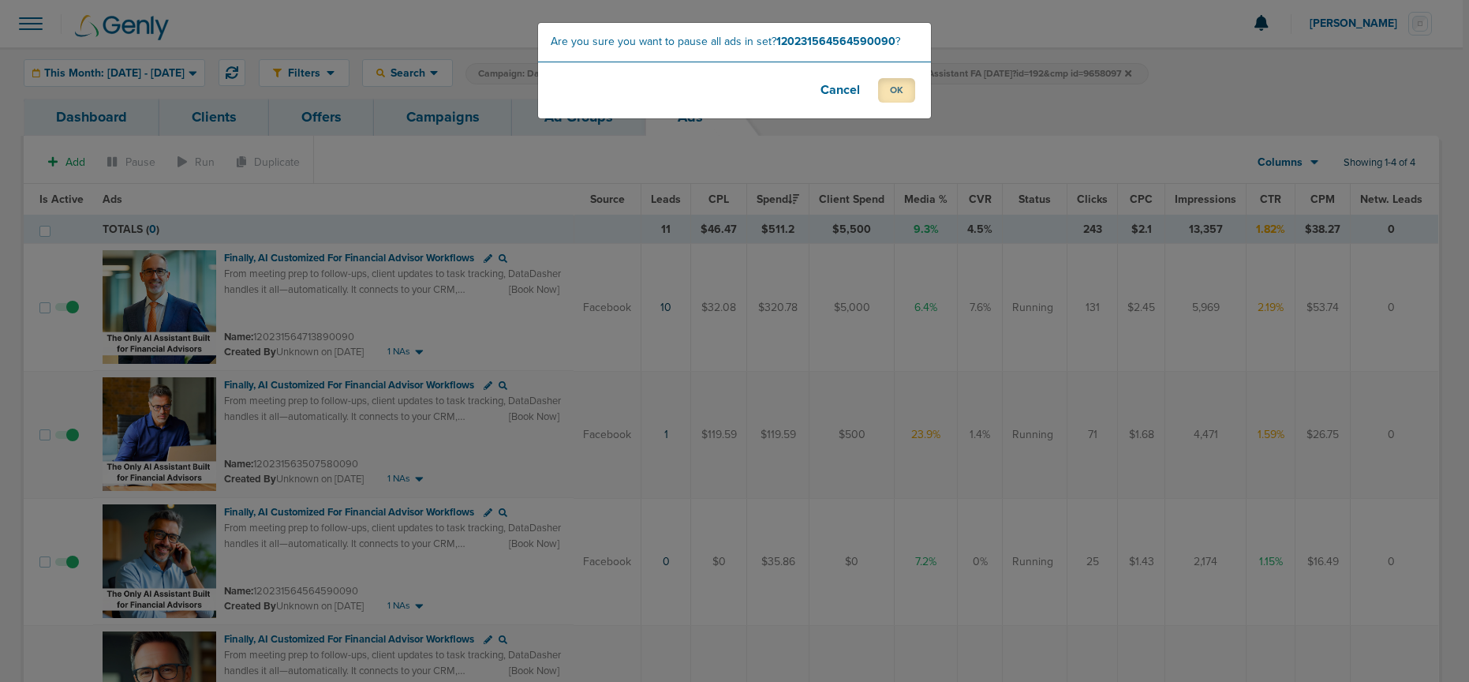
click at [894, 92] on button "OK" at bounding box center [896, 90] width 37 height 24
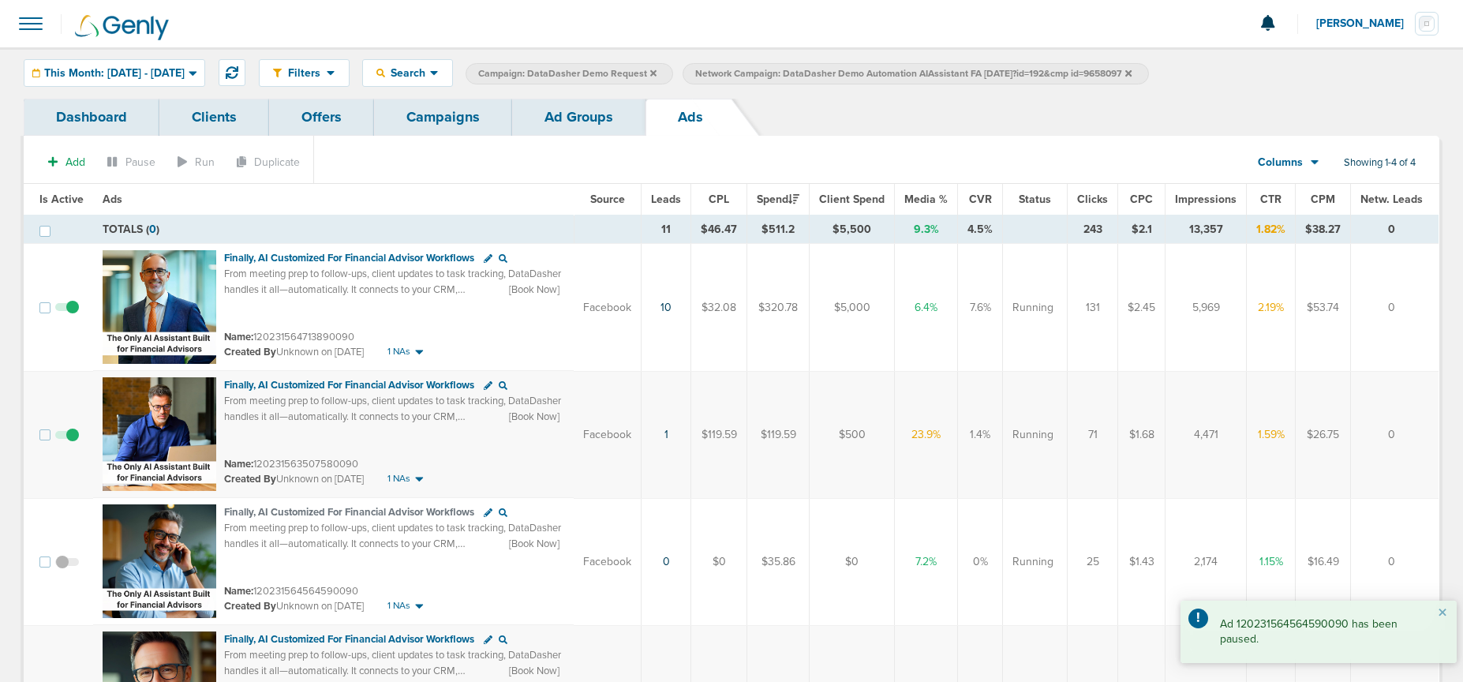
click at [563, 114] on link "Ad Groups" at bounding box center [578, 117] width 133 height 37
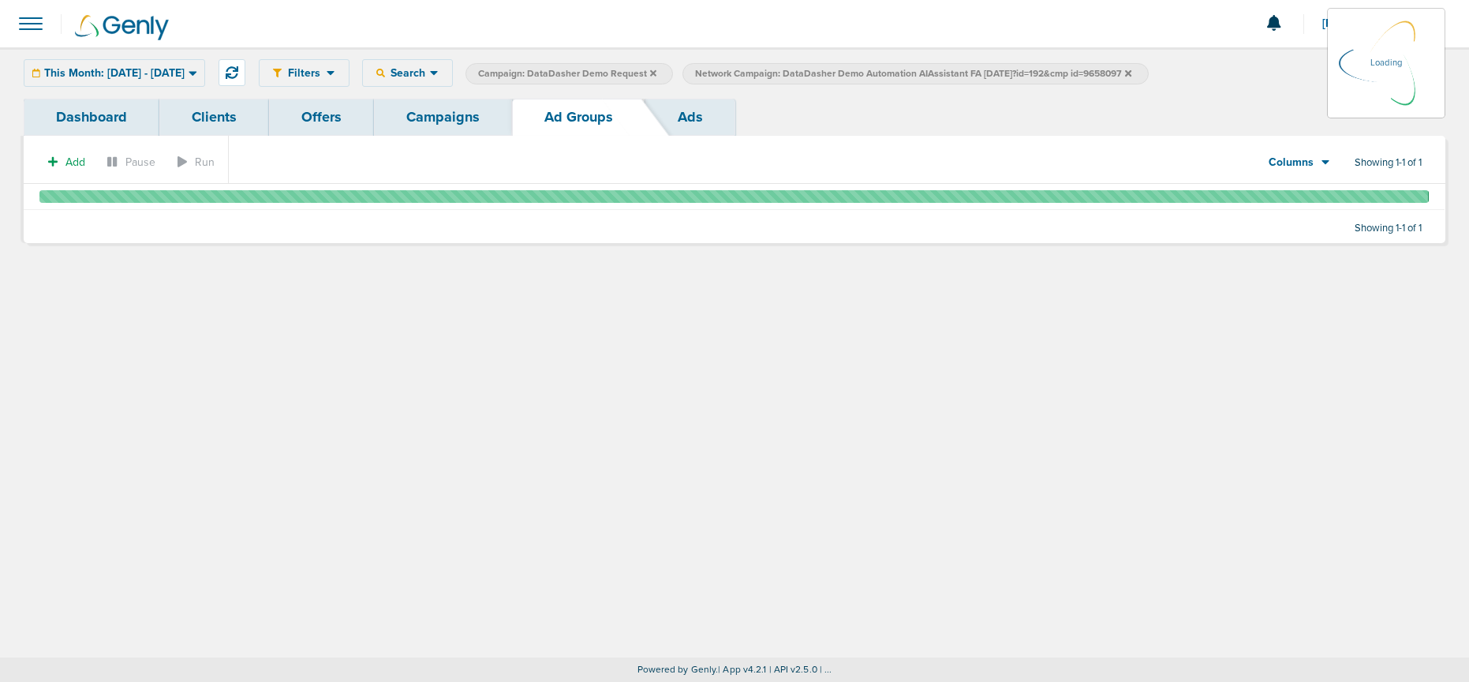
click at [450, 114] on link "Campaigns" at bounding box center [443, 117] width 138 height 37
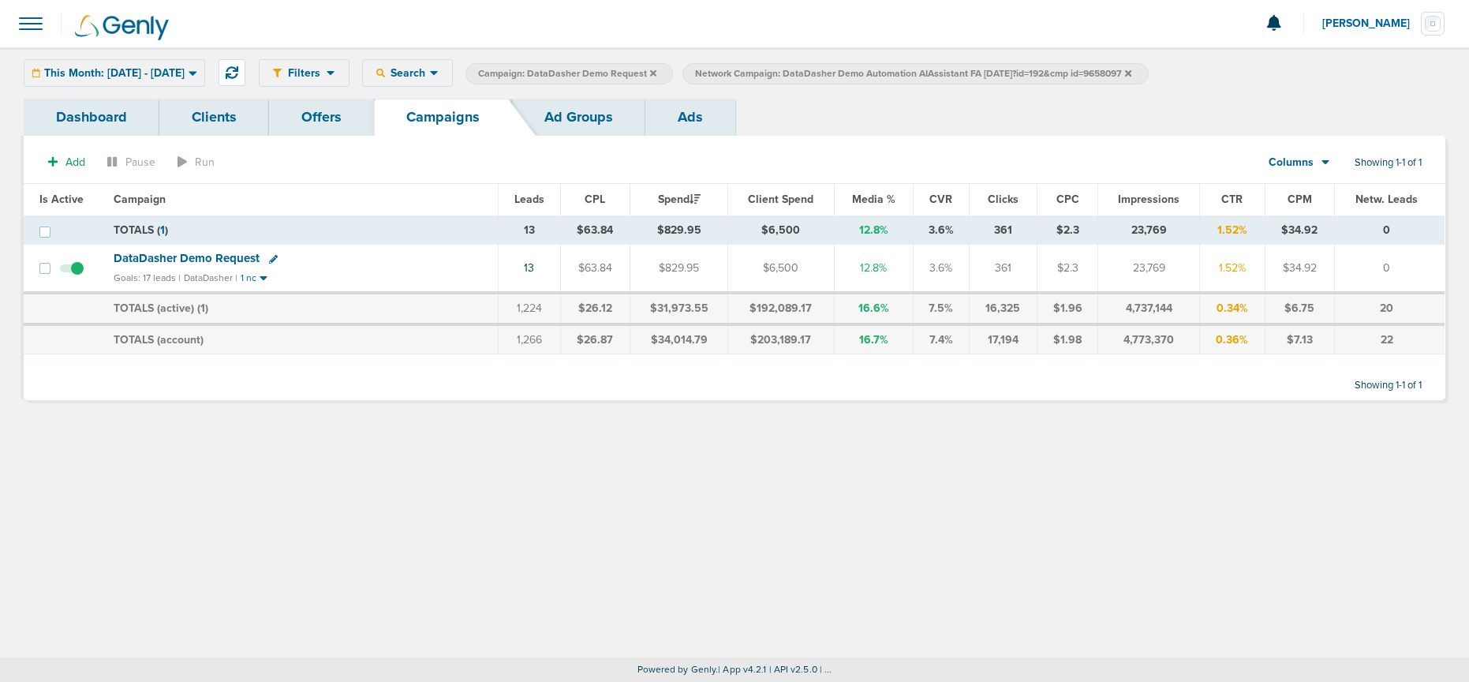
click at [1131, 74] on icon at bounding box center [1128, 73] width 6 height 9
click at [1131, 74] on icon at bounding box center [1128, 72] width 6 height 6
click at [1148, 72] on label "Network Campaign: DataDasher Demo Automation AIAssistant FA 08.15.25?id=192&cmp…" at bounding box center [915, 73] width 466 height 21
click at [1131, 72] on icon at bounding box center [1128, 73] width 6 height 9
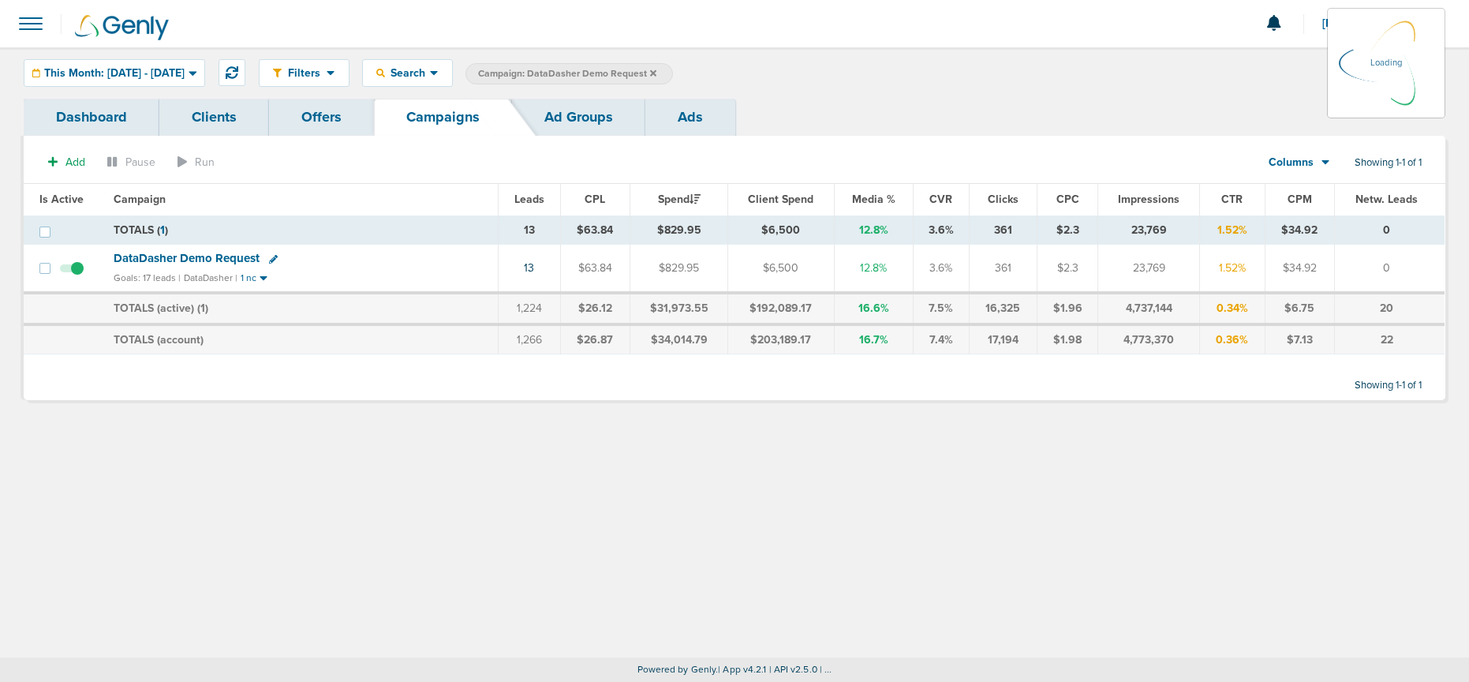
click at [656, 73] on icon at bounding box center [653, 73] width 6 height 9
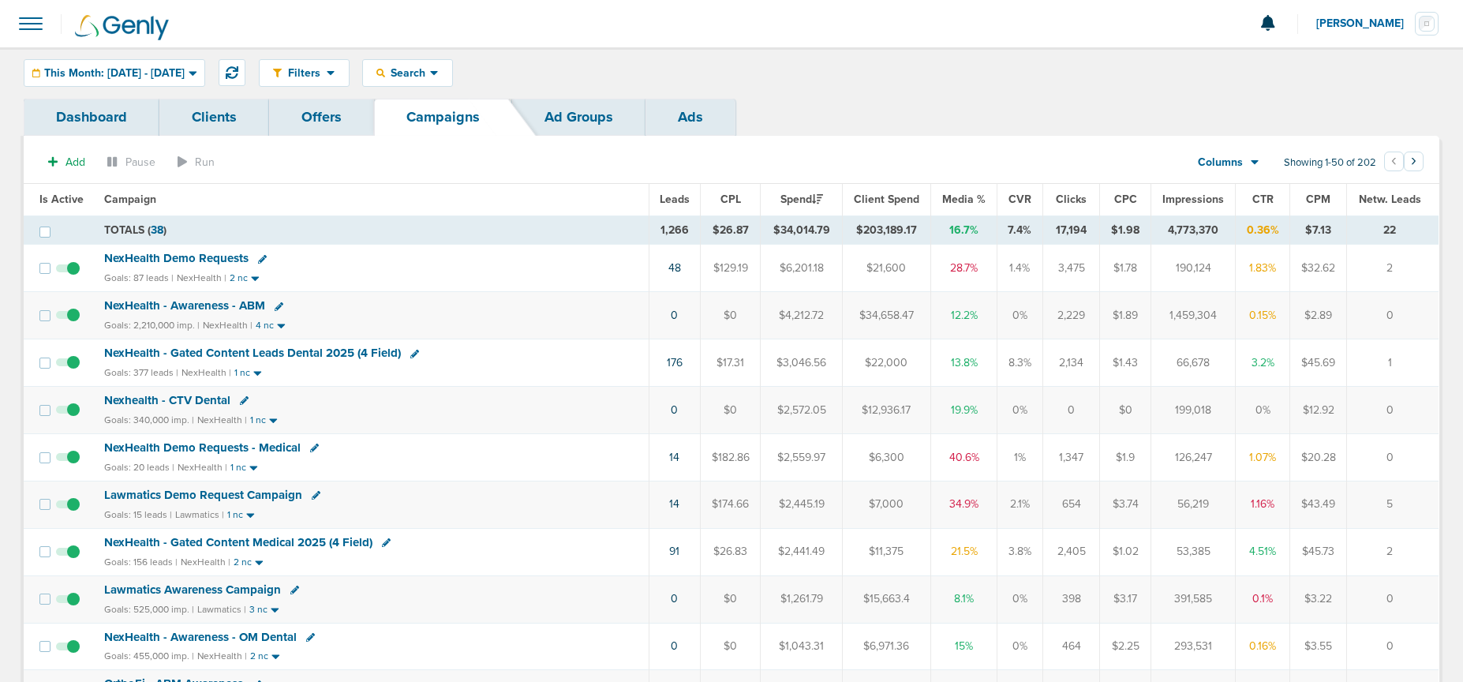
click at [158, 260] on span "NexHealth Demo Requests" at bounding box center [176, 258] width 144 height 14
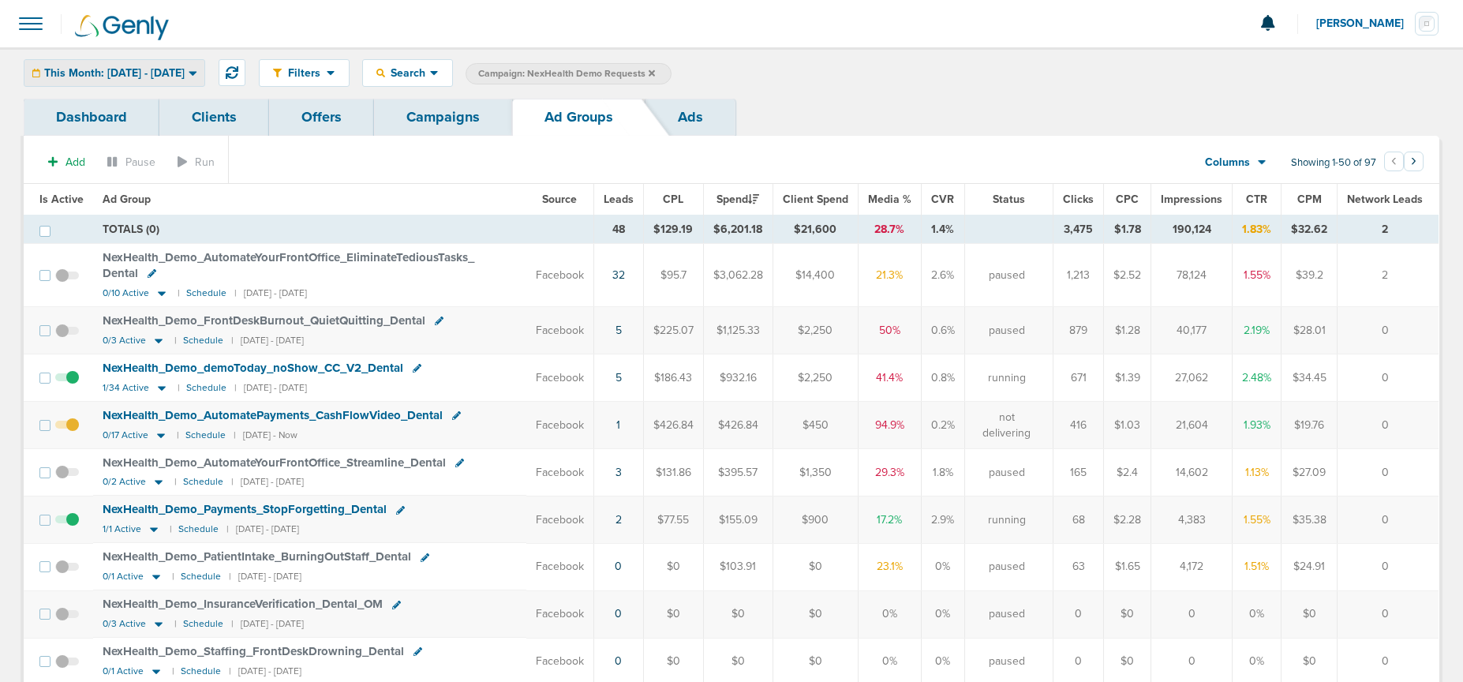
click at [126, 74] on span "This Month: [DATE] - [DATE]" at bounding box center [114, 73] width 140 height 11
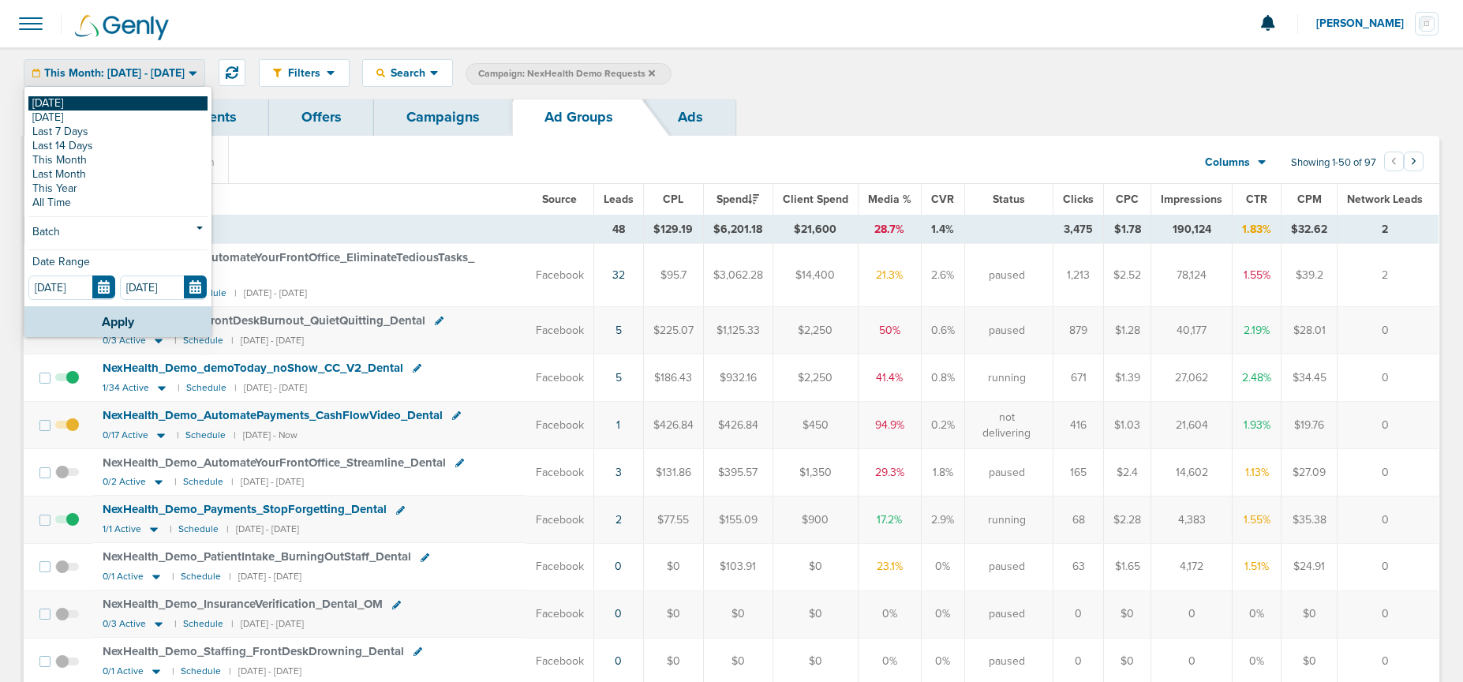
click at [125, 103] on link "[DATE]" at bounding box center [117, 103] width 179 height 14
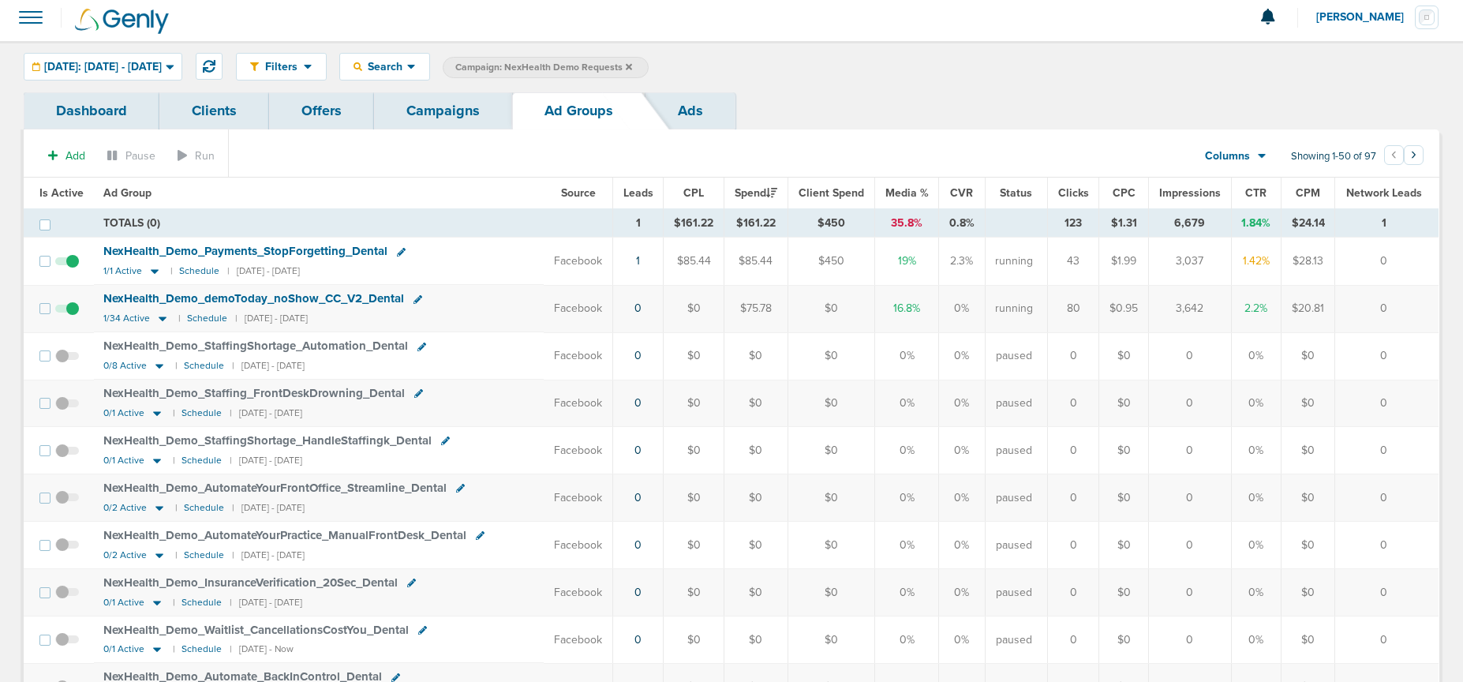
scroll to position [8, 0]
click at [69, 315] on span at bounding box center [67, 315] width 24 height 0
click at [67, 310] on input "checkbox" at bounding box center [67, 310] width 0 height 0
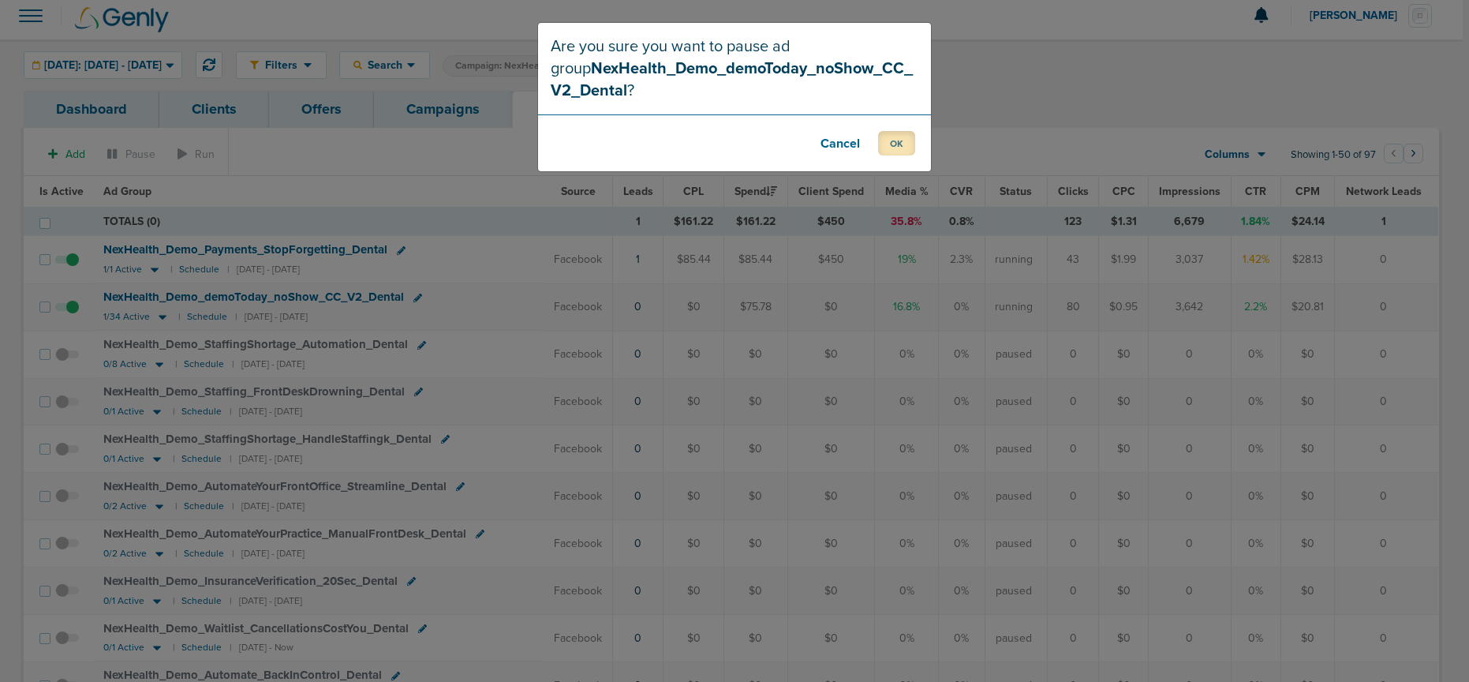
click at [889, 148] on button "OK" at bounding box center [896, 143] width 37 height 24
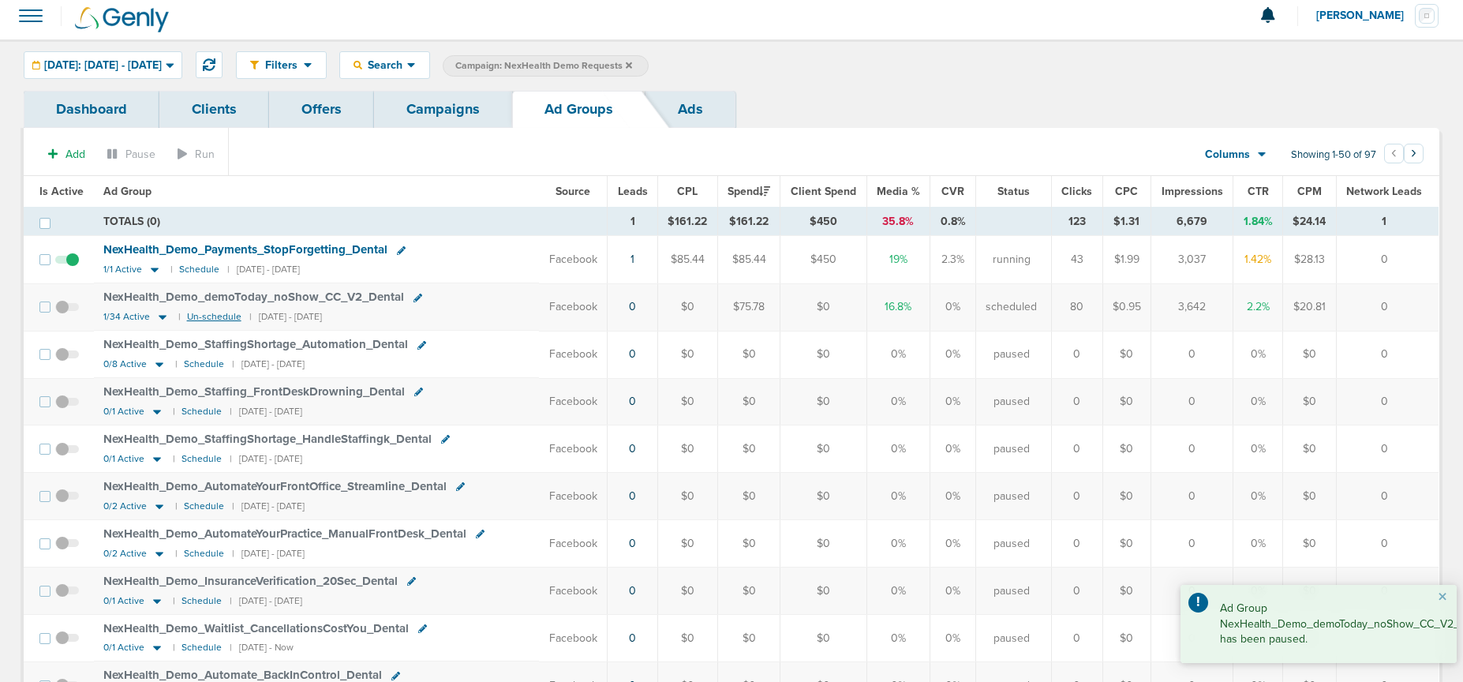
click at [209, 313] on small "Un-schedule" at bounding box center [214, 317] width 54 height 12
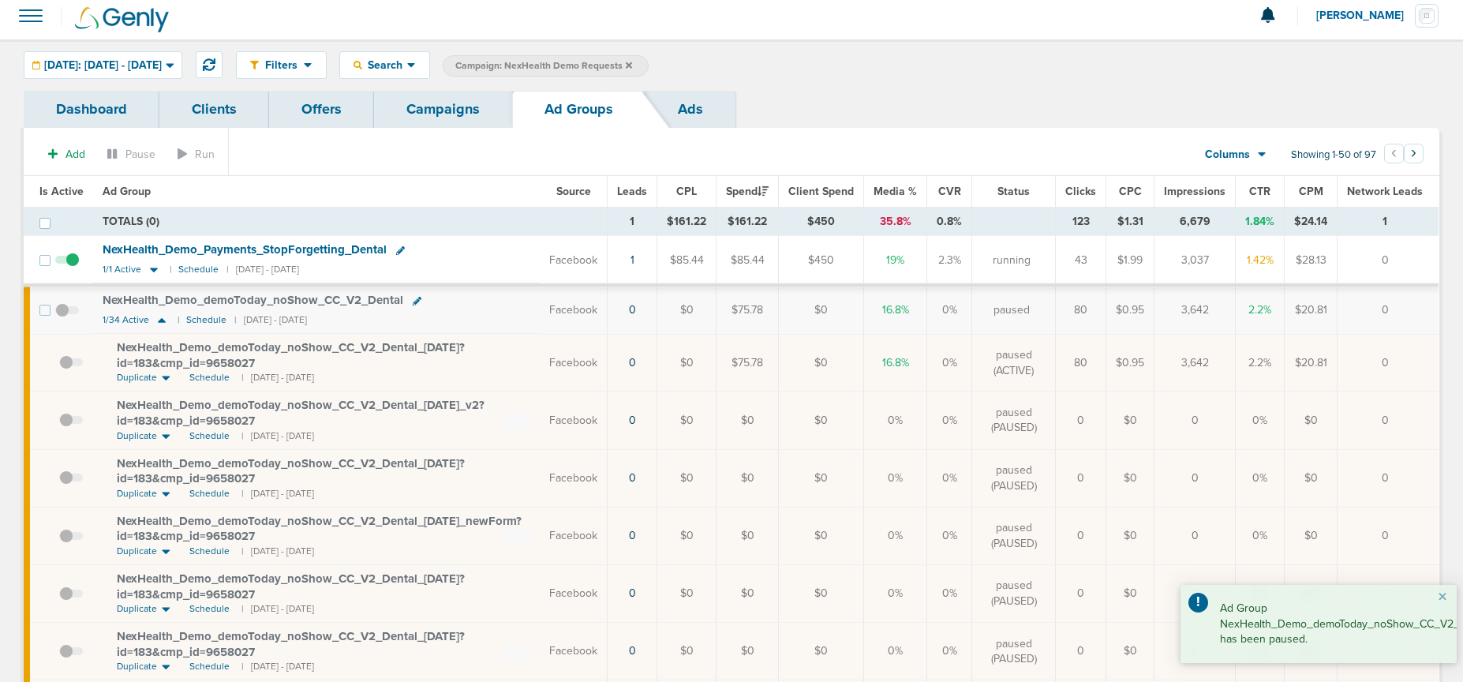
click at [445, 110] on link "Campaigns" at bounding box center [443, 109] width 138 height 37
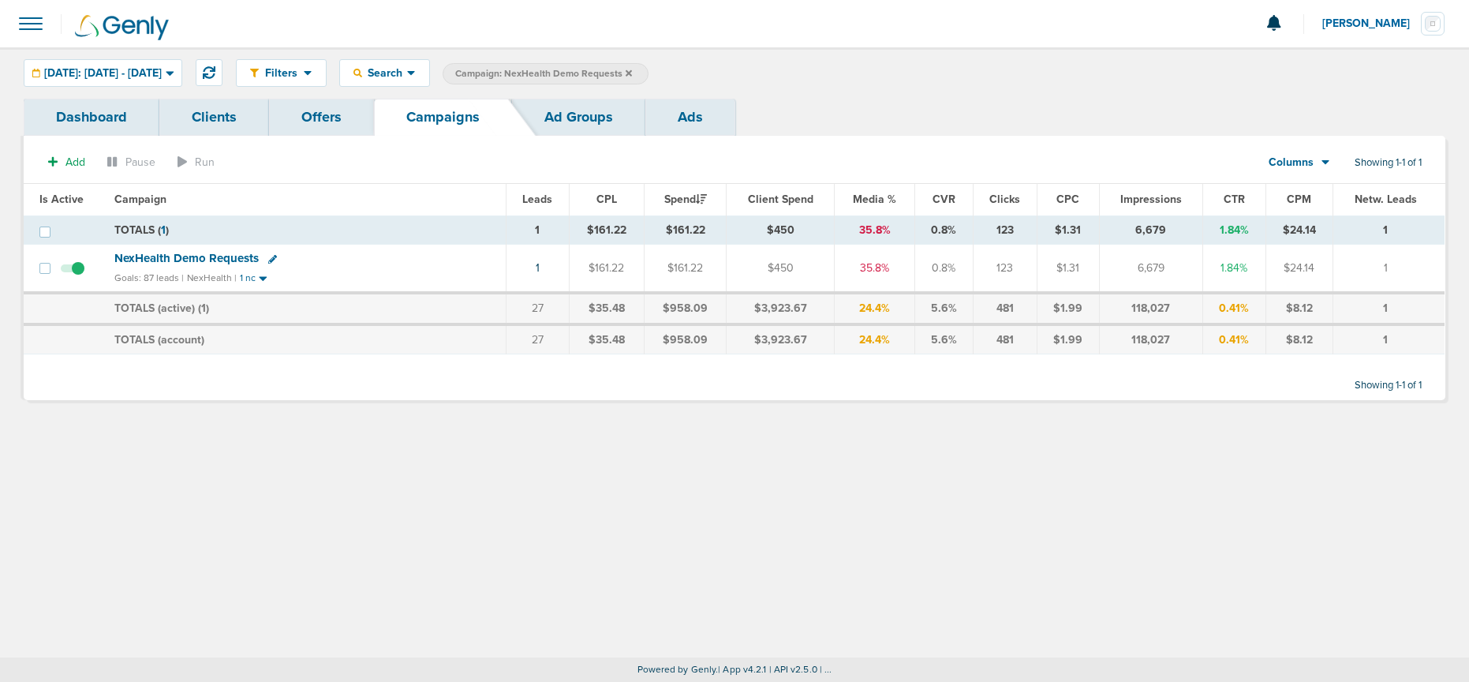
click at [632, 74] on icon at bounding box center [629, 72] width 6 height 6
